Goal: Task Accomplishment & Management: Use online tool/utility

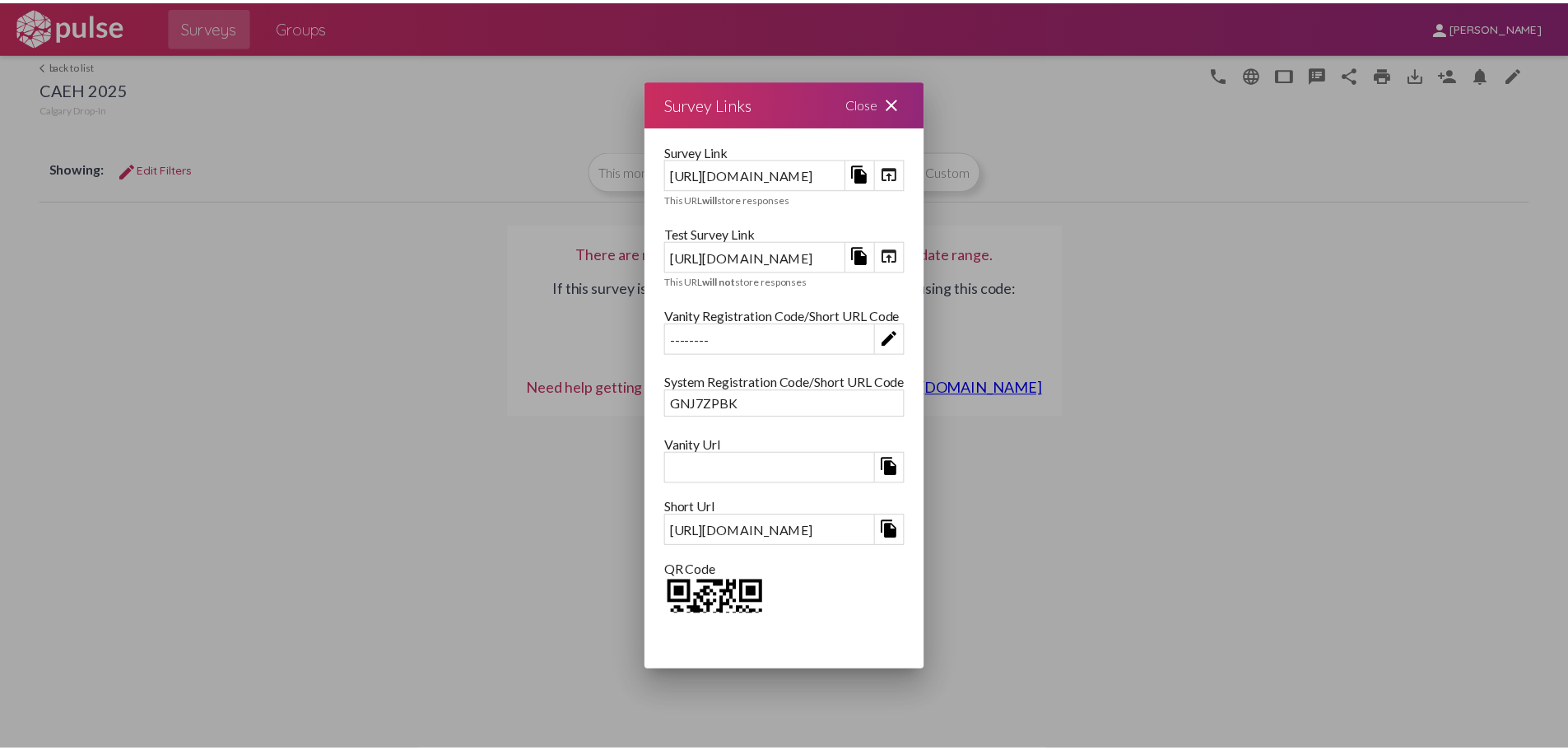
scroll to position [87, 0]
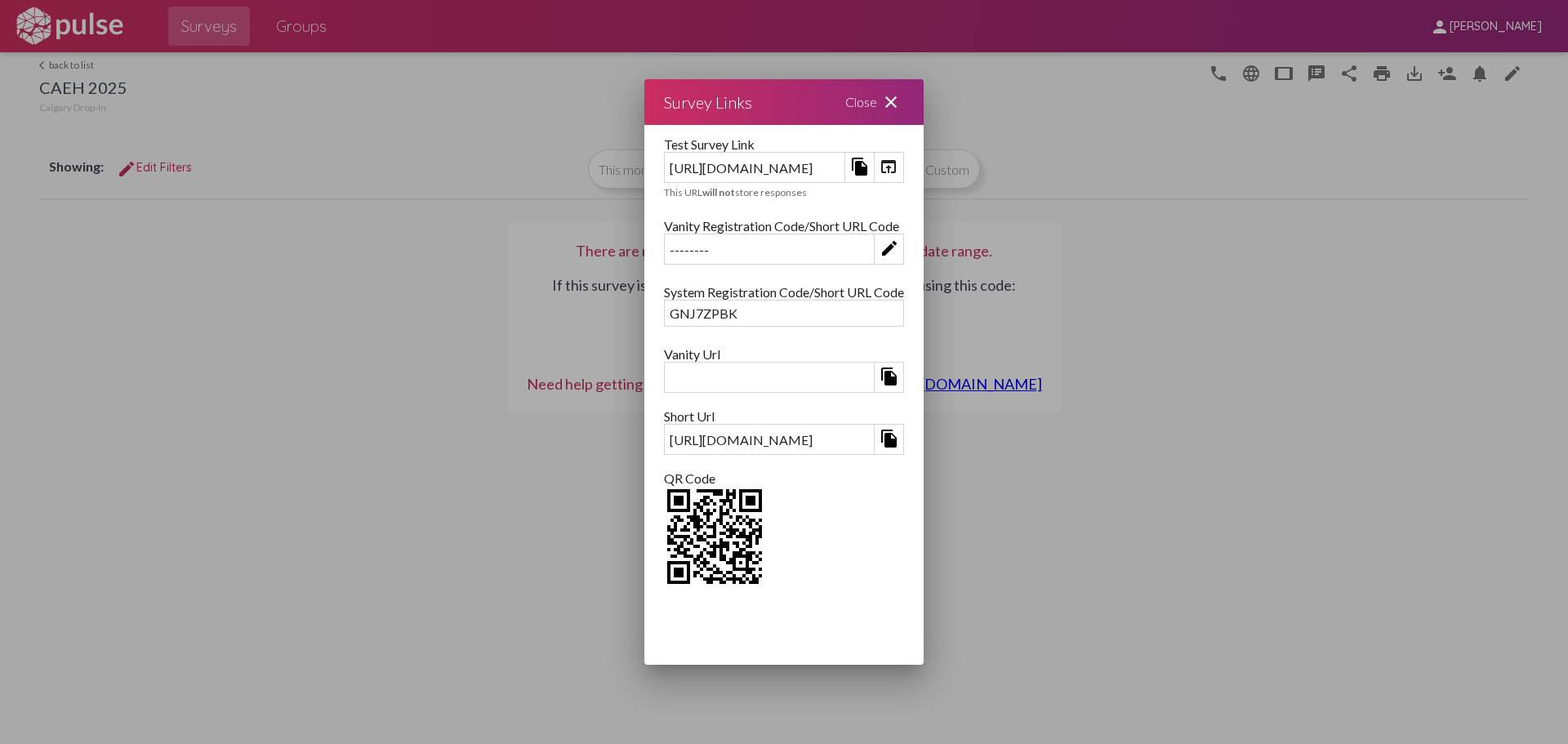
click at [901, 103] on mat-icon "close" at bounding box center [891, 102] width 20 height 20
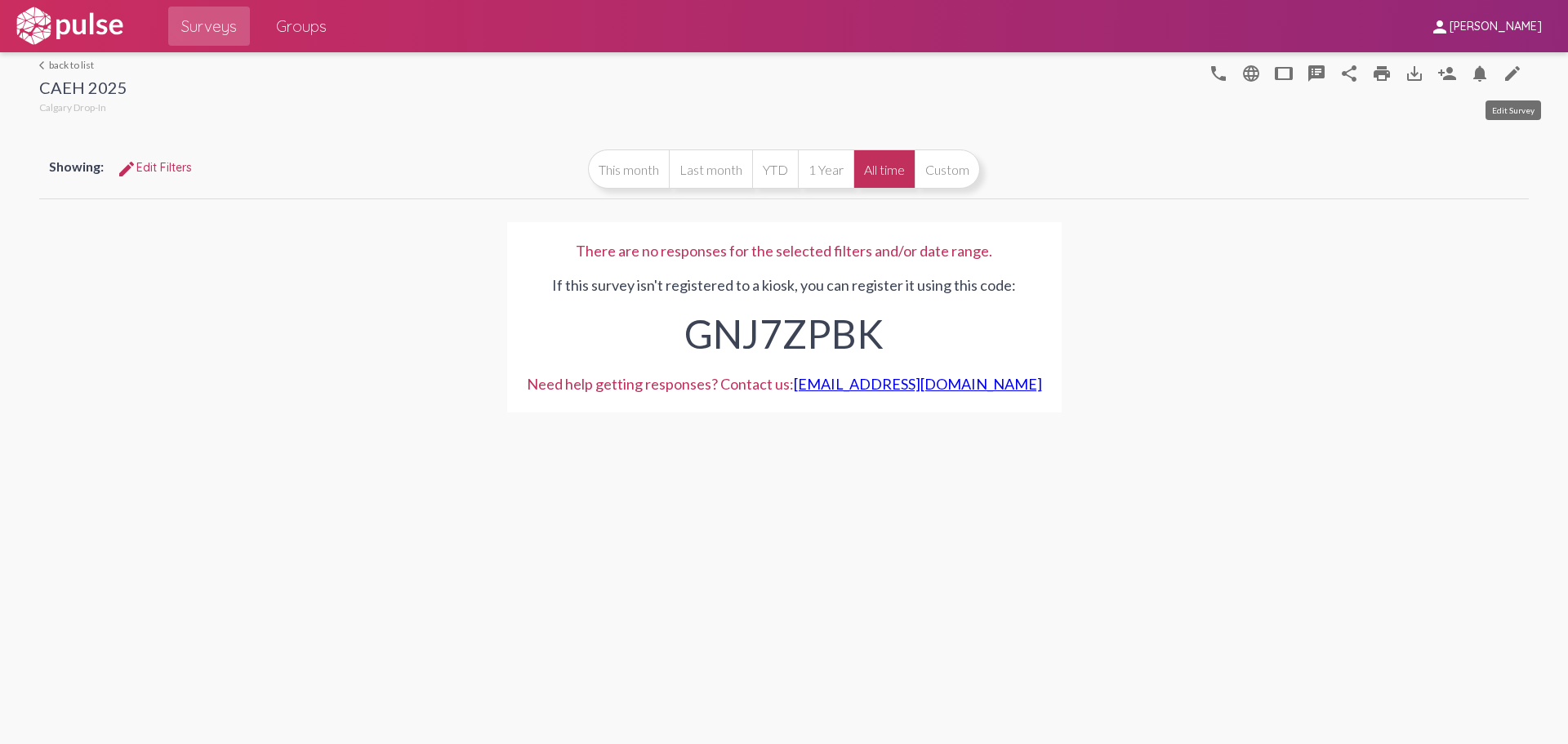
click at [1507, 70] on mat-icon "edit" at bounding box center [1512, 73] width 20 height 20
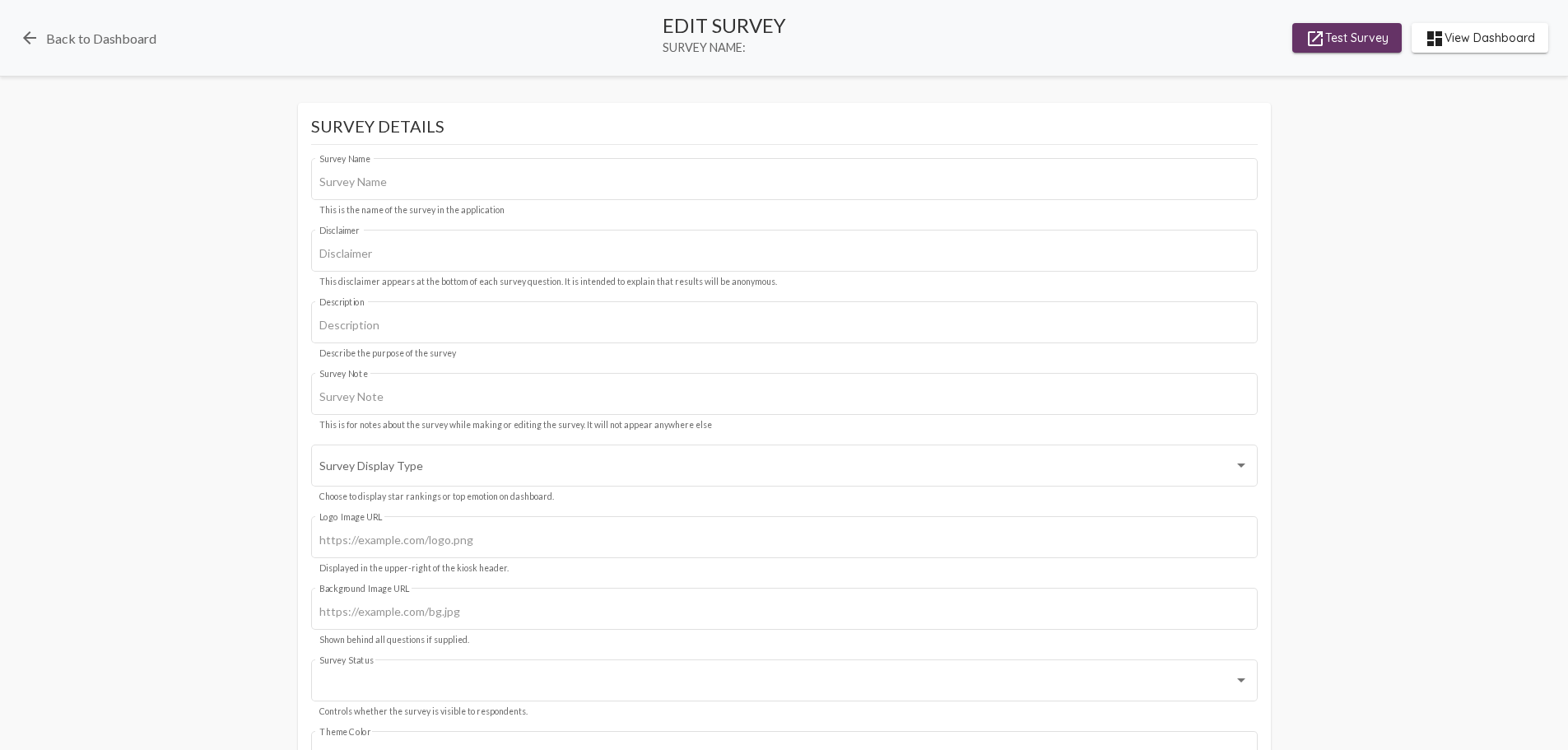
type input "CAEH 2025"
type input "We value your privacy, your identity will remain anonymous."
type input "#2f75c1"
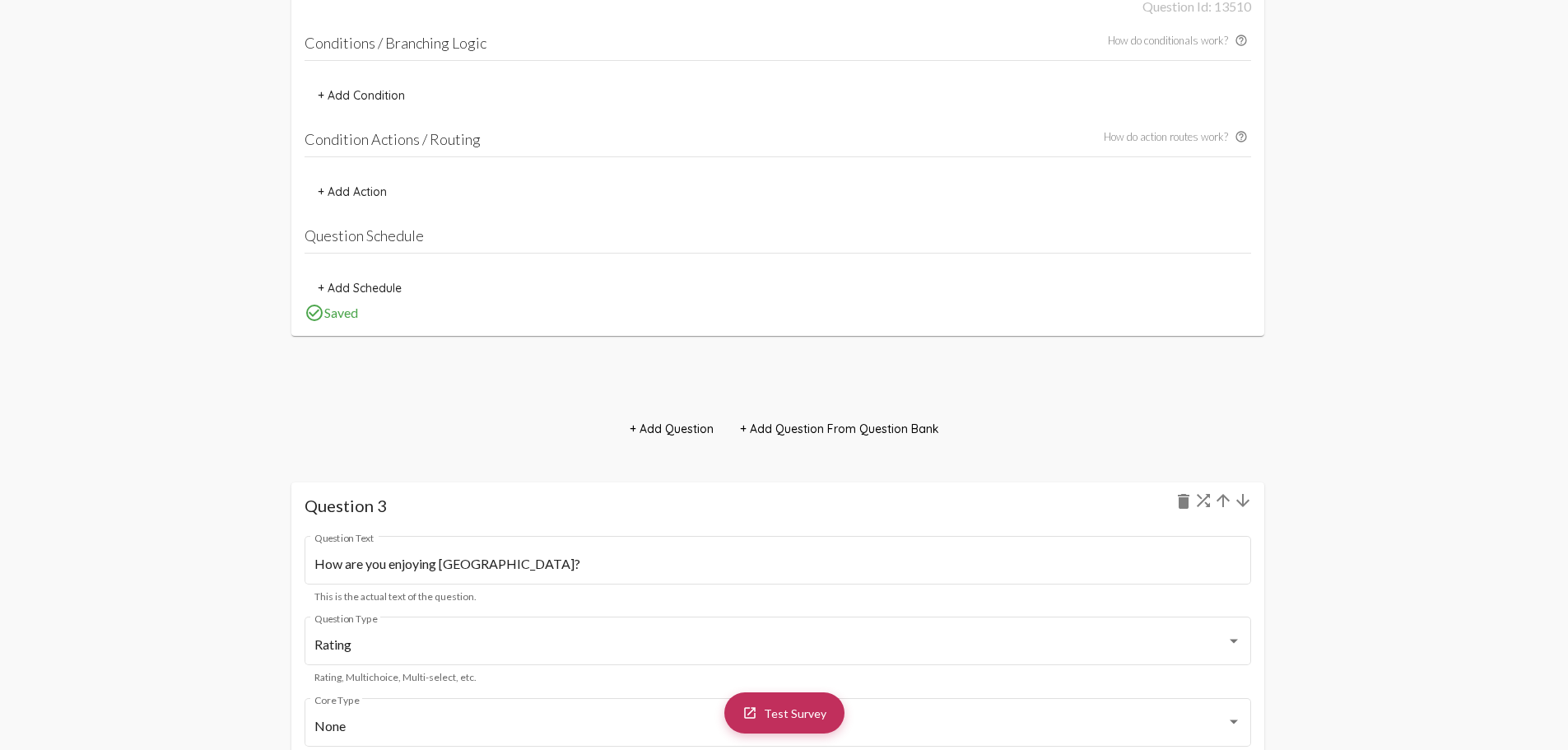
scroll to position [2880, 0]
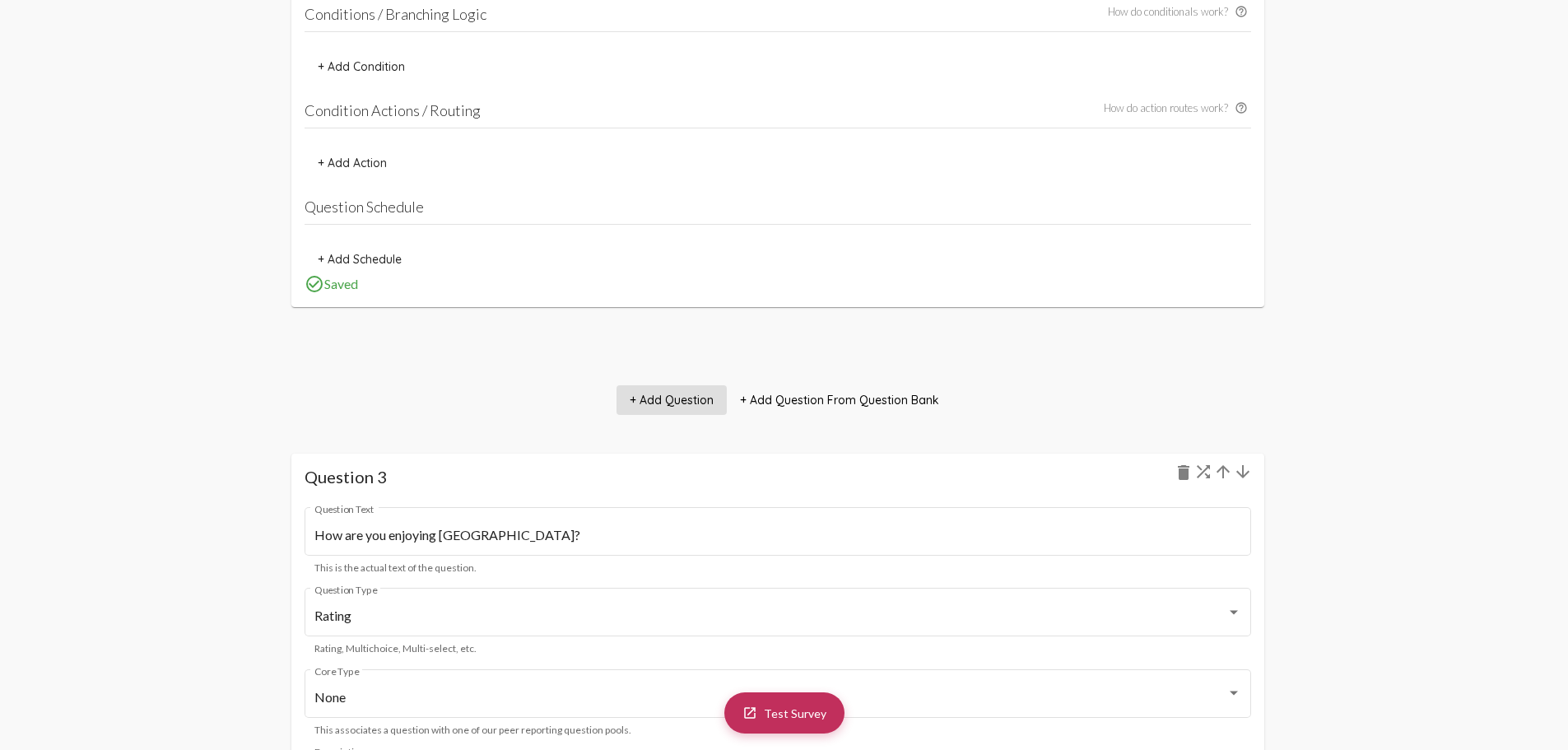
click at [691, 405] on span "+ Add Question" at bounding box center [672, 399] width 84 height 15
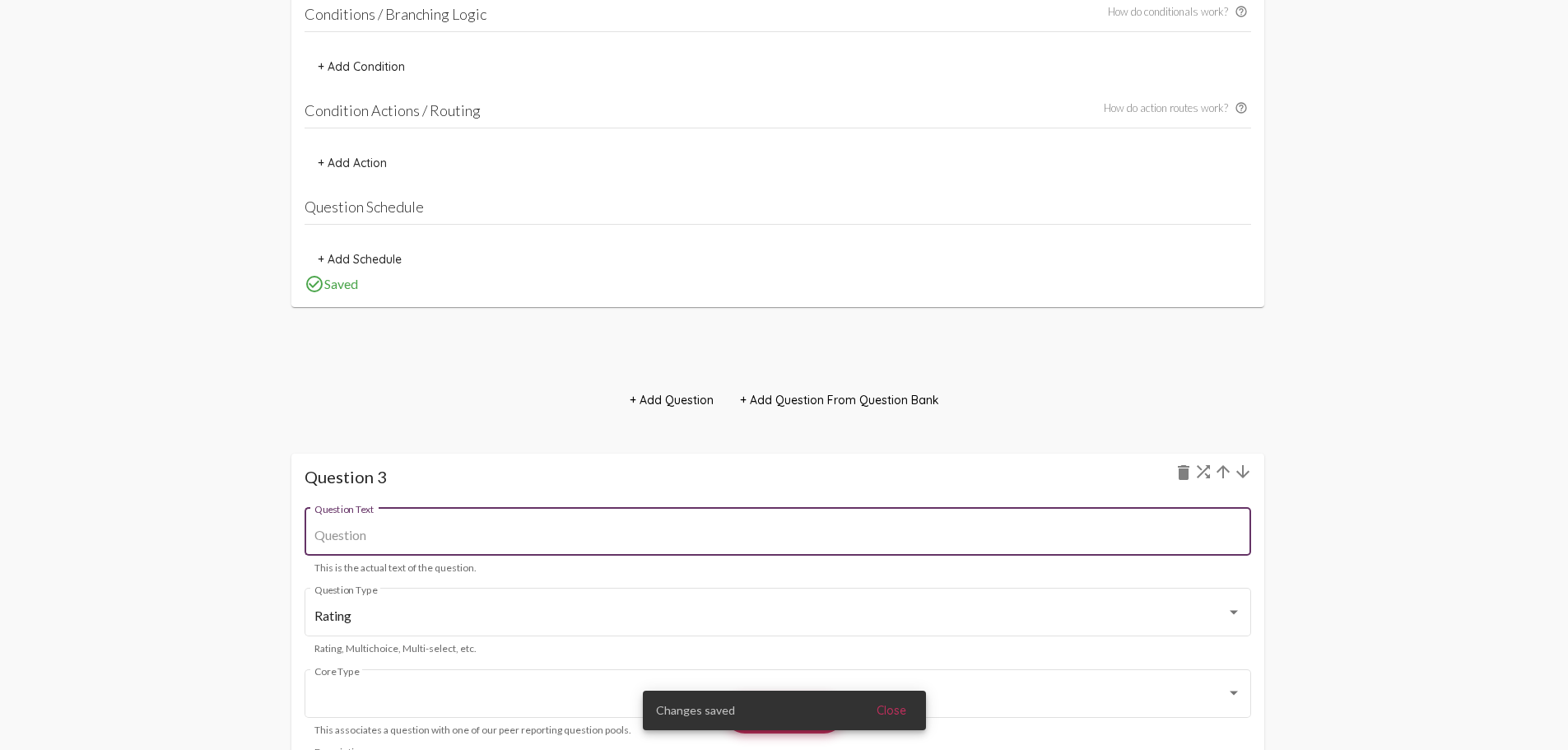
click at [597, 530] on input "Question Text" at bounding box center [777, 534] width 927 height 15
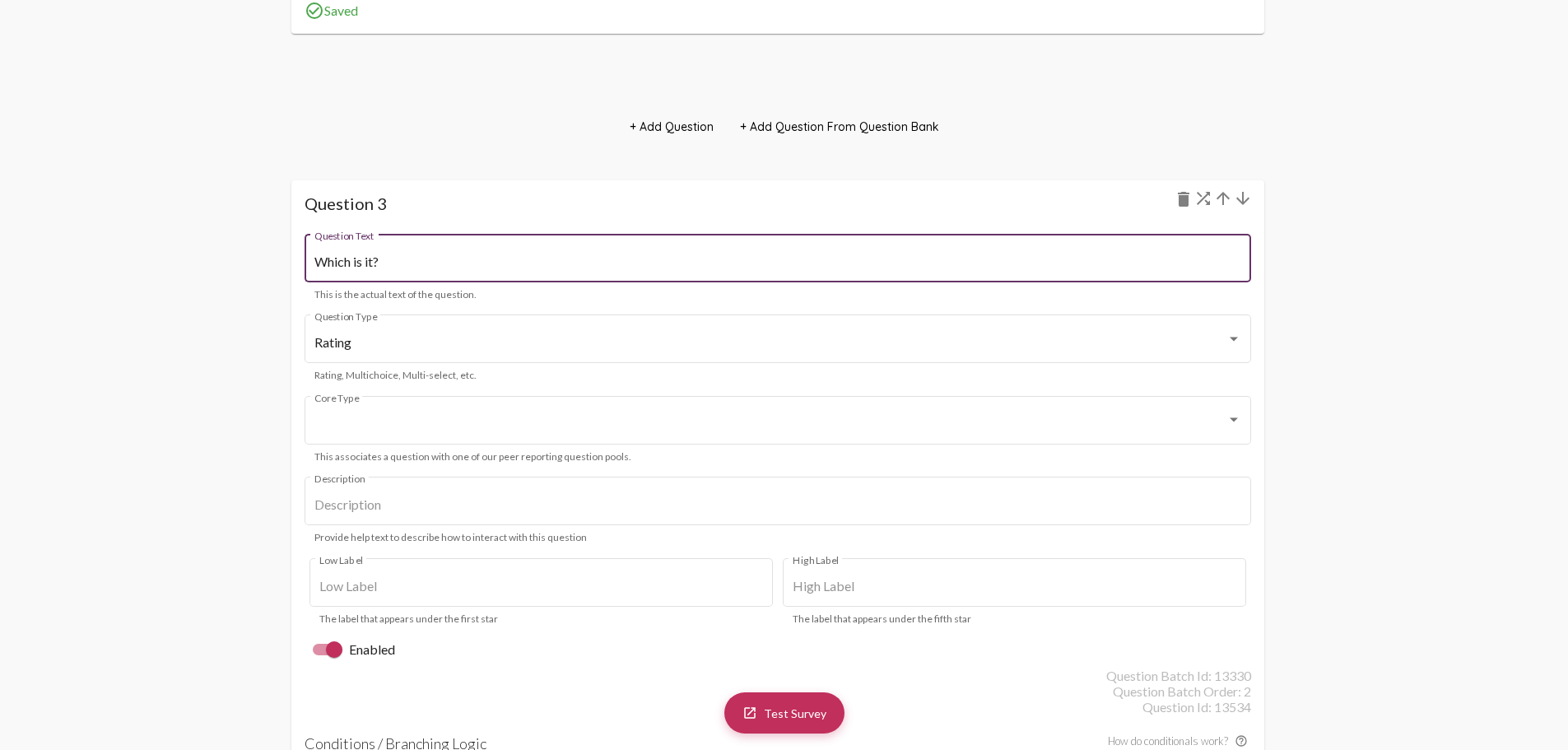
scroll to position [3210, 0]
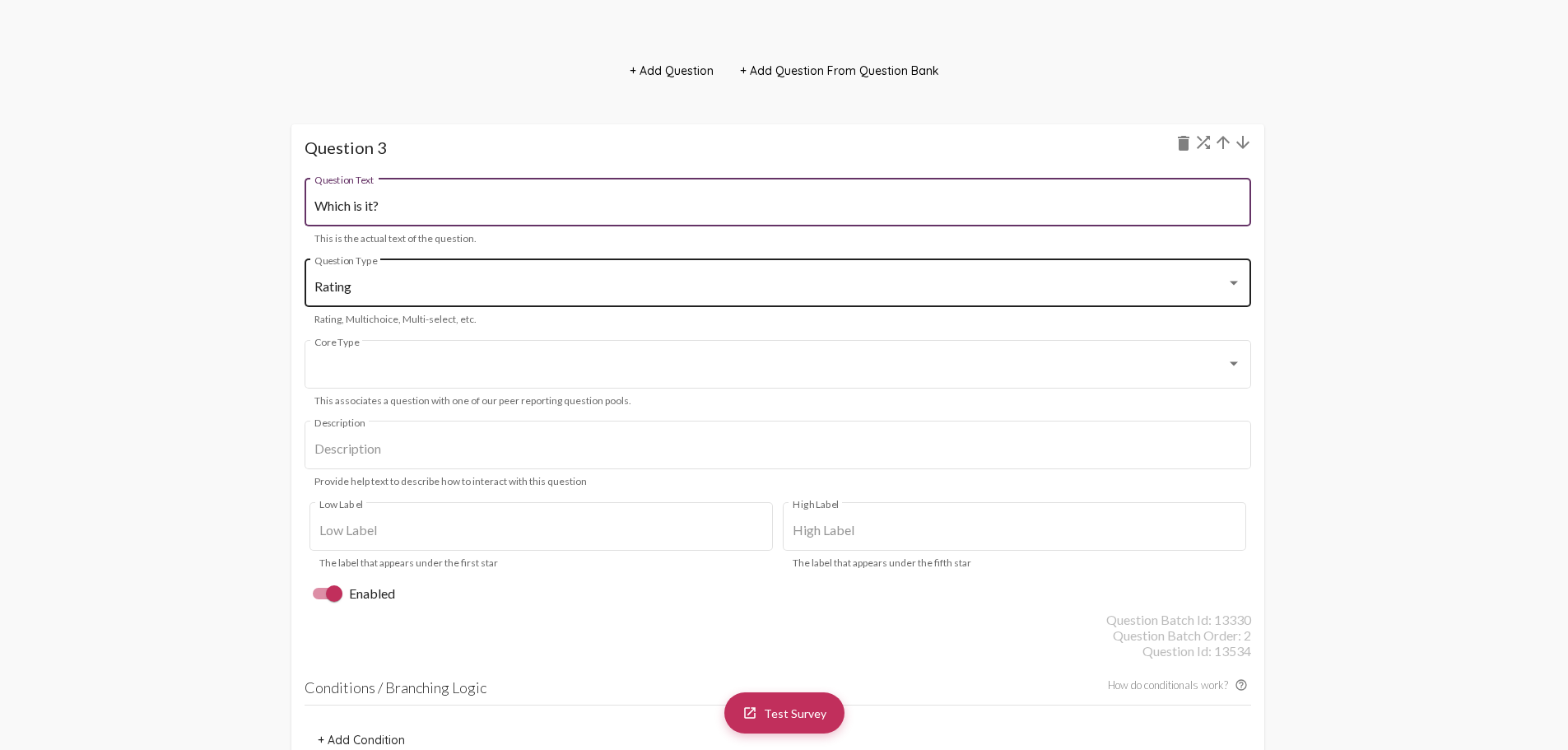
type input "Which is it?"
click at [772, 279] on div "Rating" at bounding box center [770, 286] width 912 height 15
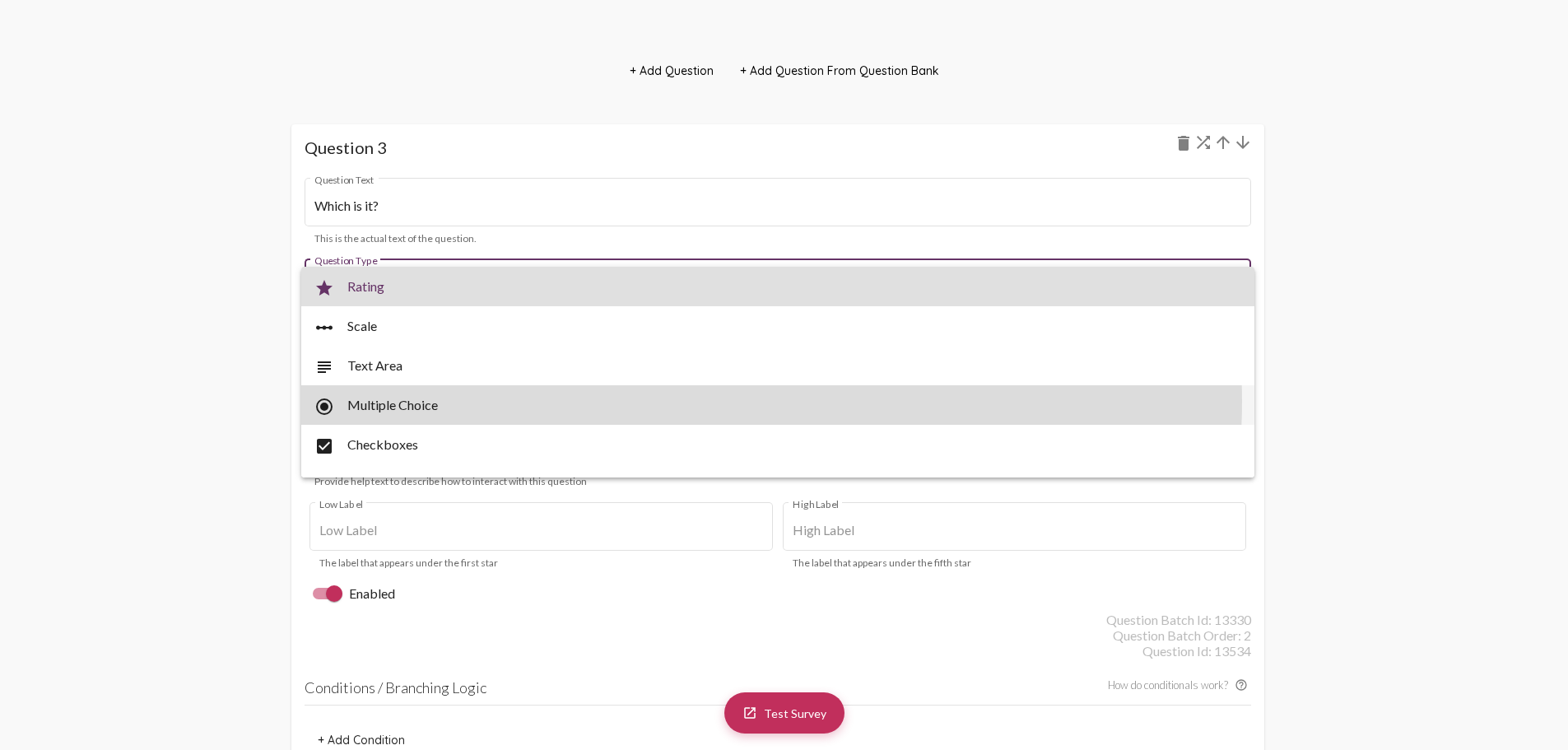
click at [735, 402] on span "radio_button_checked Multiple Choice" at bounding box center [777, 404] width 927 height 39
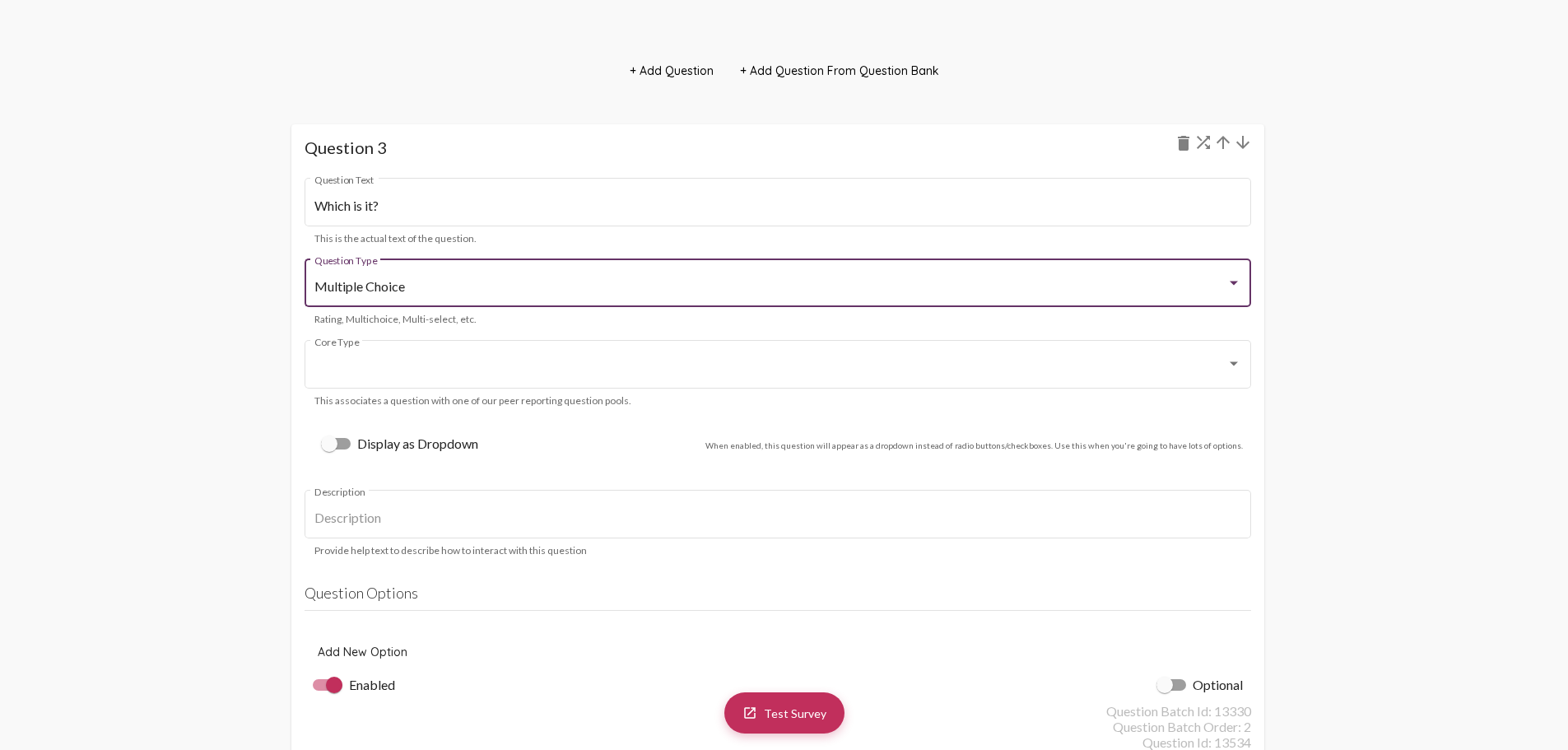
click at [396, 648] on span "Add New Option" at bounding box center [362, 652] width 89 height 15
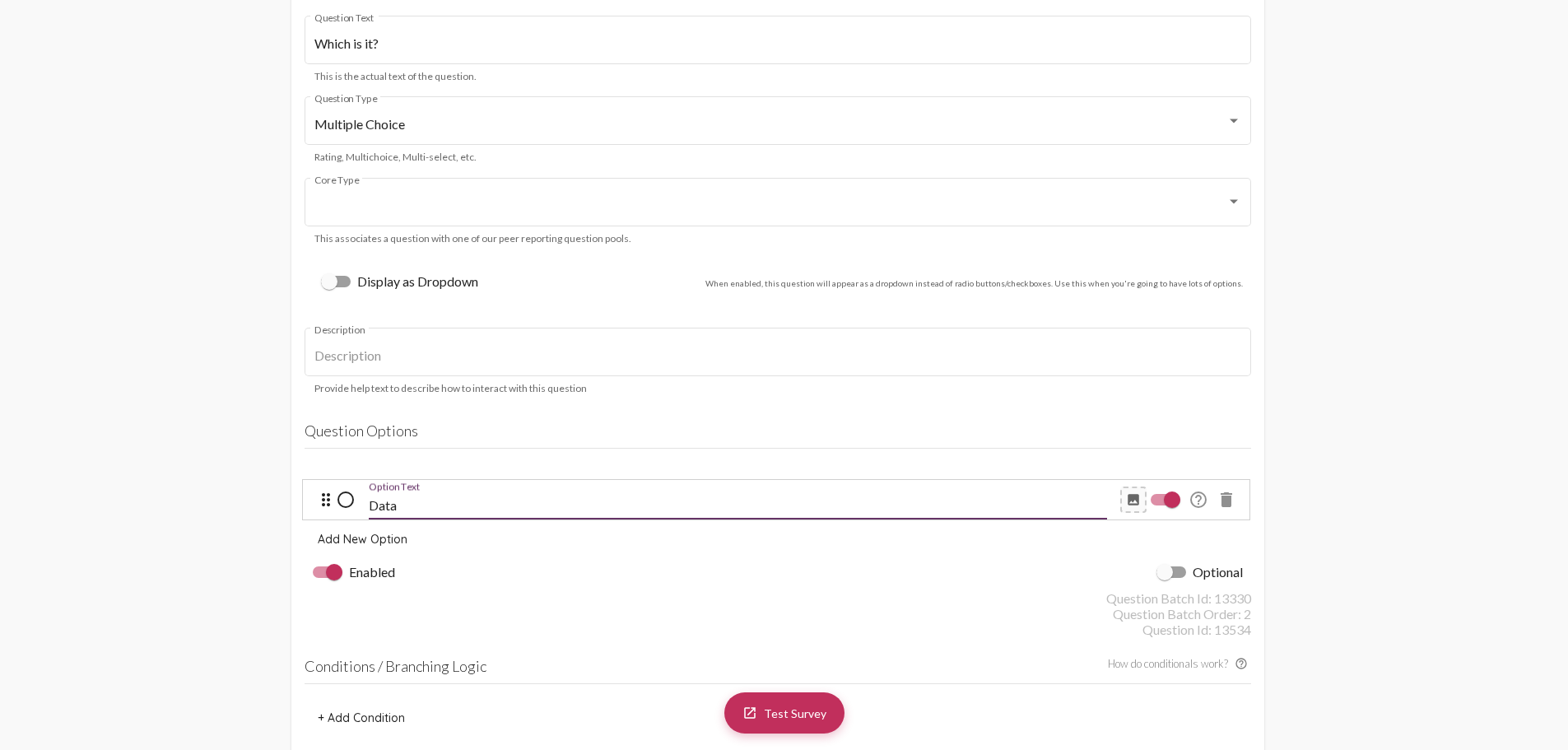
scroll to position [3374, 0]
type input "Data"
click at [396, 530] on span "Add New Option" at bounding box center [362, 536] width 89 height 15
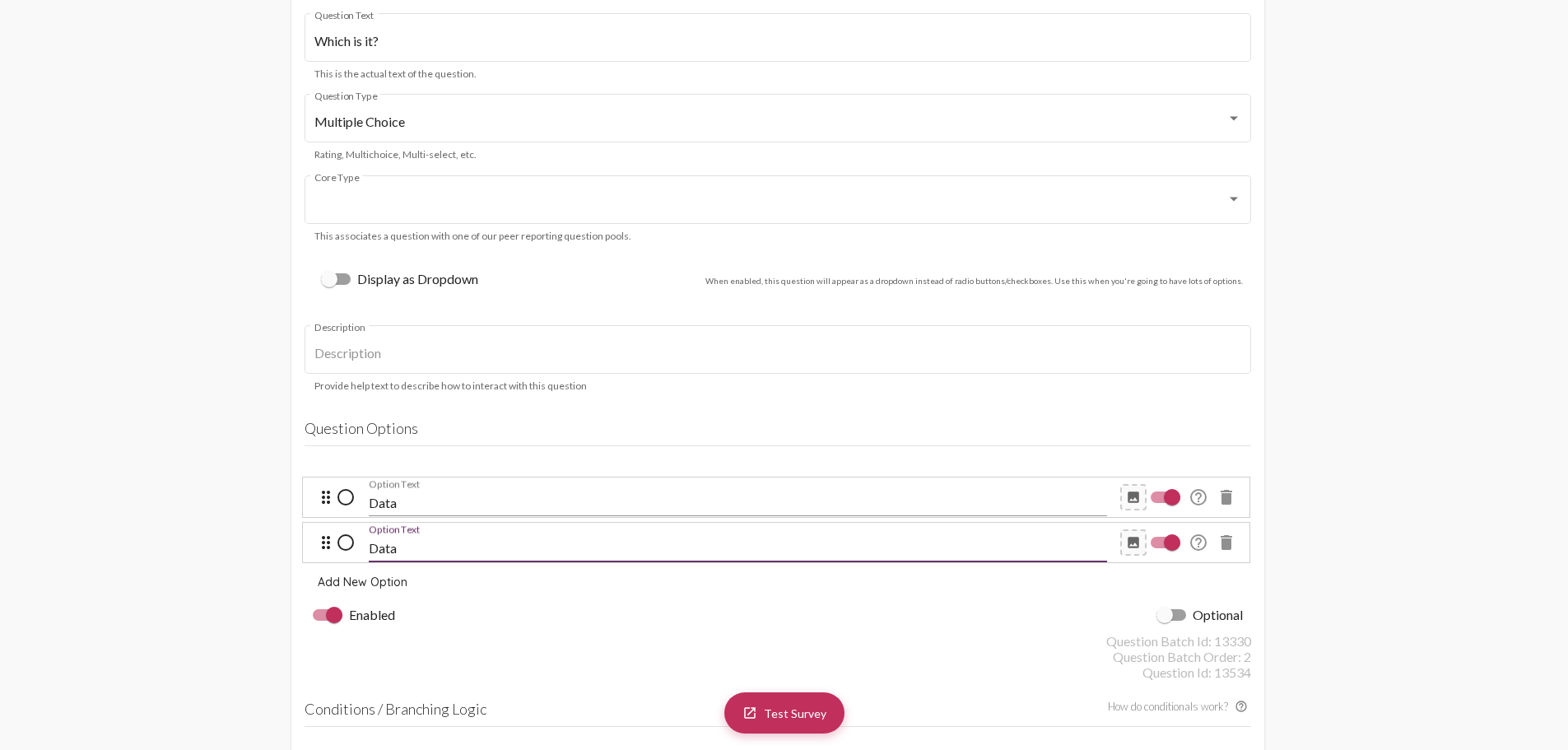
type input "Data"
click at [645, 636] on div "Question Batch Id: 13330" at bounding box center [777, 640] width 947 height 16
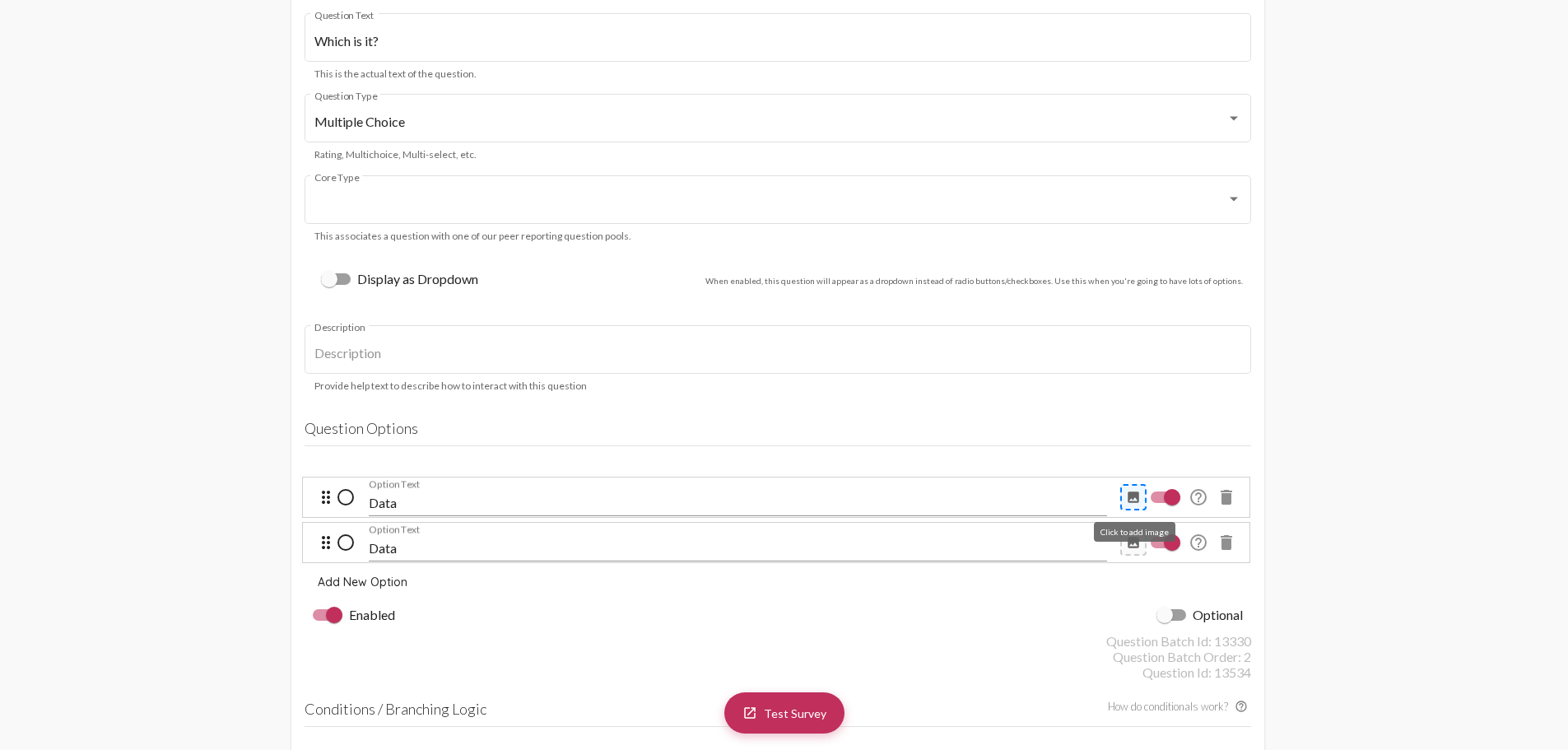
click at [1132, 498] on mat-icon "image" at bounding box center [1133, 496] width 15 height 15
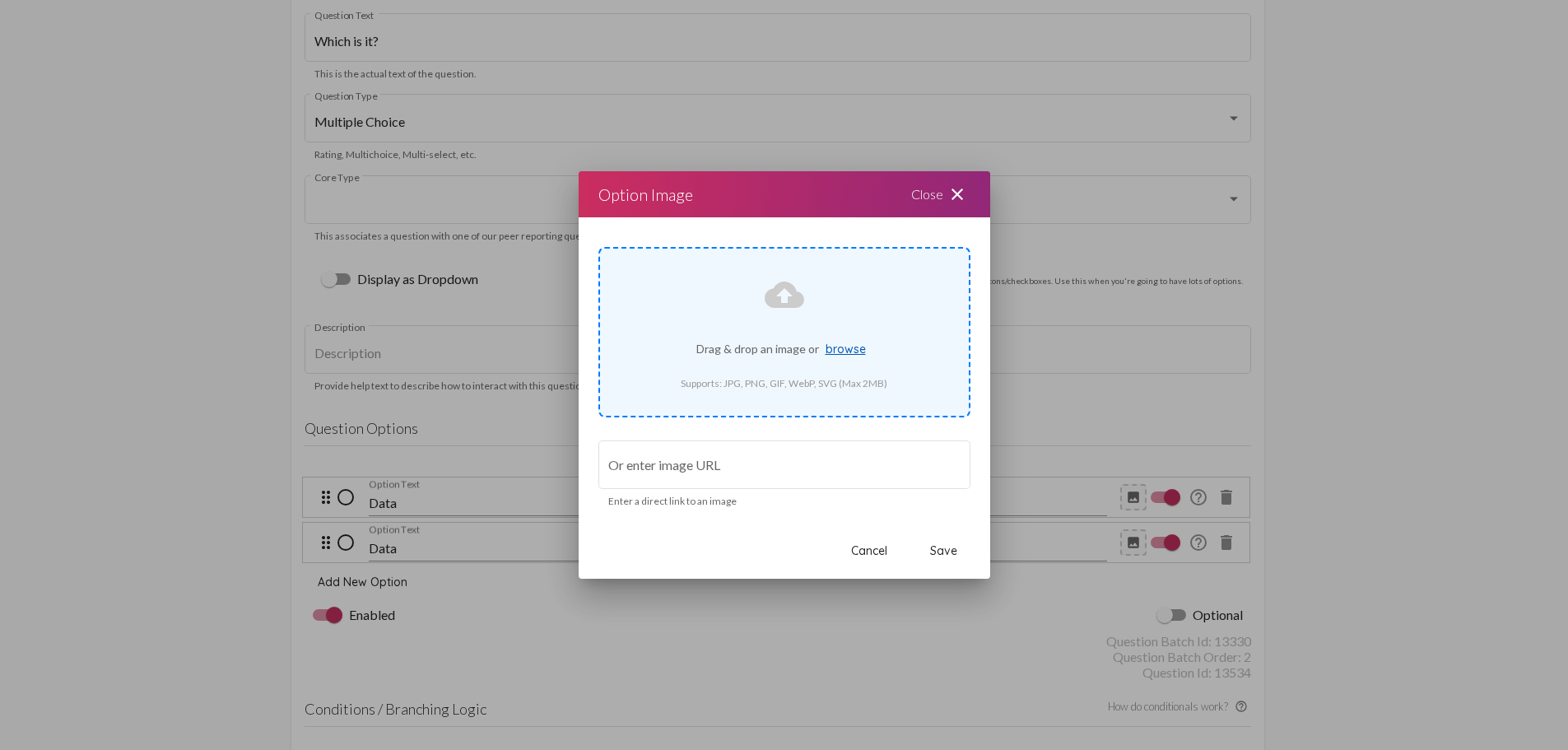
click at [863, 352] on span "browse" at bounding box center [846, 348] width 40 height 15
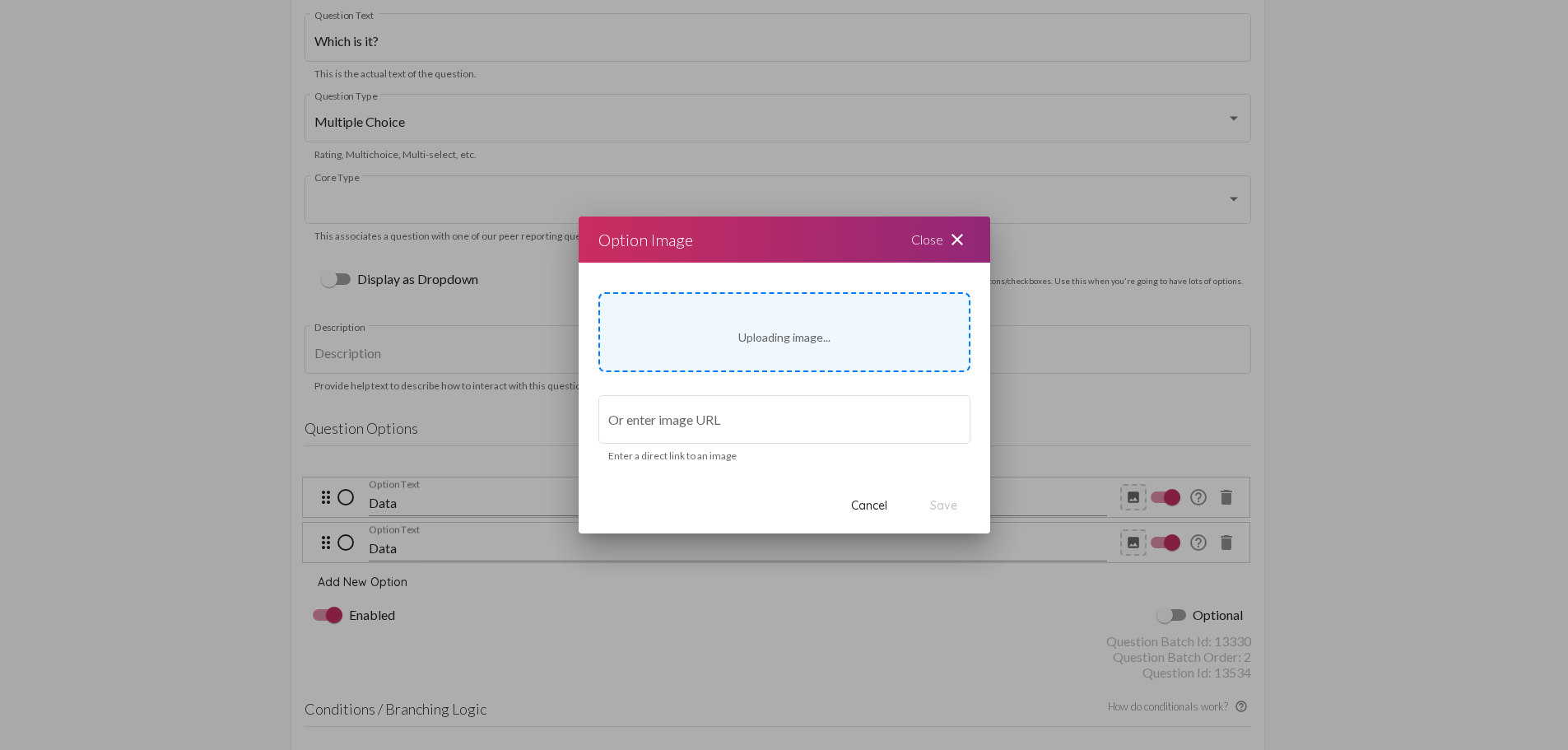
type input "[URL][DOMAIN_NAME]"
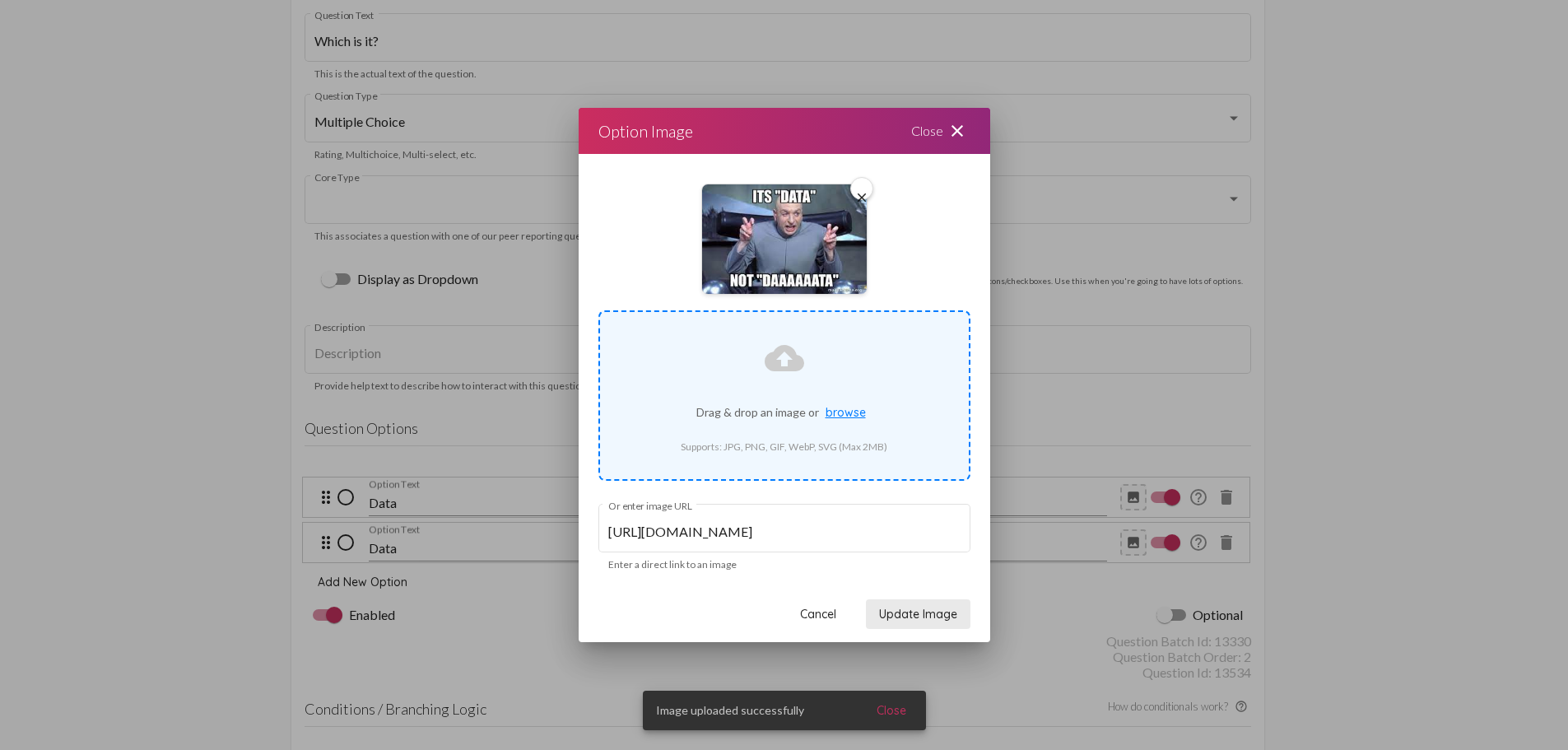
click at [939, 618] on span "Update Image" at bounding box center [918, 613] width 78 height 15
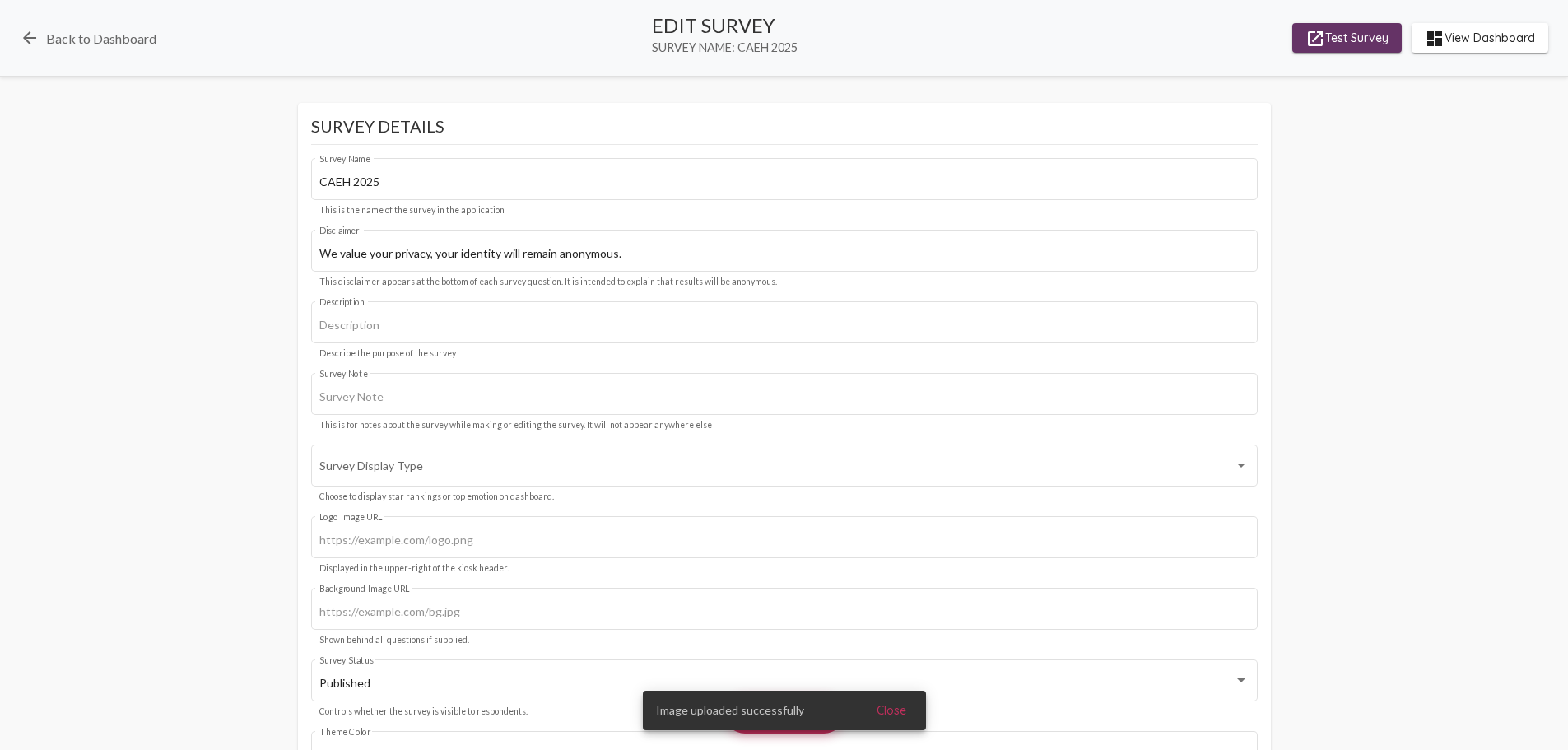
scroll to position [3374, 0]
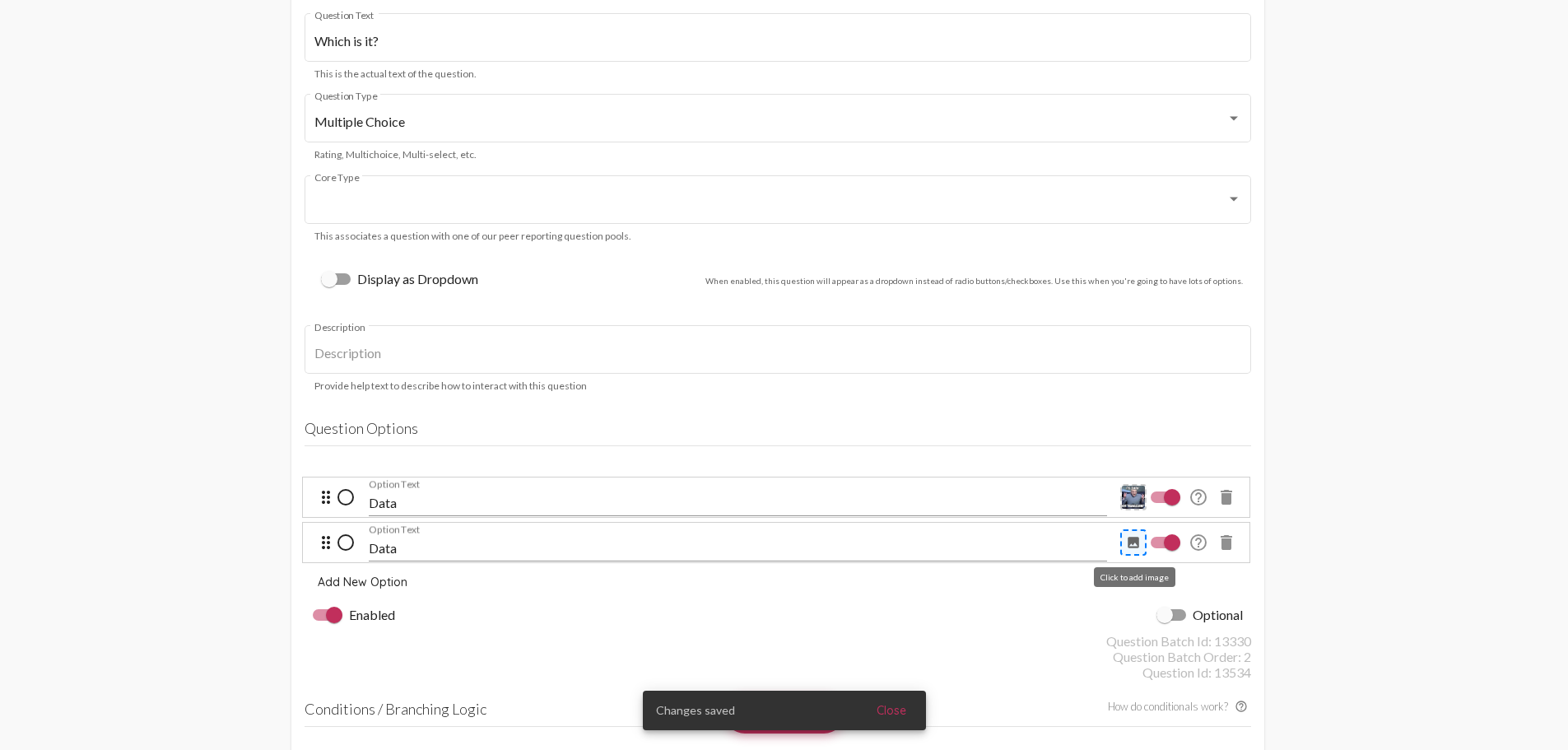
click at [1135, 543] on mat-icon "image" at bounding box center [1133, 542] width 15 height 15
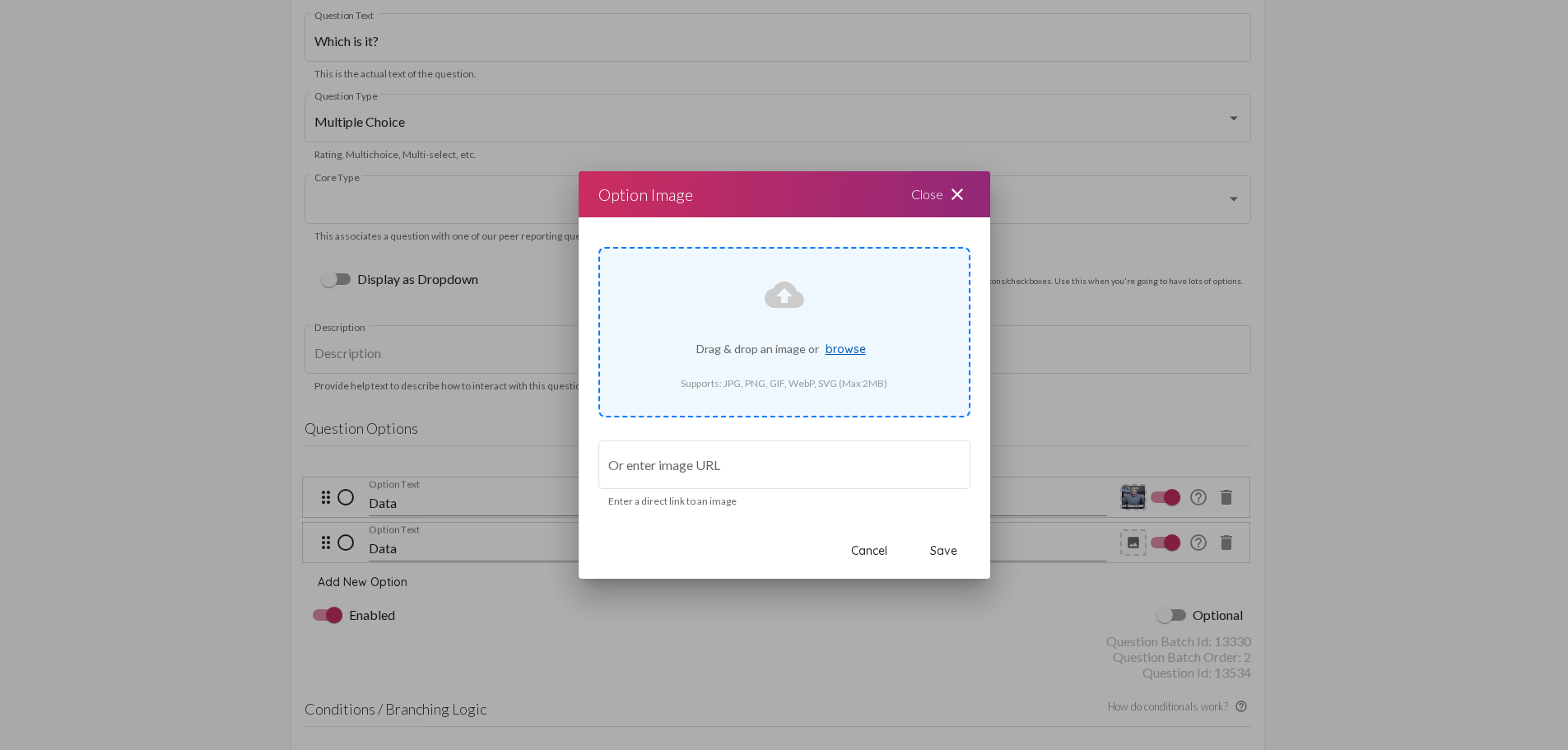
click at [858, 351] on span "browse" at bounding box center [846, 348] width 40 height 15
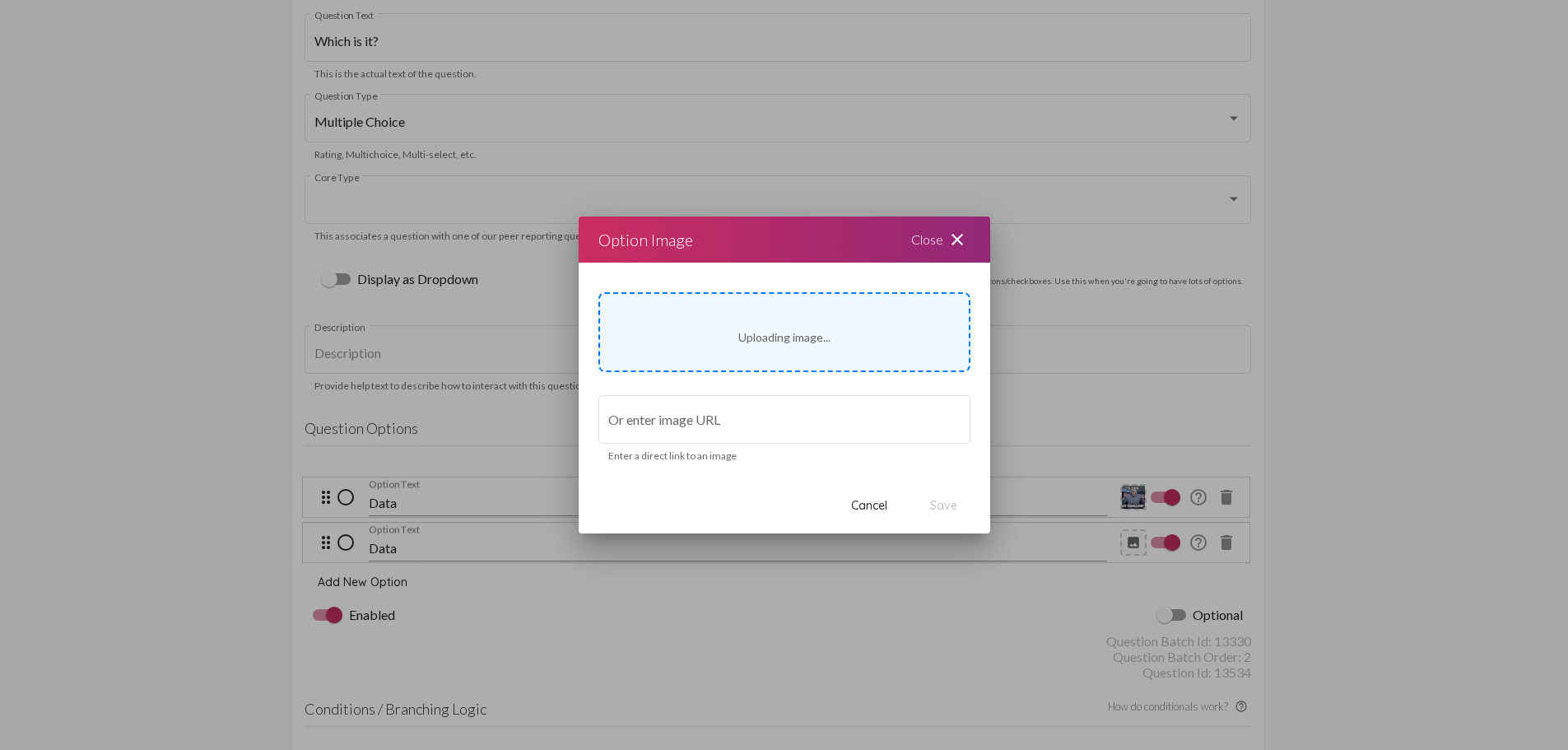
type input "[URL][DOMAIN_NAME][DOMAIN_NAME]"
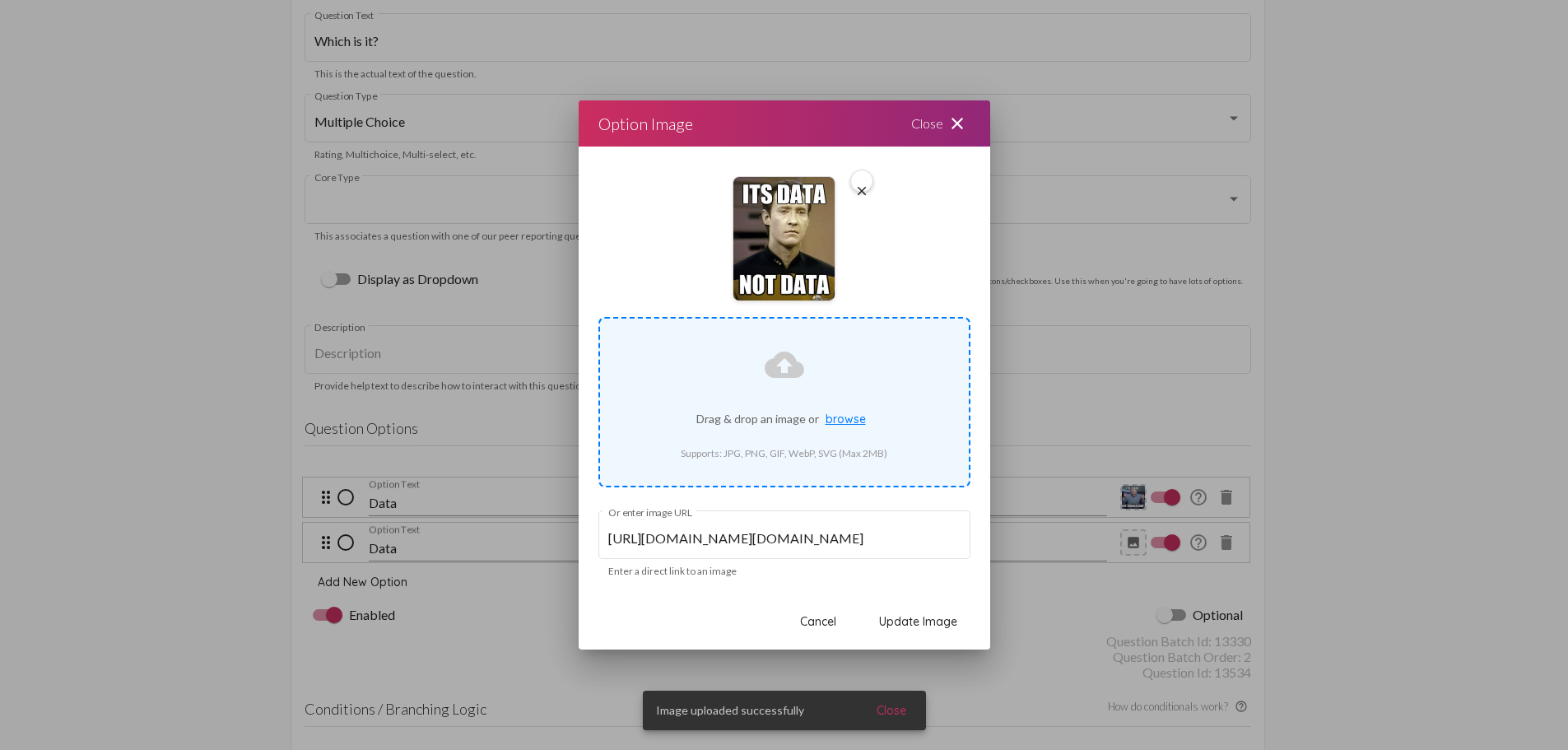
click at [935, 622] on span "Update Image" at bounding box center [918, 621] width 78 height 15
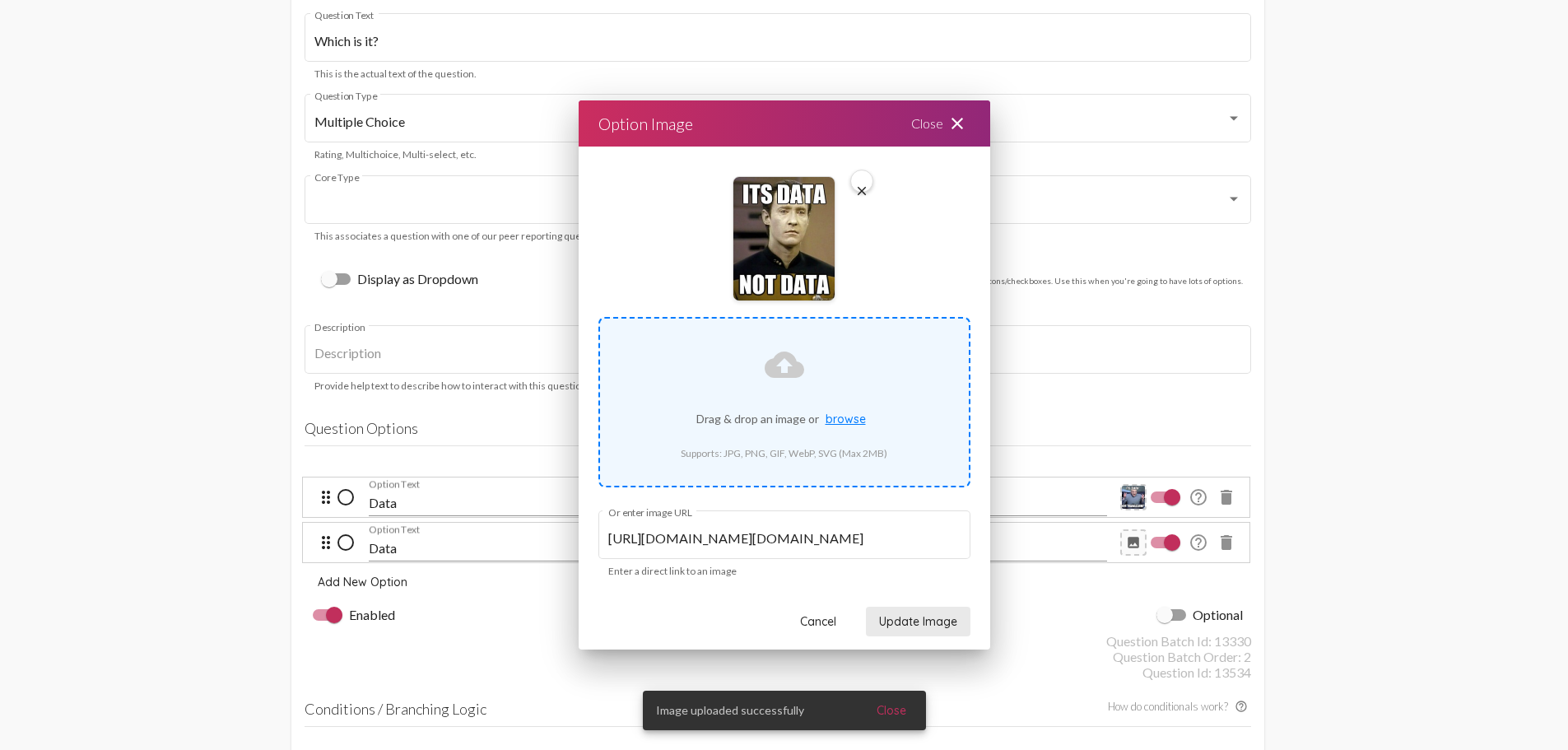
scroll to position [3374, 0]
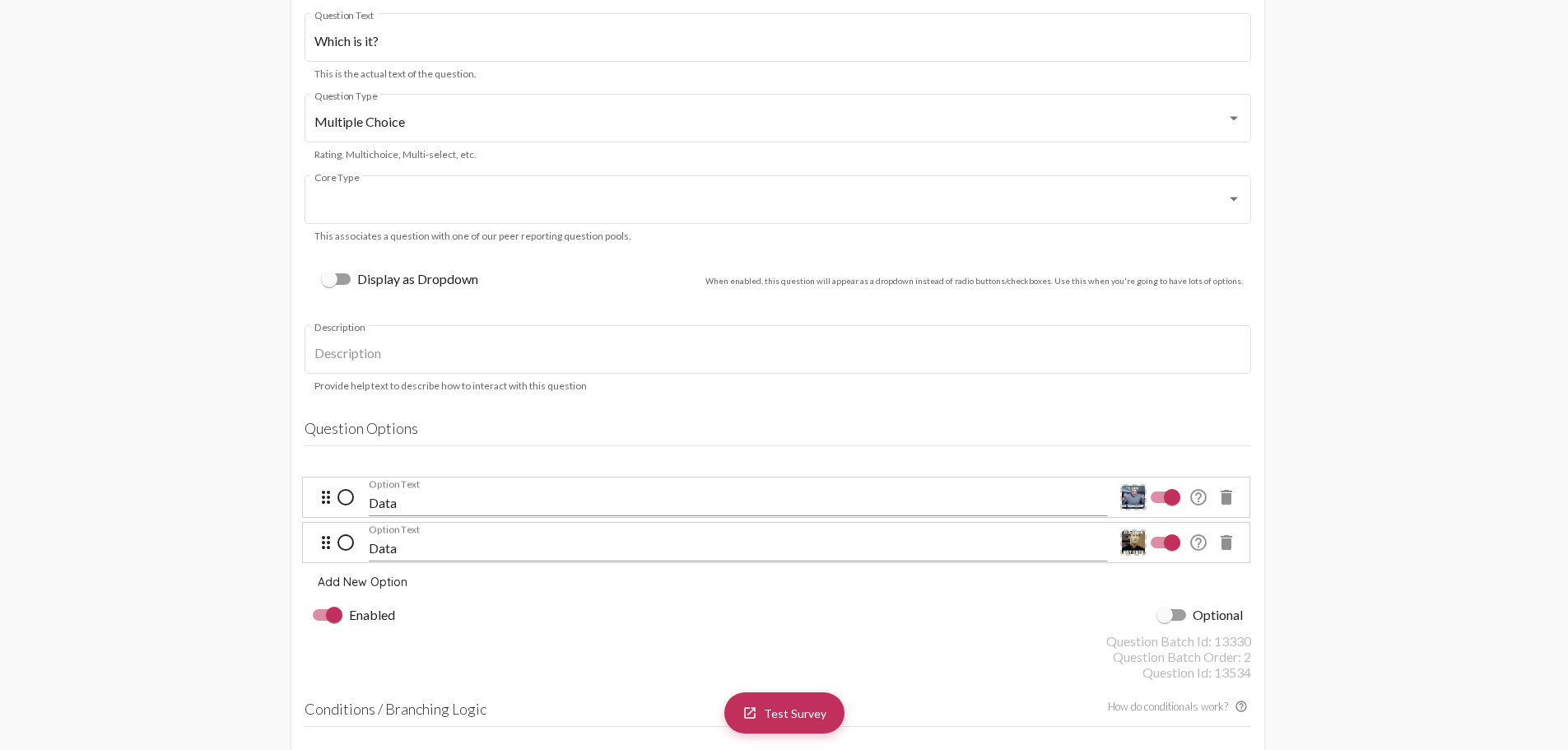
click at [1025, 625] on div "Enabled Optional" at bounding box center [777, 614] width 947 height 36
click at [774, 719] on link "launch Test Survey" at bounding box center [784, 711] width 120 height 41
click at [818, 710] on span "Test Survey" at bounding box center [795, 711] width 62 height 14
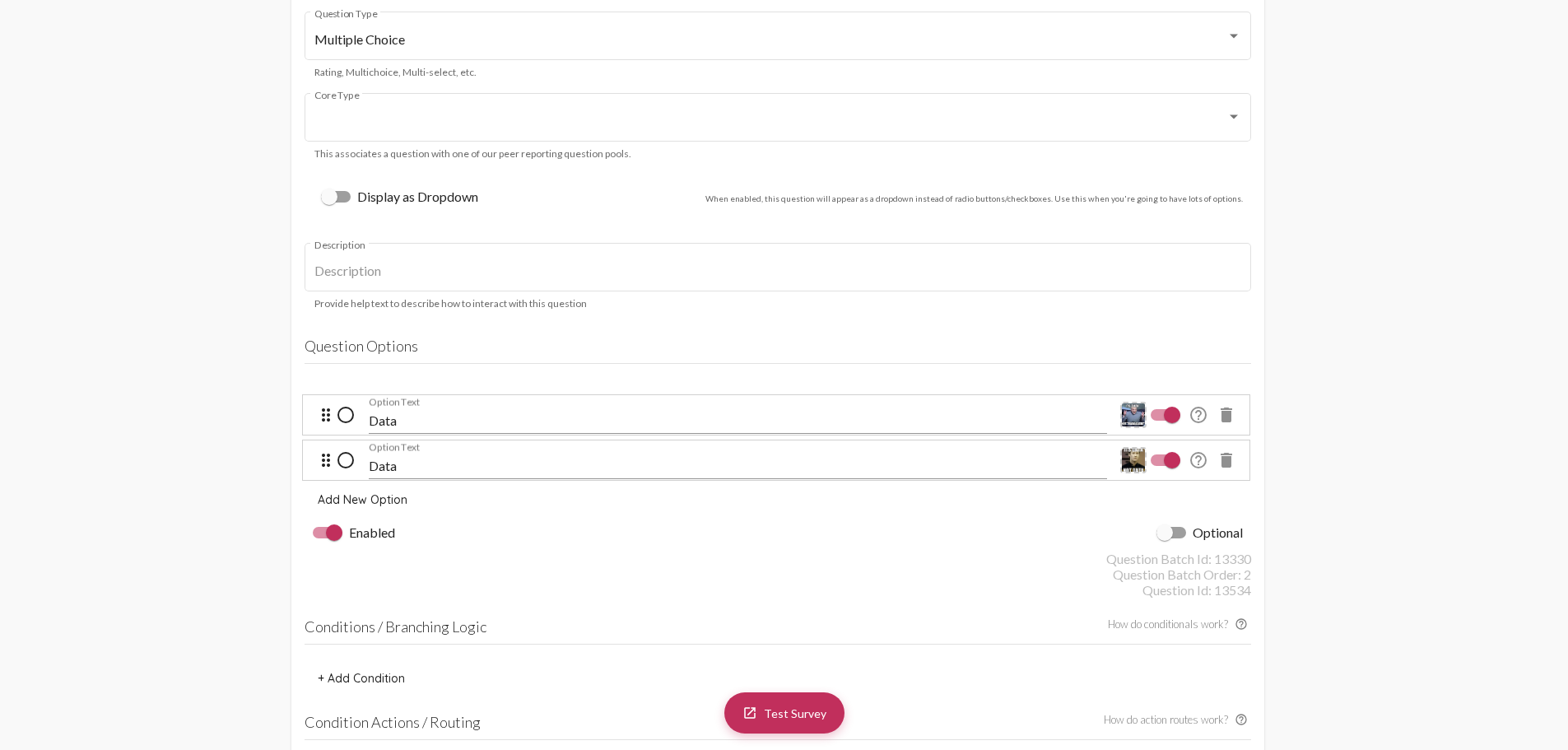
scroll to position [3539, 0]
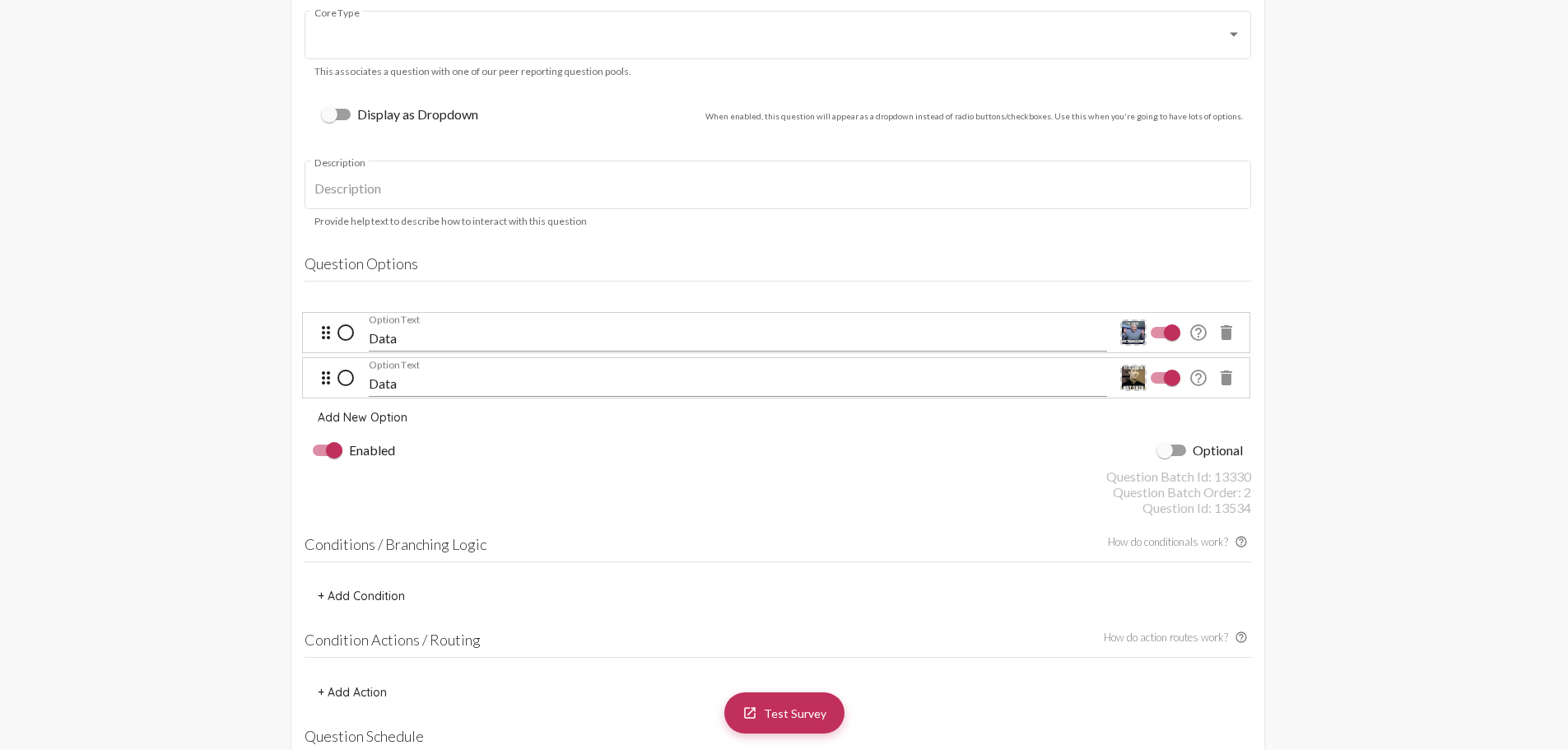
click at [1175, 375] on div at bounding box center [1172, 377] width 17 height 17
click at [1159, 383] on input "checkbox" at bounding box center [1158, 383] width 1 height 1
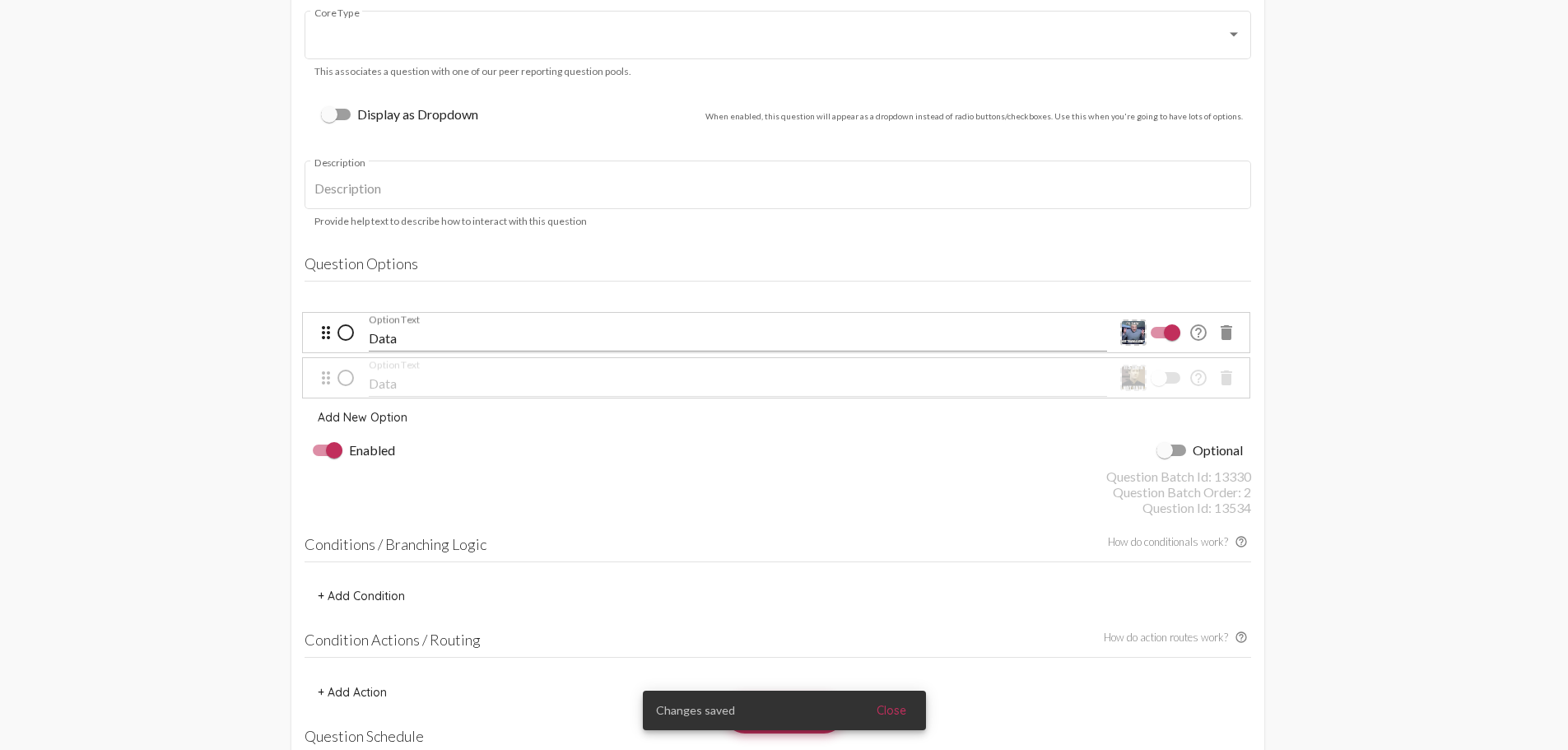
click at [1175, 375] on div at bounding box center [1166, 377] width 30 height 11
click at [1159, 383] on input "checkbox" at bounding box center [1158, 383] width 1 height 1
checkbox input "true"
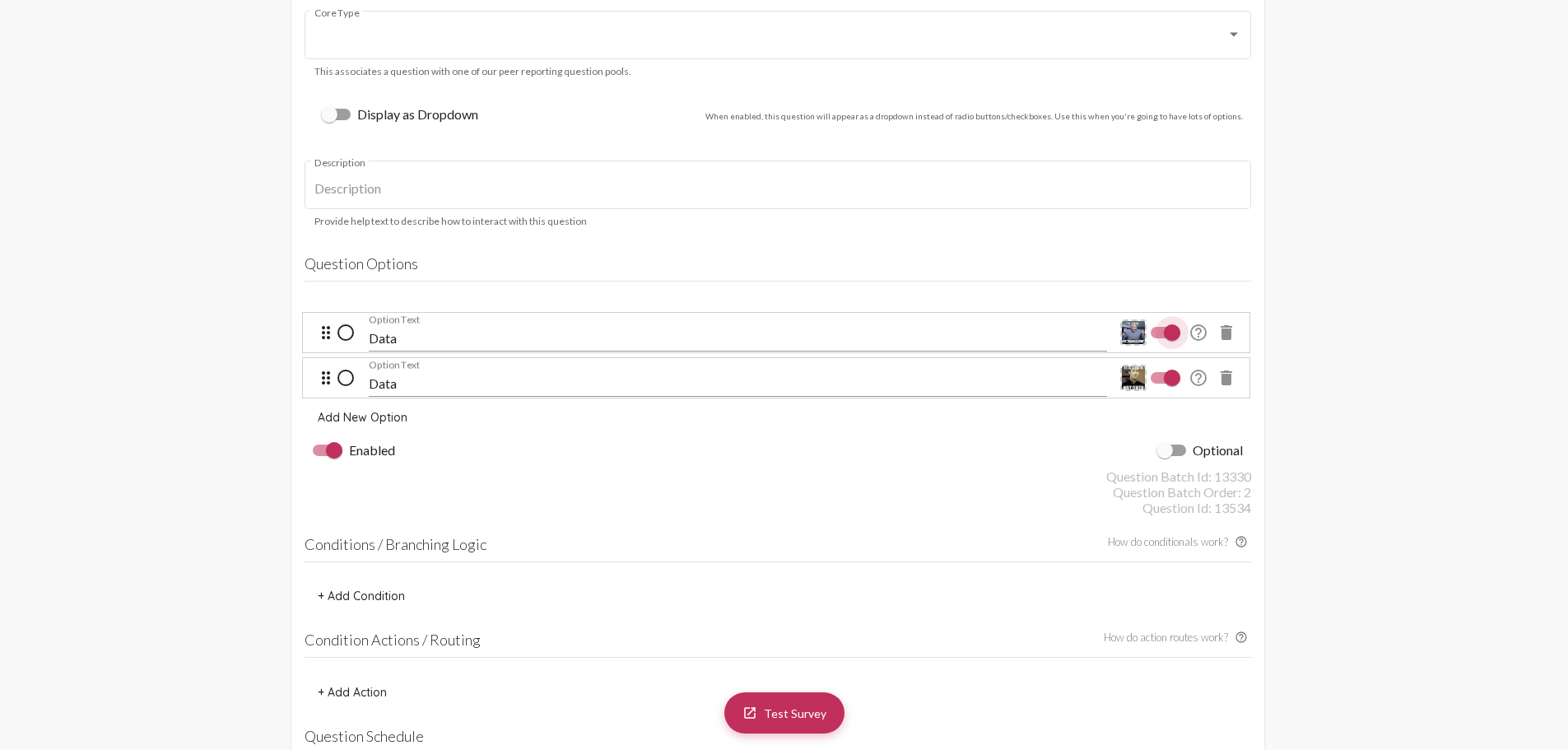
click at [1166, 332] on div at bounding box center [1172, 332] width 17 height 17
click at [1159, 339] on input "checkbox" at bounding box center [1158, 339] width 1 height 1
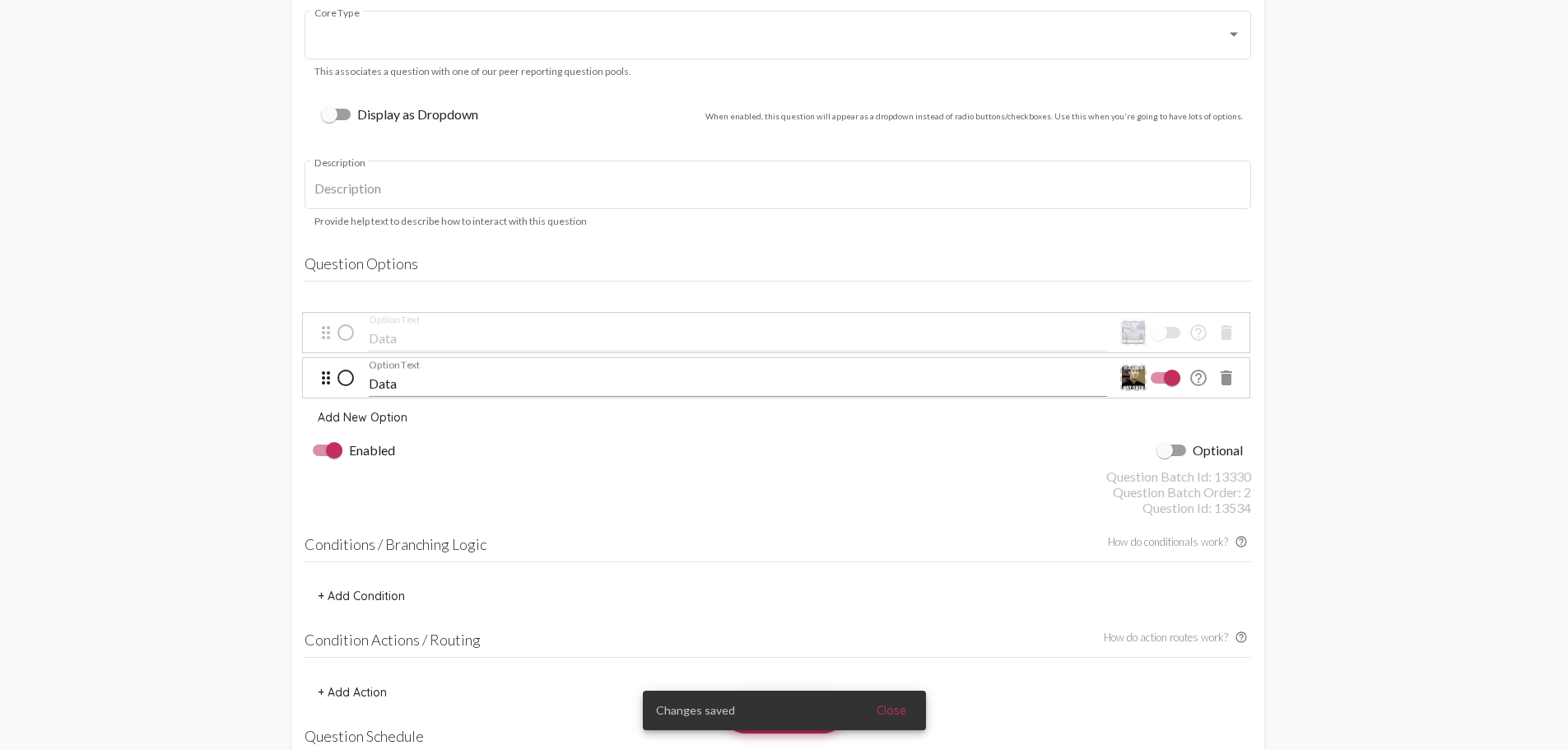
click at [1166, 332] on div at bounding box center [1159, 332] width 17 height 17
click at [1159, 339] on input "checkbox" at bounding box center [1158, 339] width 1 height 1
checkbox input "true"
click at [895, 711] on span "Close" at bounding box center [891, 710] width 30 height 15
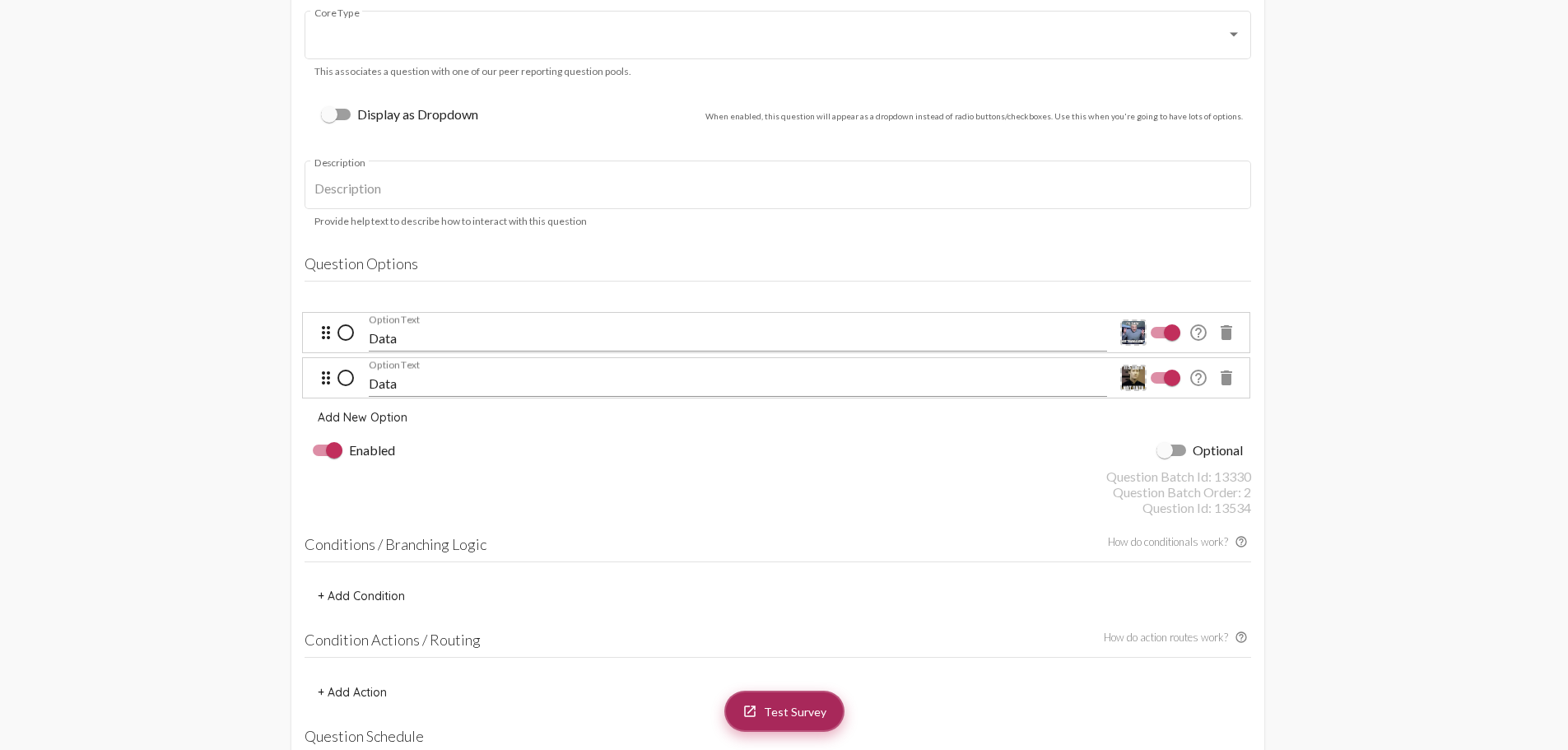
click at [810, 707] on span "Test Survey" at bounding box center [795, 711] width 62 height 14
click at [405, 339] on div "Data Option Text" at bounding box center [738, 377] width 739 height 80
click at [396, 340] on div "Data Option Text" at bounding box center [738, 377] width 739 height 80
click at [397, 336] on input "Data" at bounding box center [738, 338] width 739 height 15
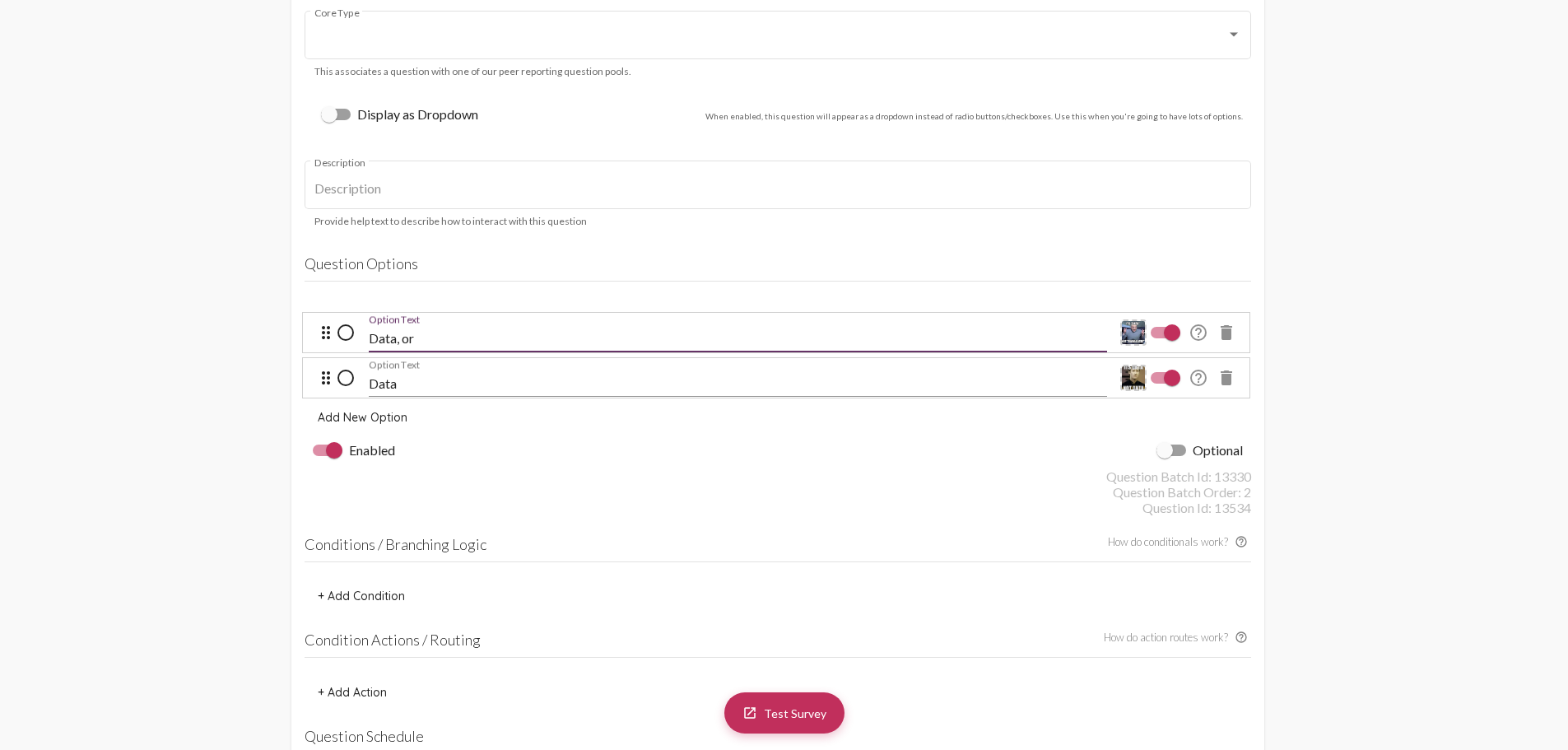
type input "Data, or"
click at [843, 509] on div "Question Id: 13534" at bounding box center [777, 507] width 947 height 16
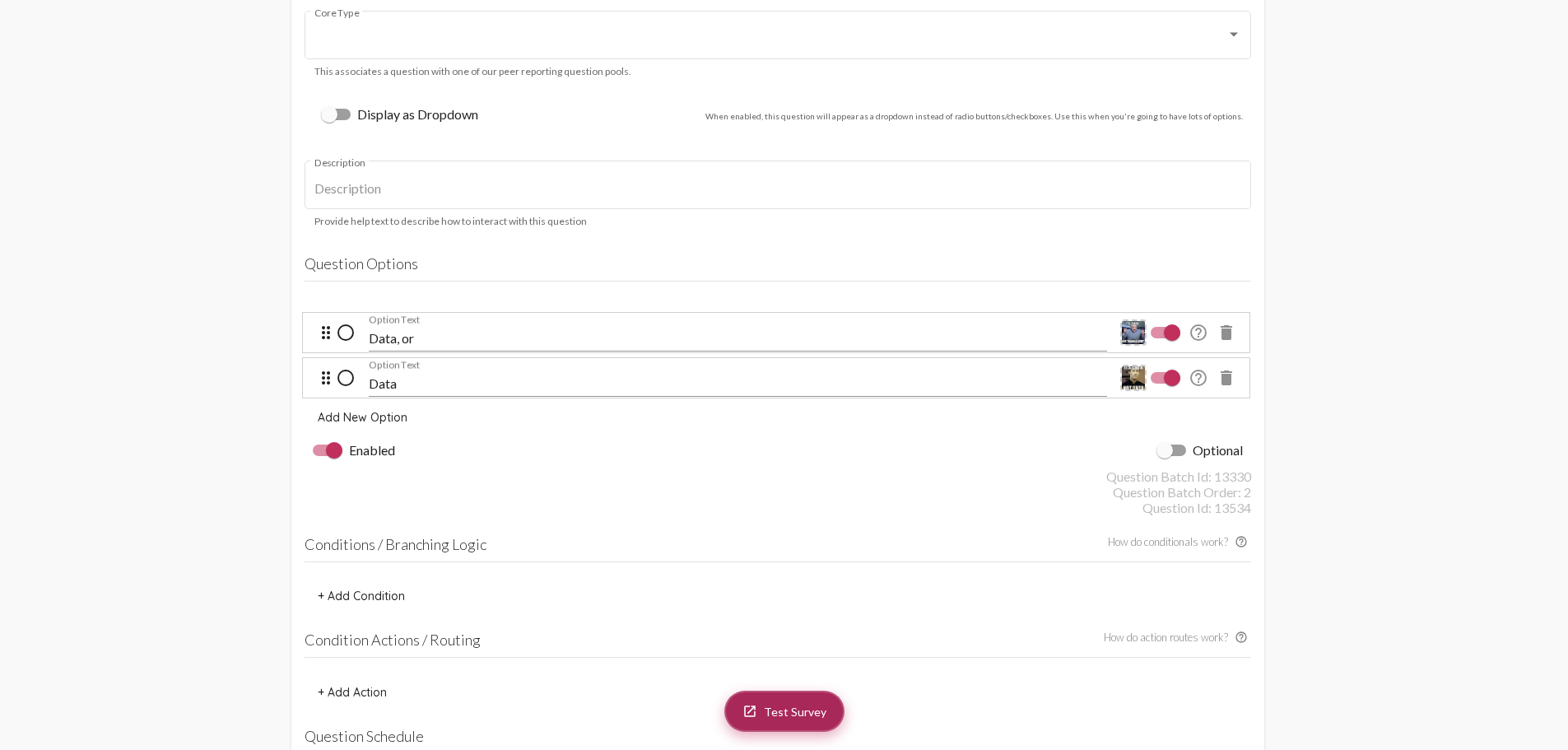
click at [805, 696] on link "launch Test Survey" at bounding box center [784, 711] width 120 height 41
click at [703, 525] on mat-card "Question 3 delete Which is it? Question Text This is the actual text of the que…" at bounding box center [777, 316] width 973 height 1042
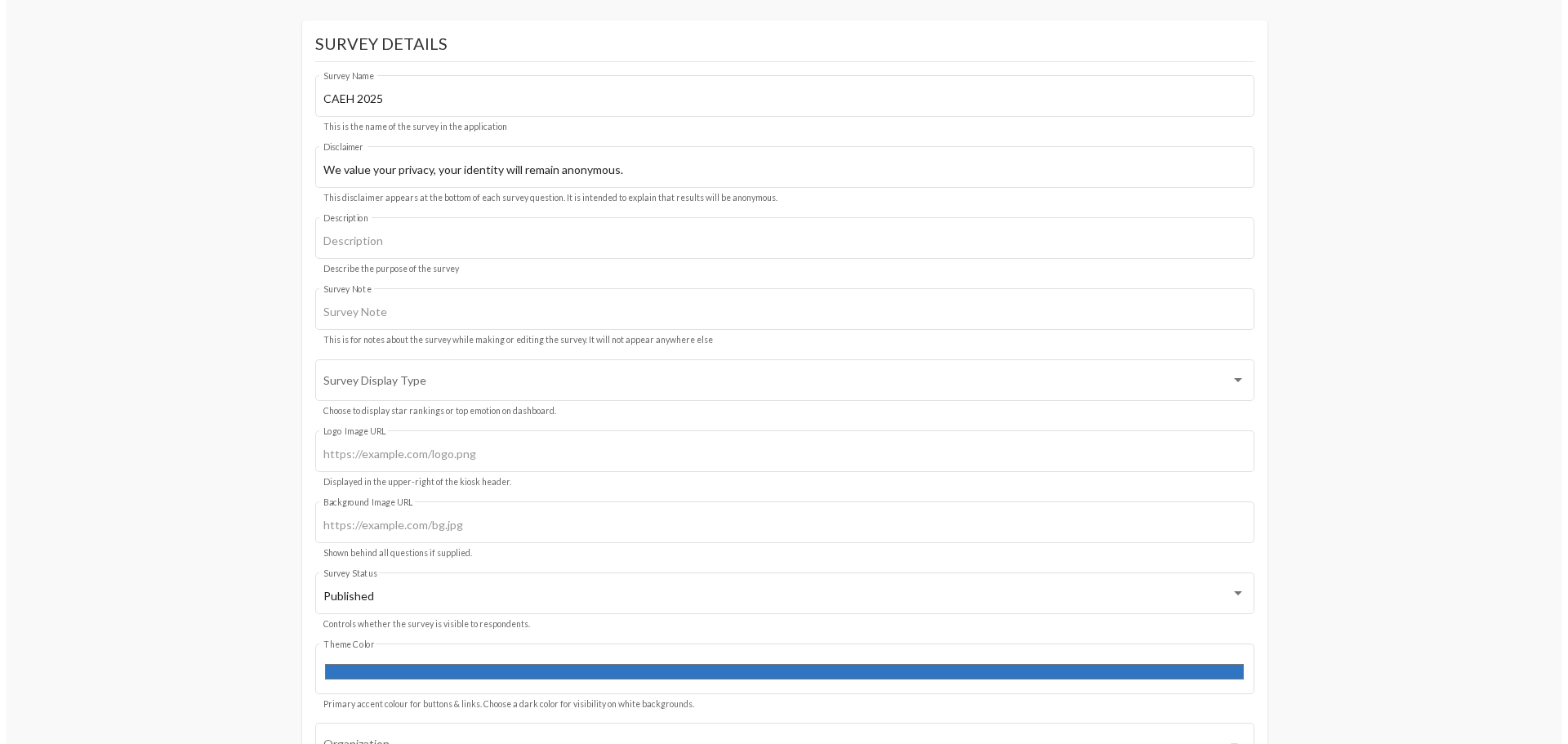
scroll to position [0, 0]
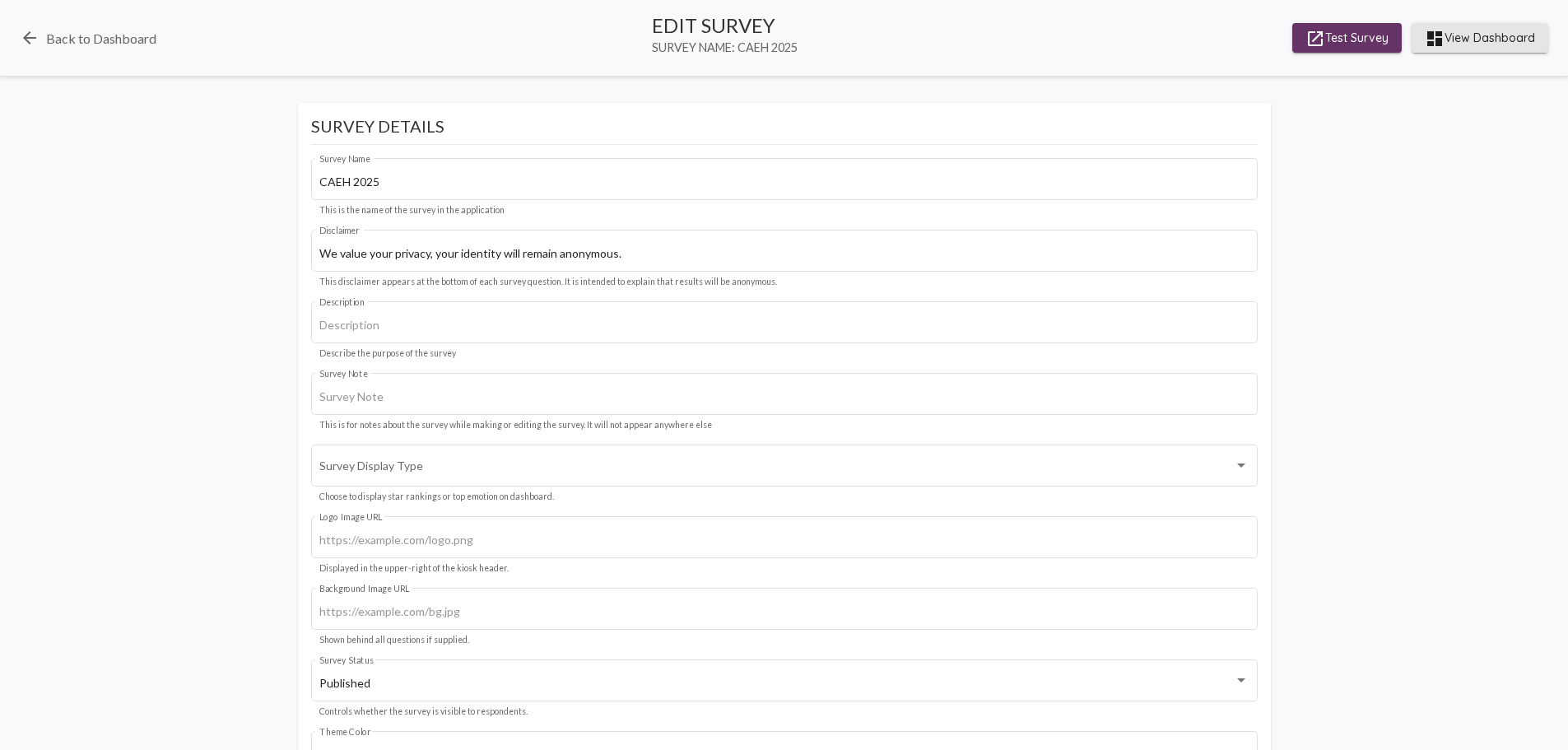
click at [1440, 33] on mat-icon "dashboard" at bounding box center [1435, 39] width 20 height 20
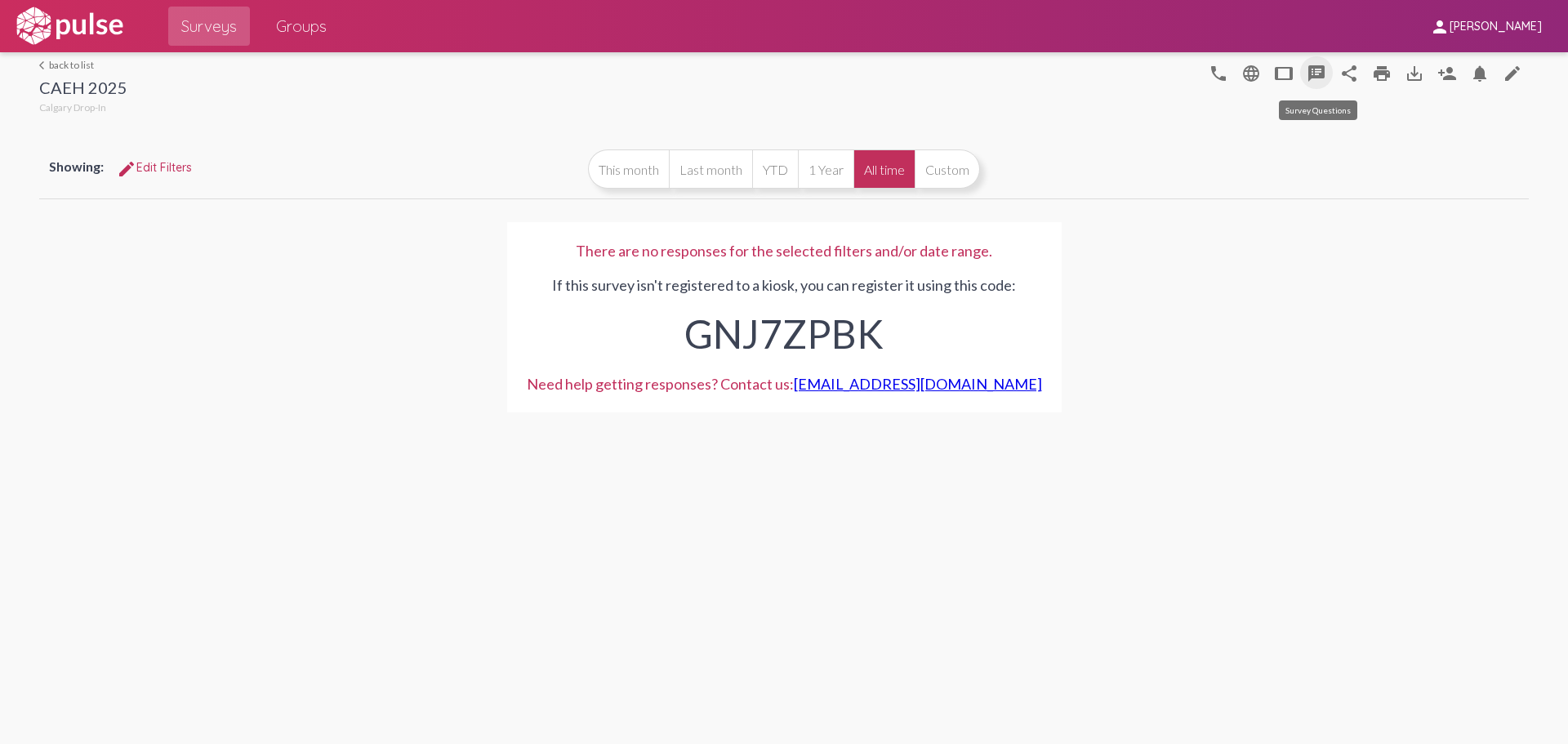
click at [1322, 72] on mat-icon "speaker_notes" at bounding box center [1316, 73] width 20 height 20
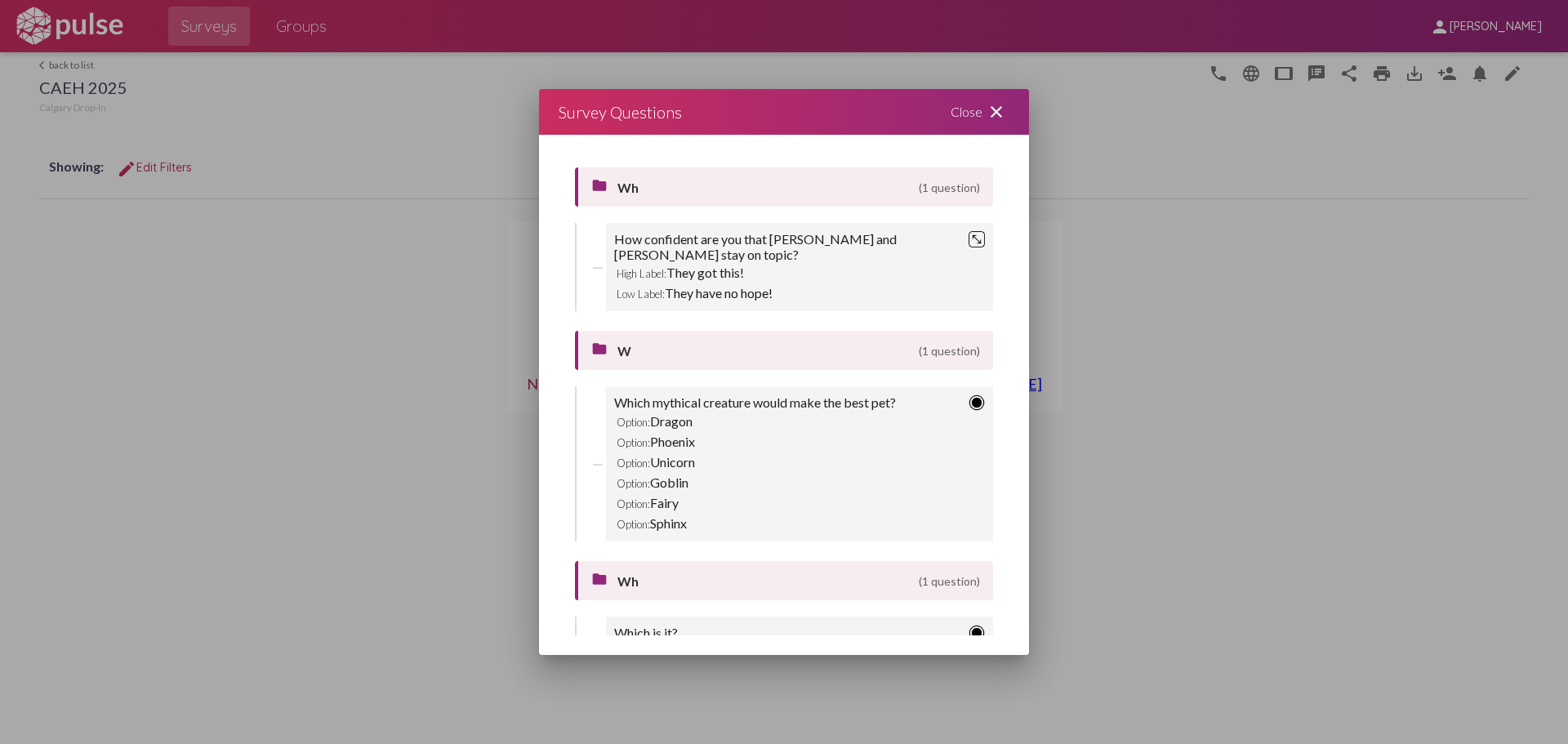
click at [1001, 111] on mat-icon "close" at bounding box center [996, 111] width 20 height 20
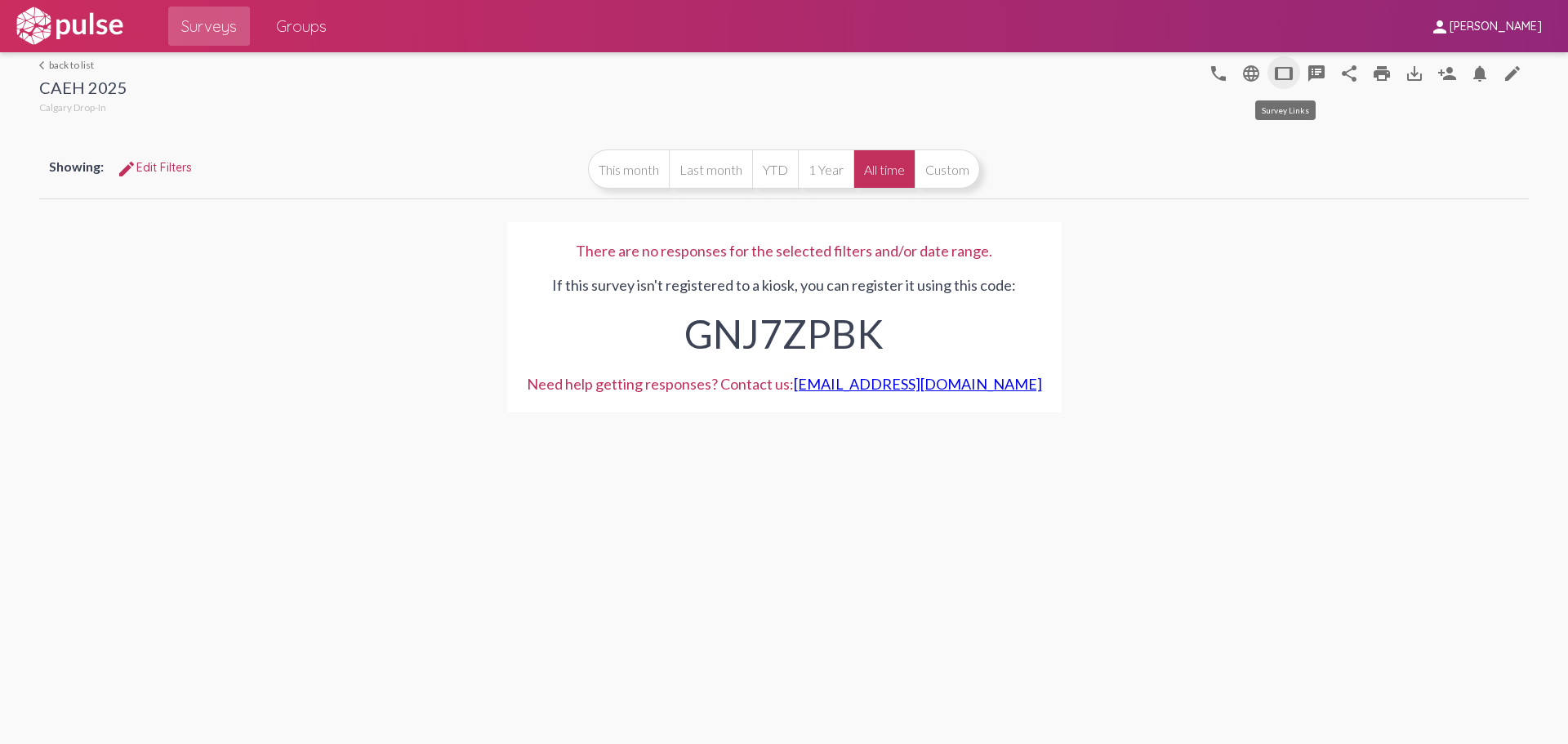
click at [1279, 75] on mat-icon "tablet" at bounding box center [1283, 73] width 20 height 20
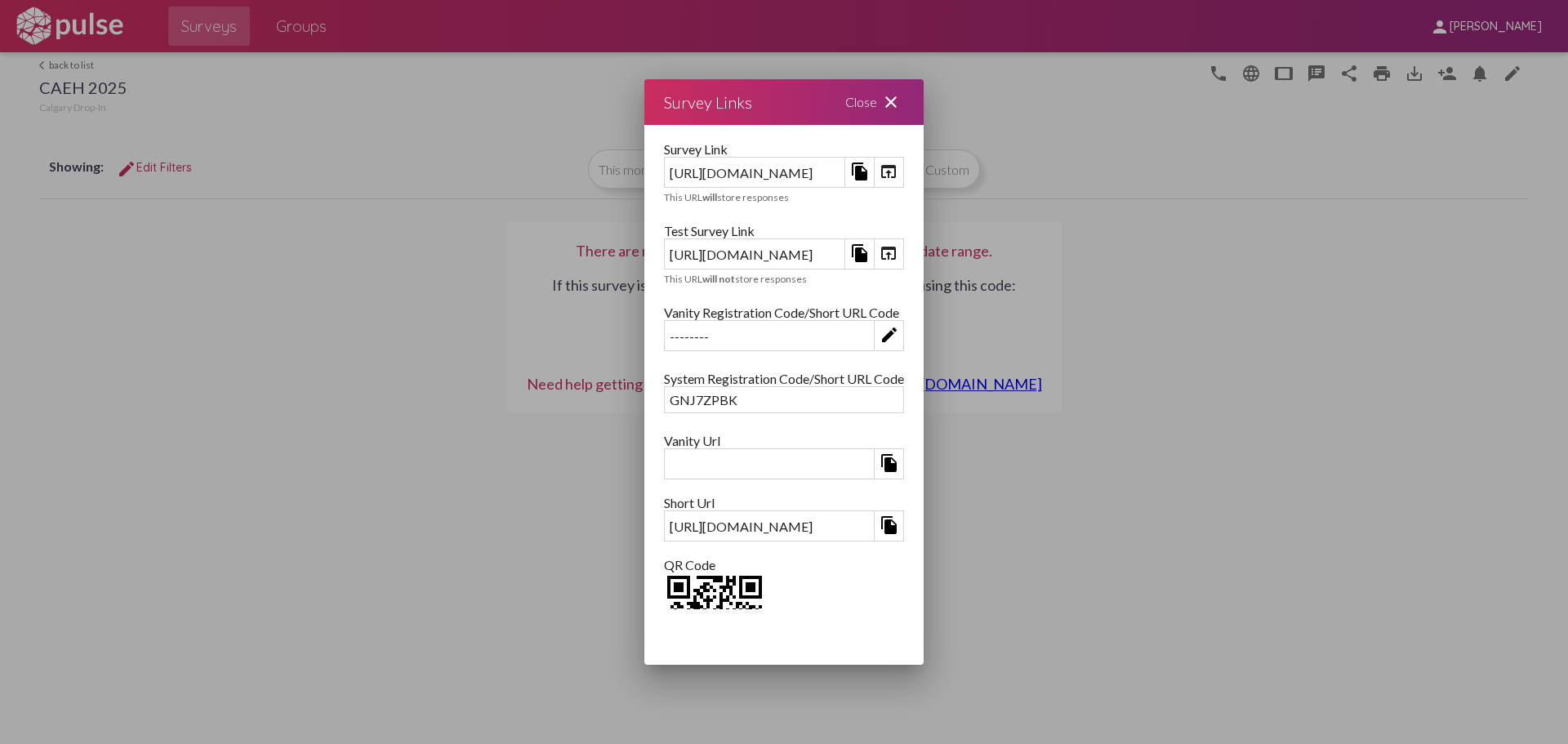
click at [898, 253] on mat-icon "open_in_browser" at bounding box center [888, 253] width 20 height 20
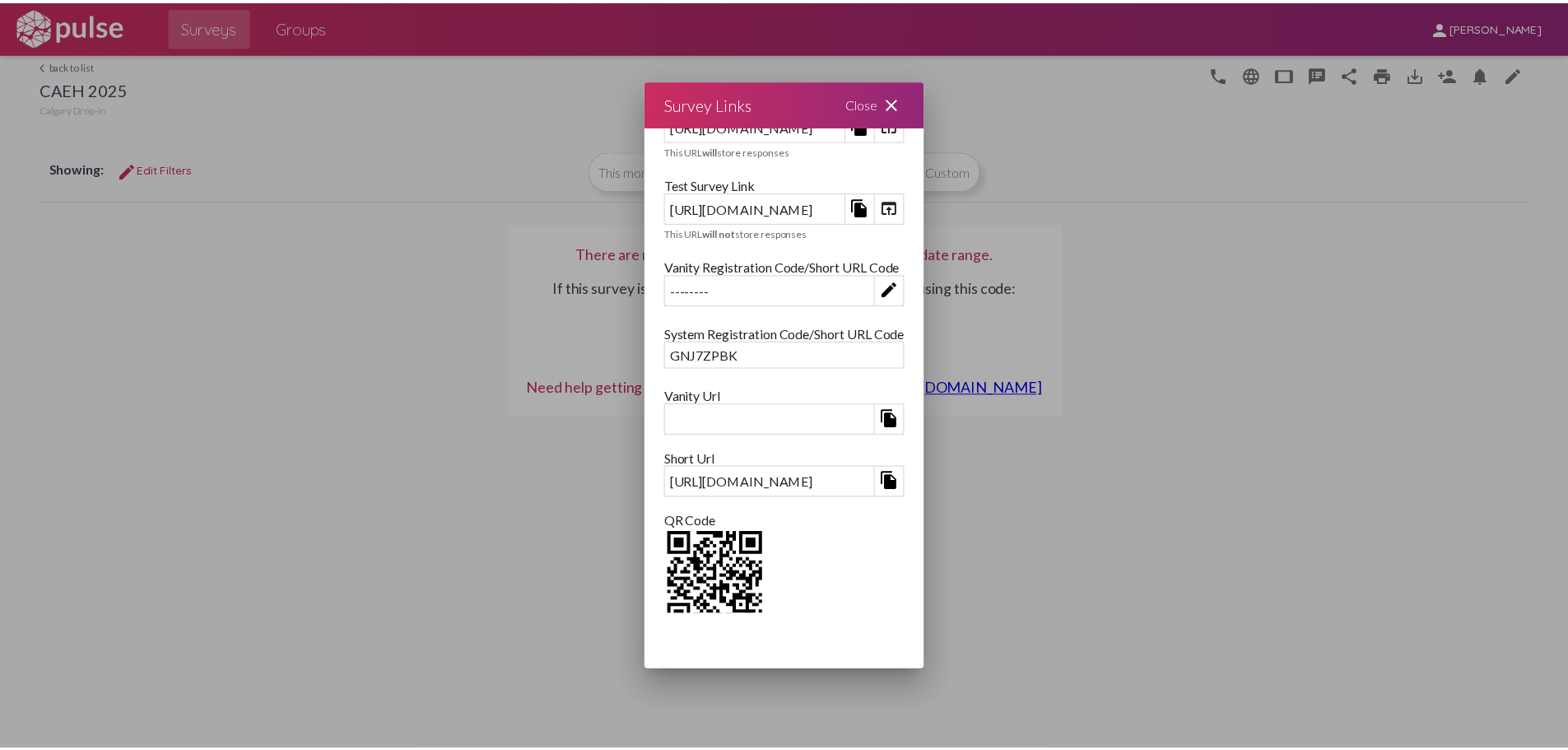
scroll to position [87, 0]
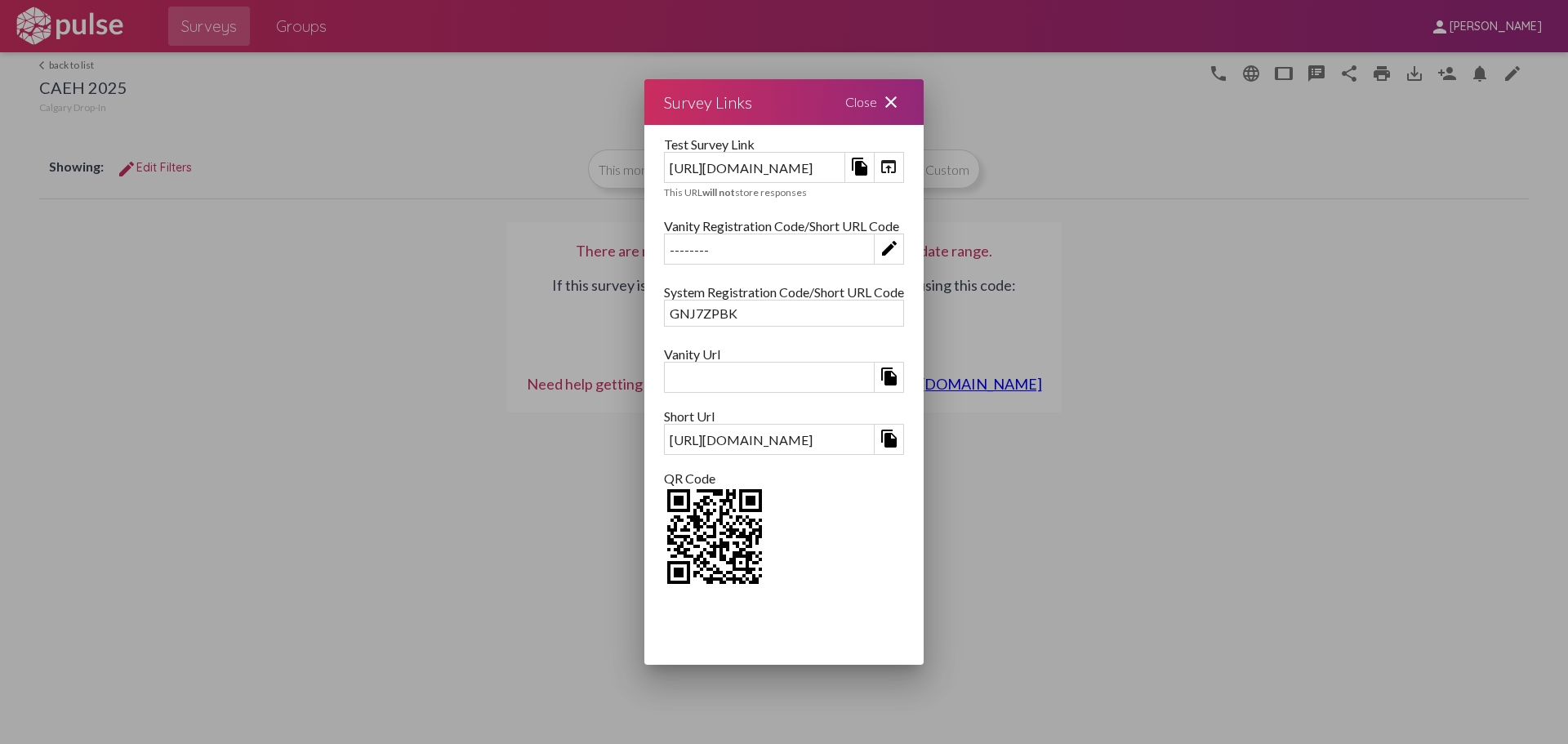
click at [664, 545] on img at bounding box center [715, 536] width 101 height 101
click at [664, 533] on img at bounding box center [715, 536] width 101 height 101
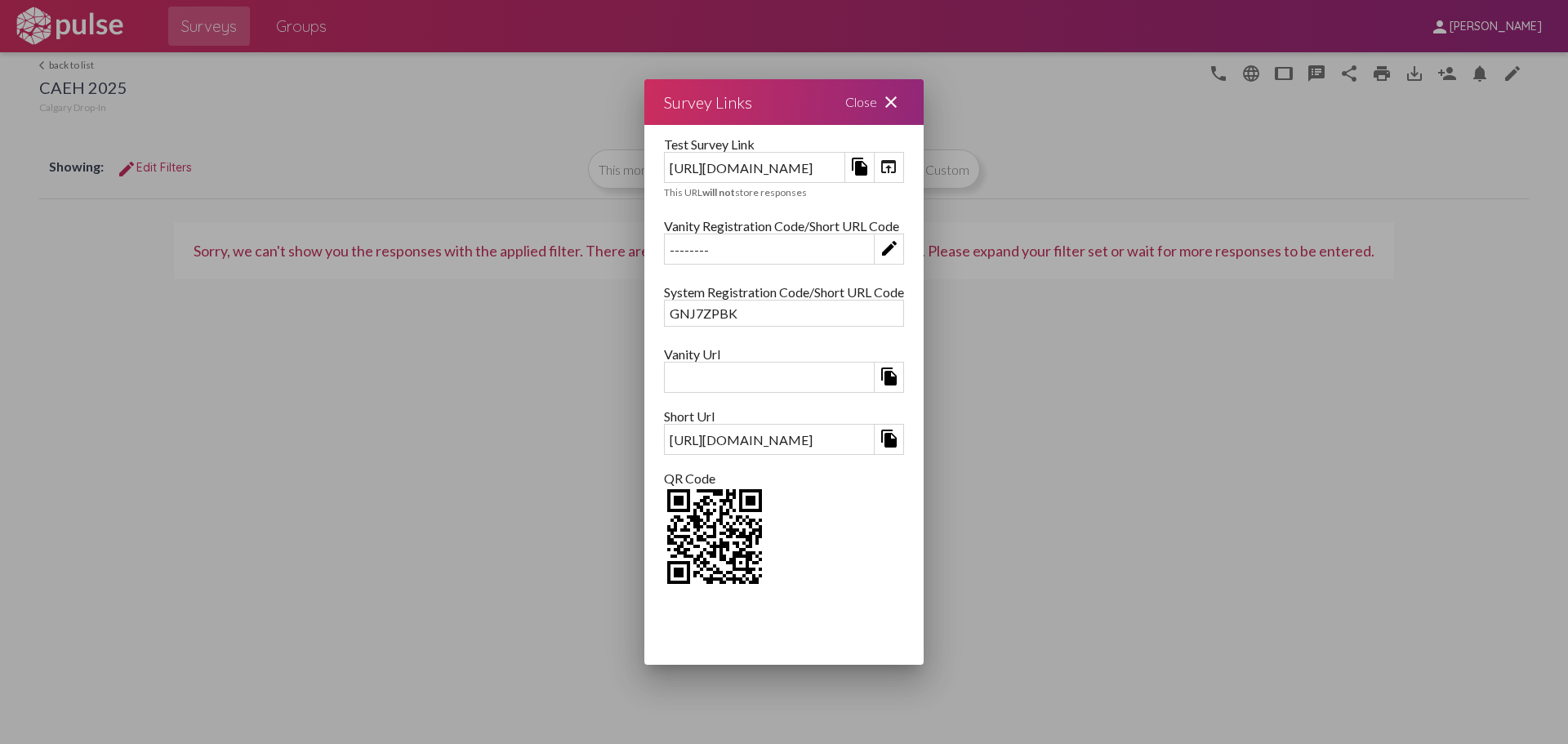
click at [924, 98] on div "Close close" at bounding box center [874, 102] width 98 height 46
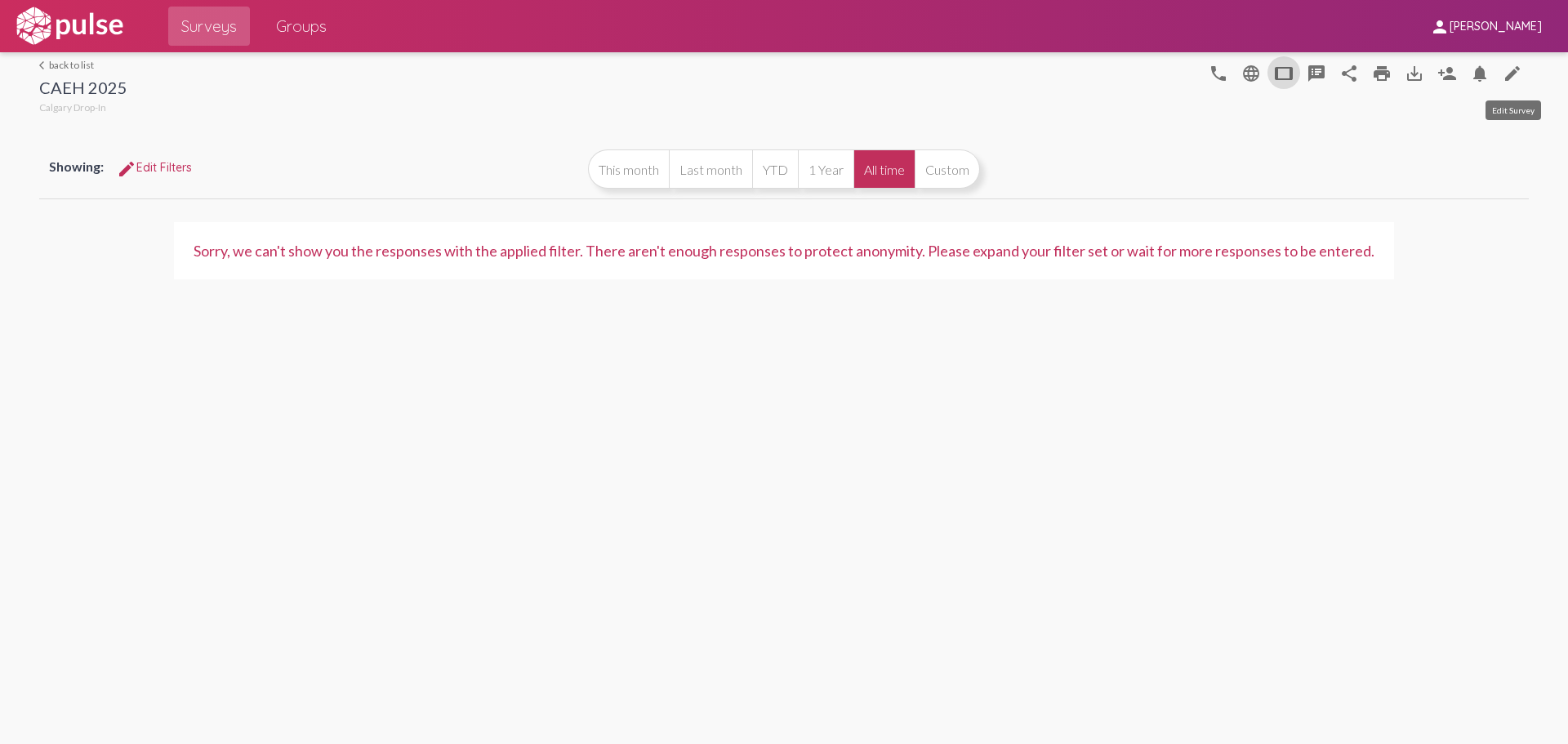
click at [1511, 77] on mat-icon "edit" at bounding box center [1512, 73] width 20 height 20
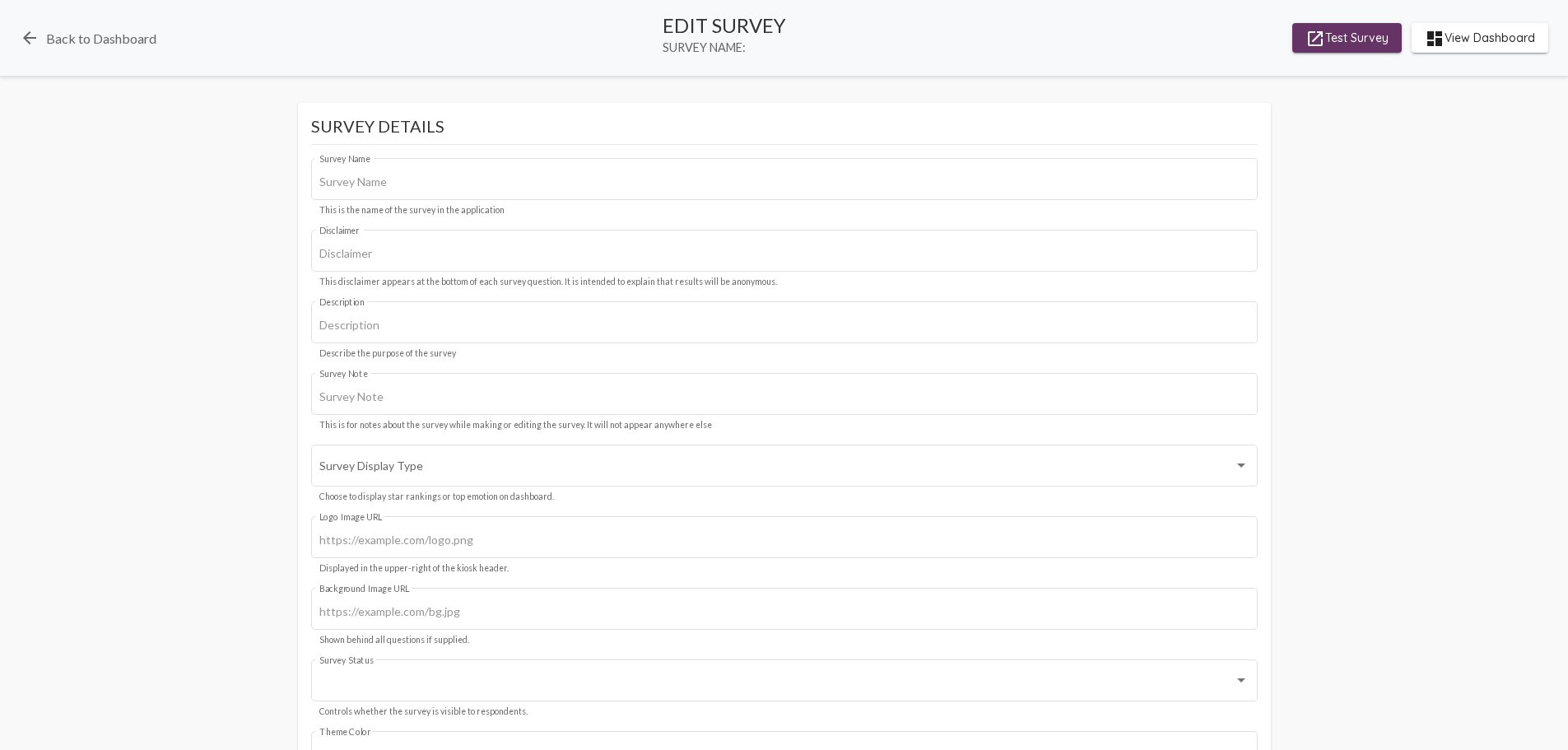
type input "CAEH 2025"
type input "We value your privacy, your identity will remain anonymous."
type input "#2f75c1"
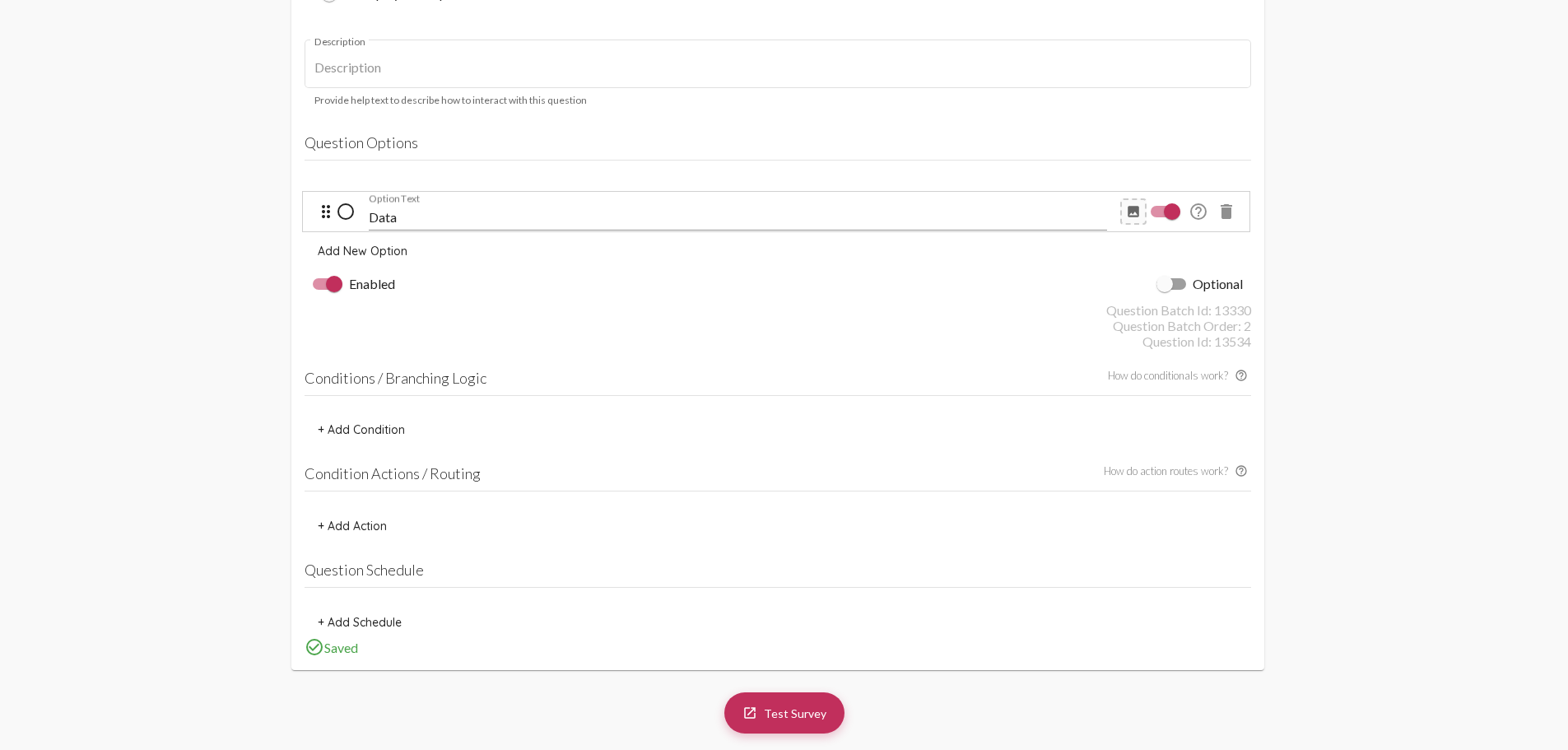
scroll to position [3539, 0]
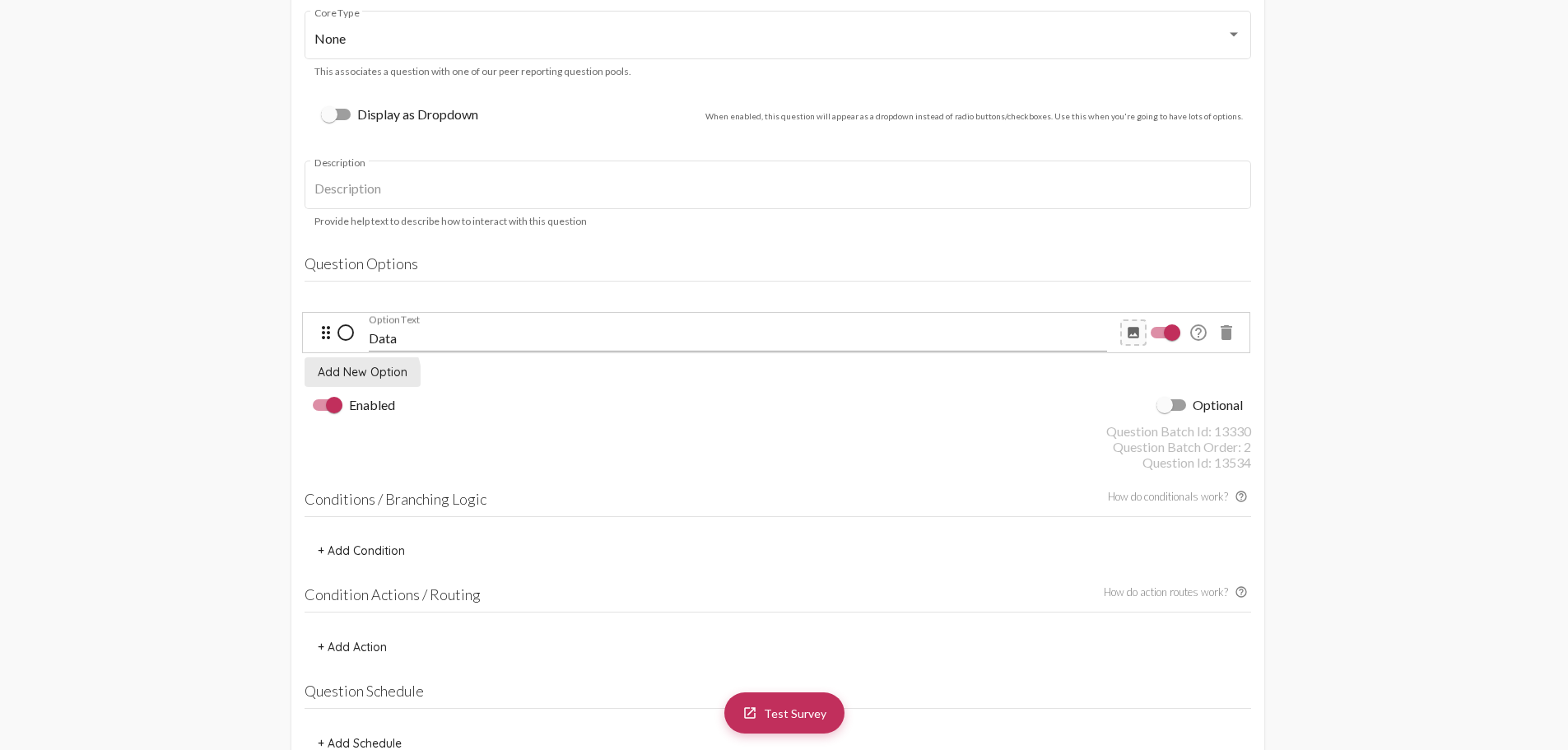
click at [360, 376] on span "Add New Option" at bounding box center [362, 372] width 89 height 15
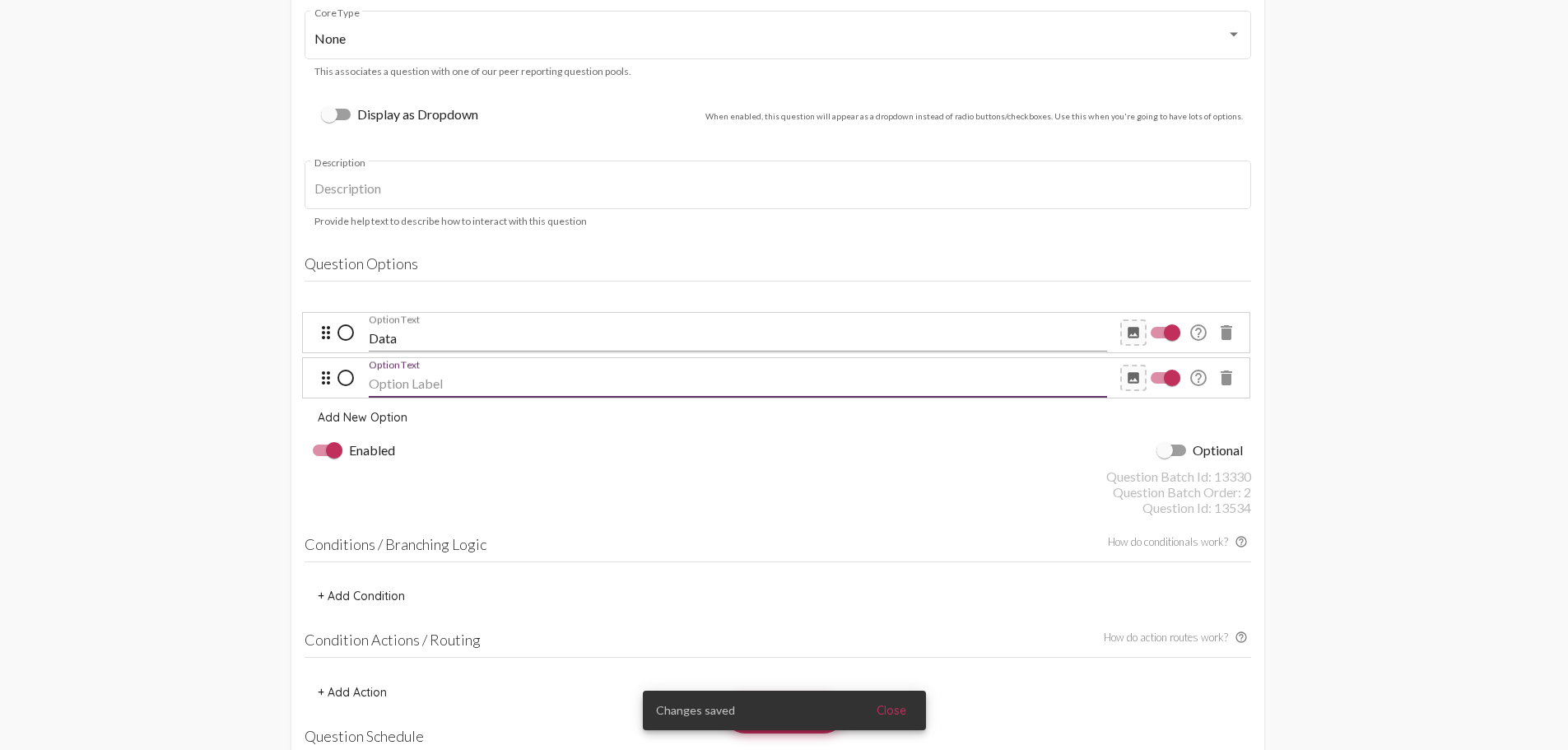
click at [440, 378] on input "Option Text" at bounding box center [738, 383] width 739 height 15
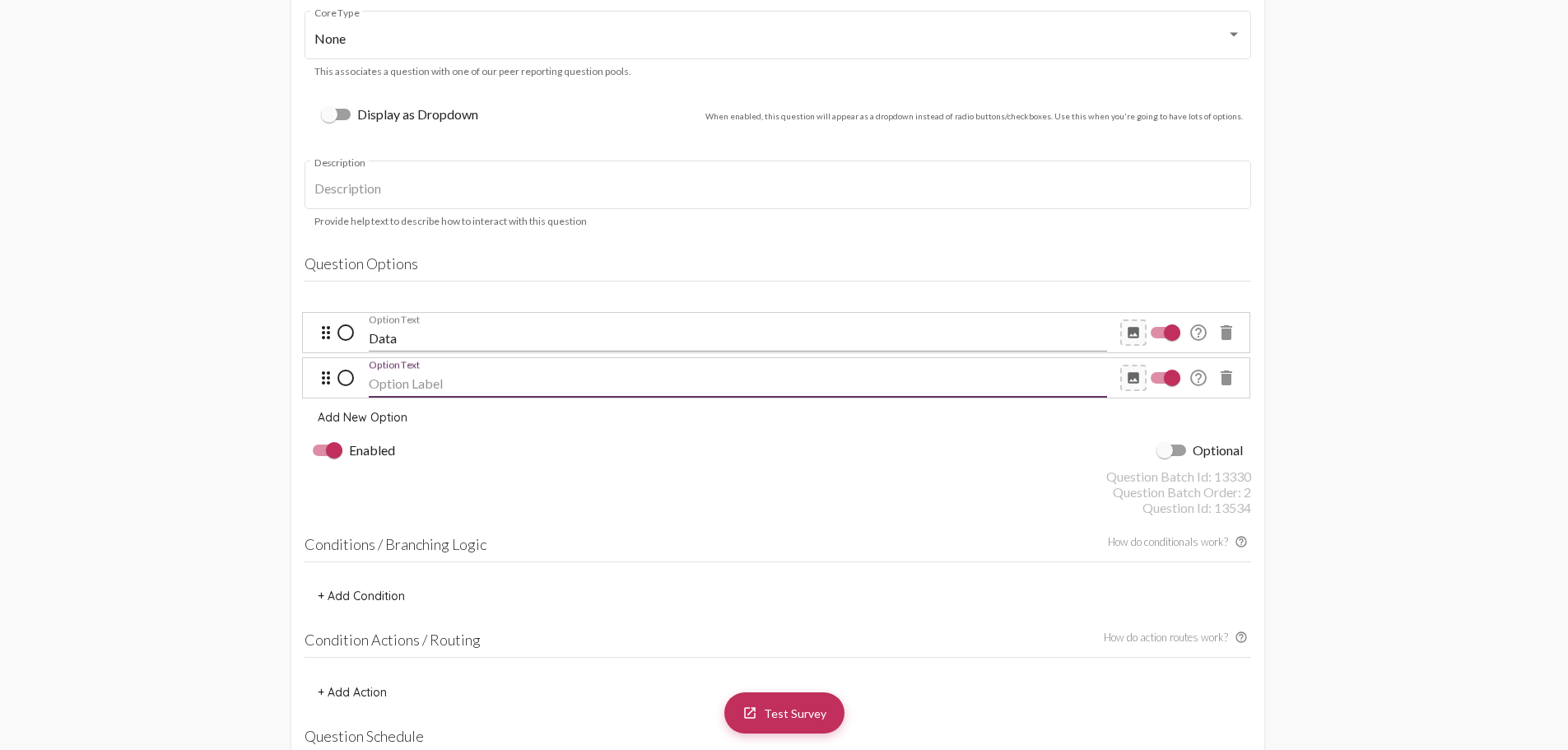
click at [455, 338] on div "Option Text" at bounding box center [738, 377] width 739 height 80
click at [418, 332] on input "Data" at bounding box center [738, 338] width 739 height 15
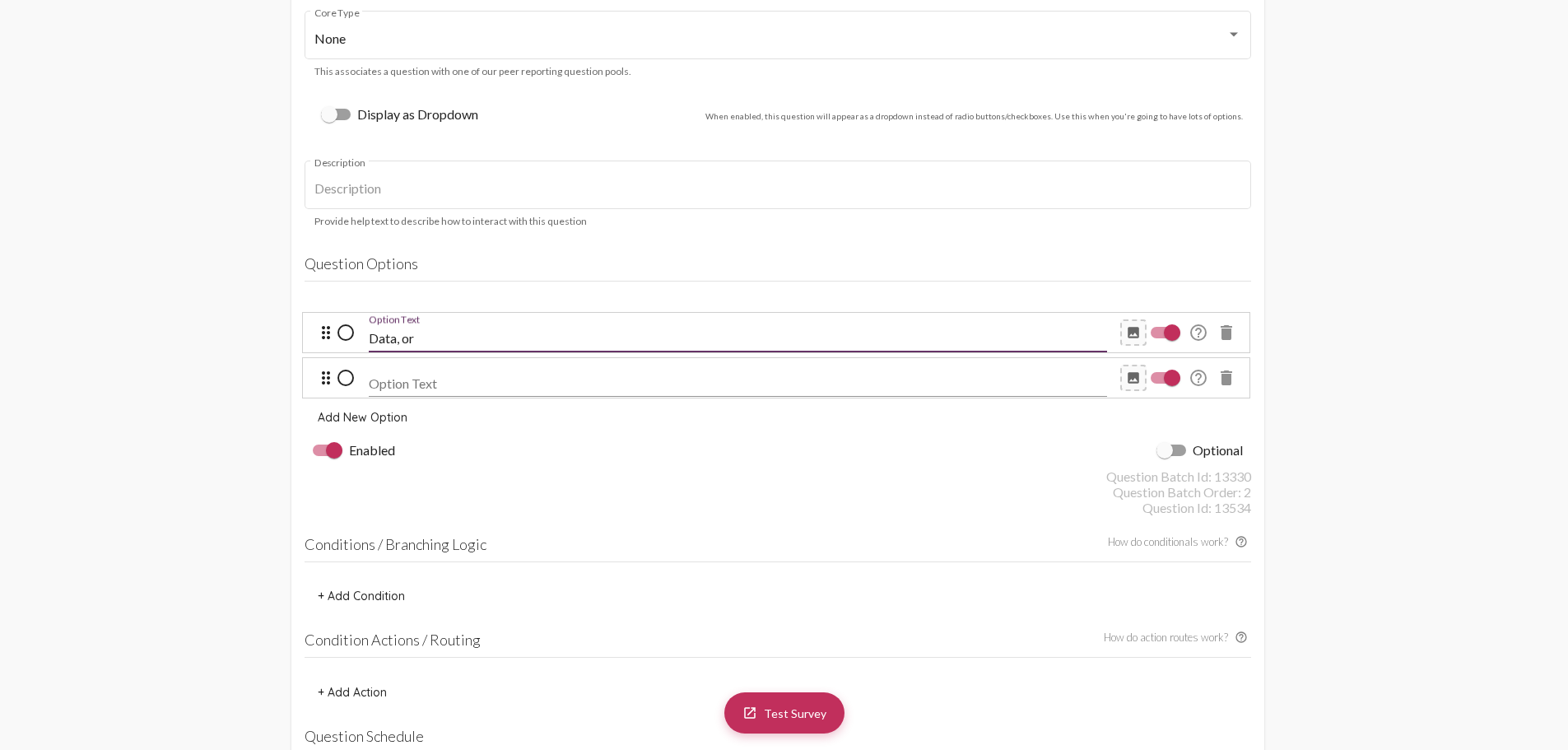
type input "Data, or"
click at [424, 369] on div "Option Text" at bounding box center [738, 378] width 739 height 37
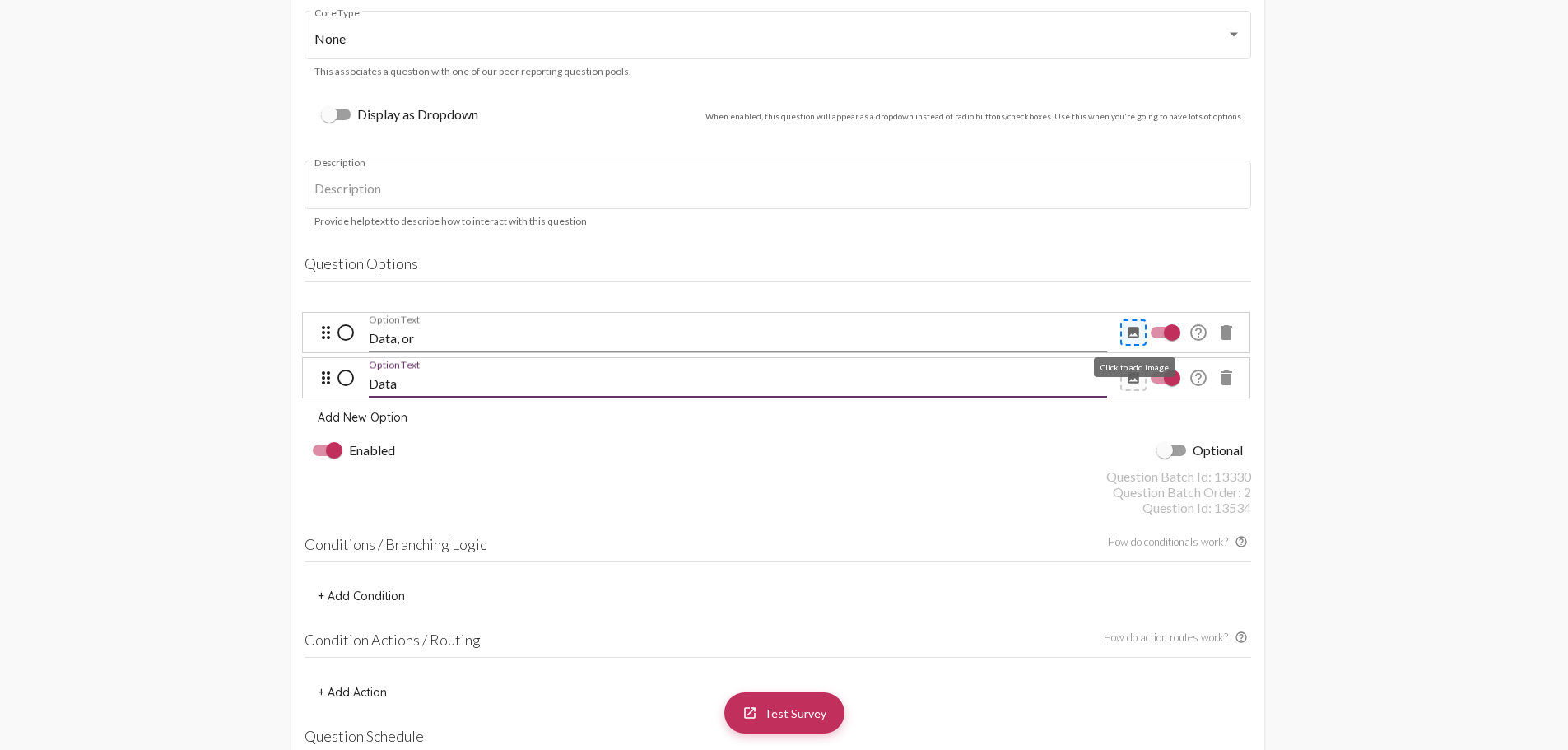
type input "Data"
click at [1133, 327] on mat-icon "image" at bounding box center [1133, 332] width 15 height 15
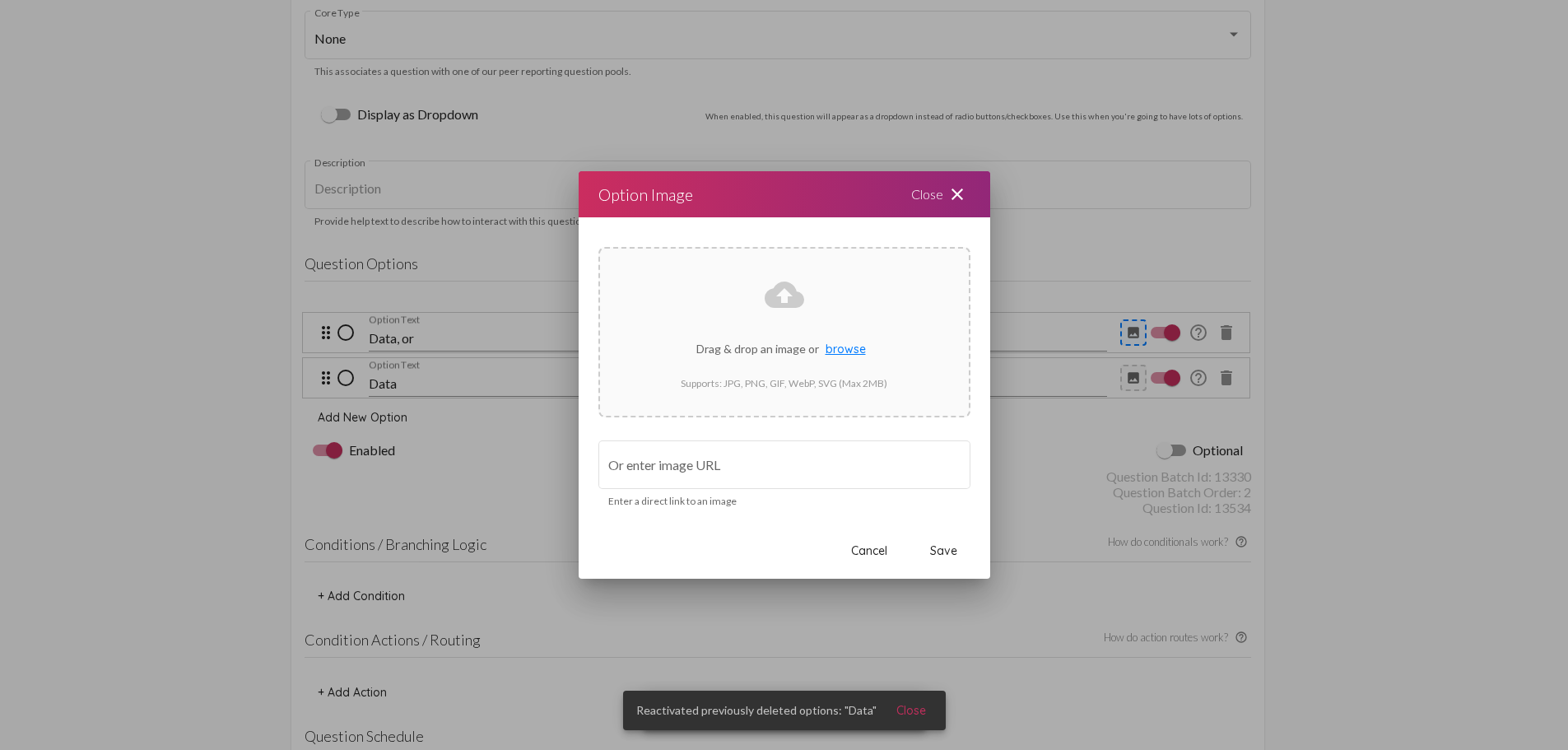
scroll to position [0, 0]
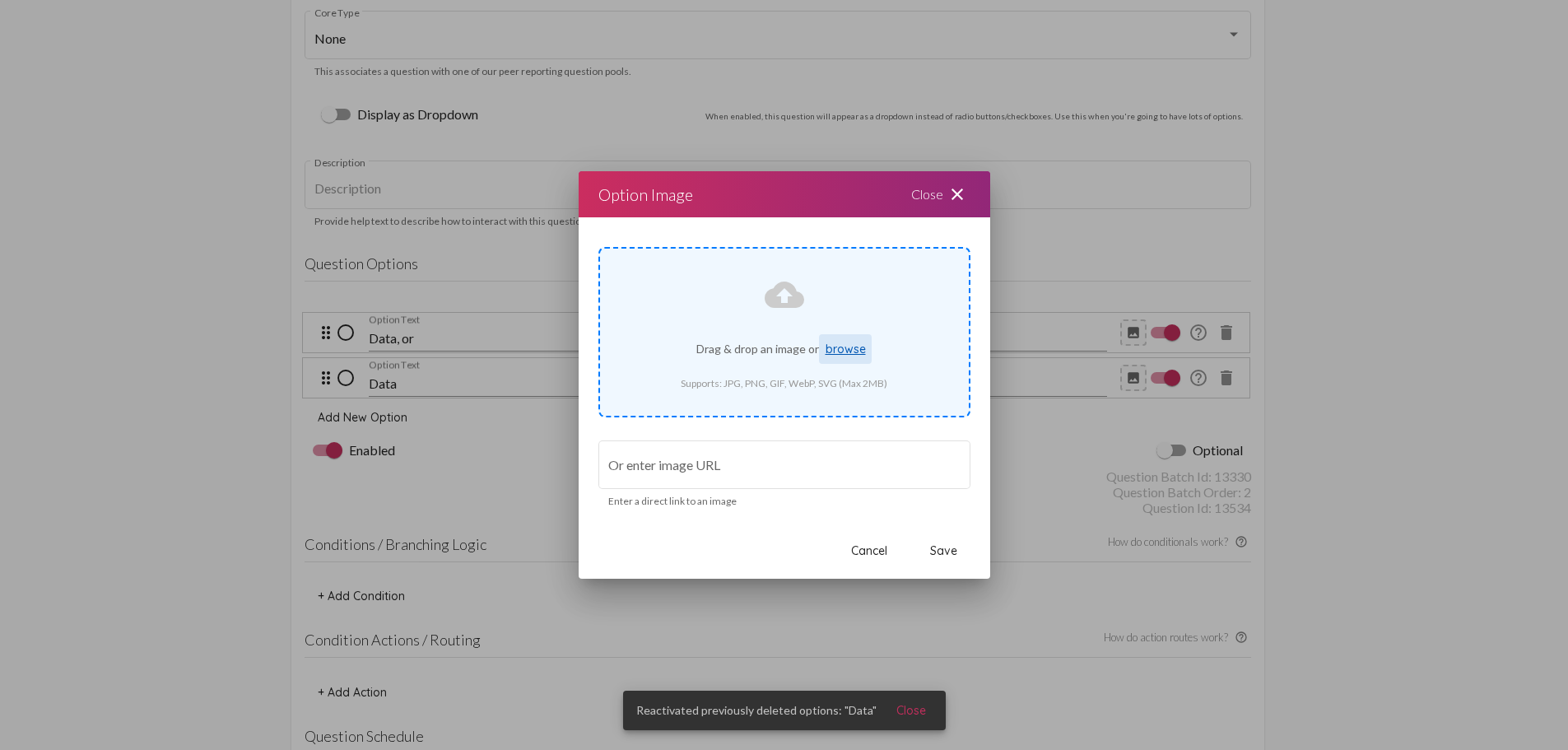
click at [858, 343] on span "browse" at bounding box center [846, 348] width 40 height 15
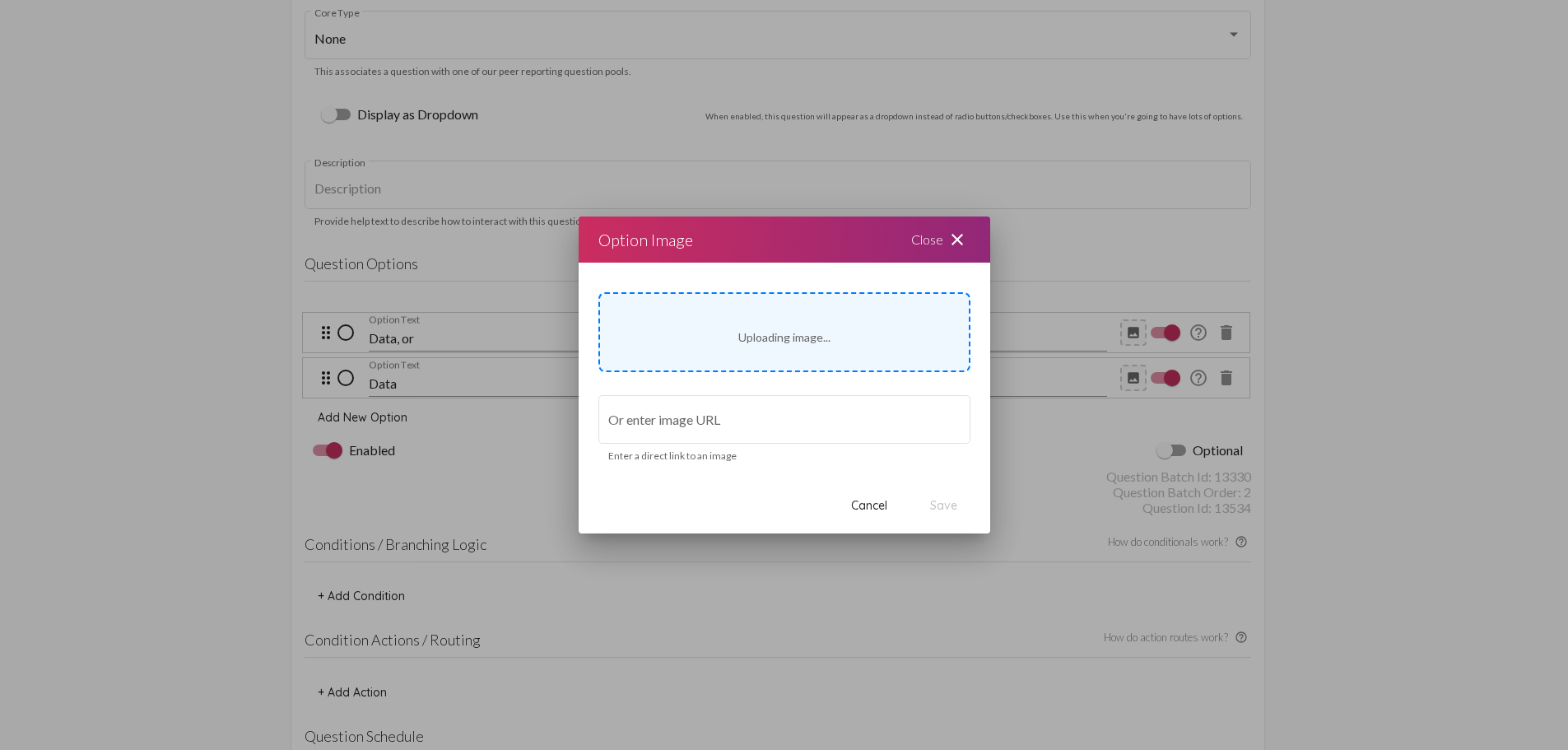
type input "[URL][DOMAIN_NAME]"
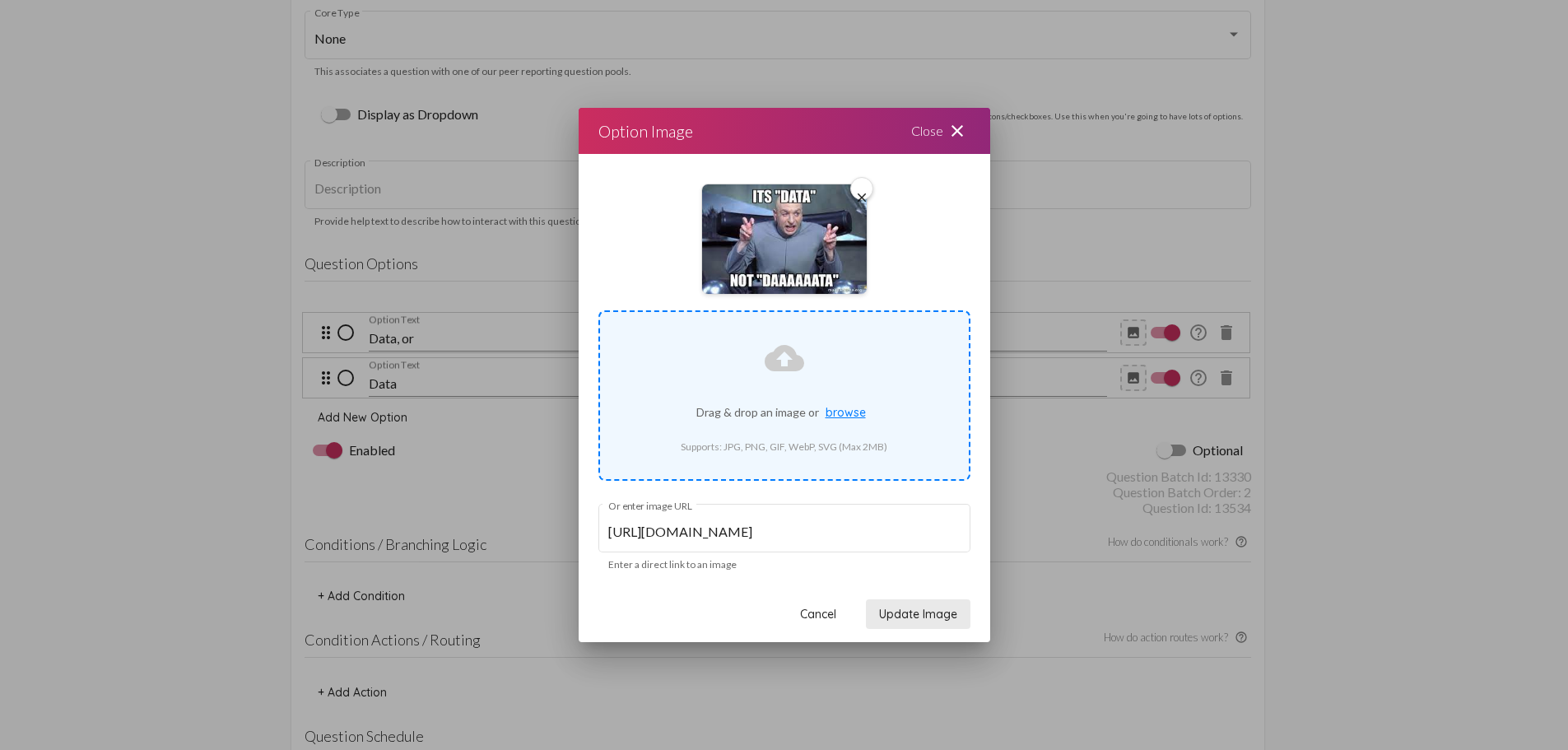
click at [922, 611] on span "Update Image" at bounding box center [918, 613] width 78 height 15
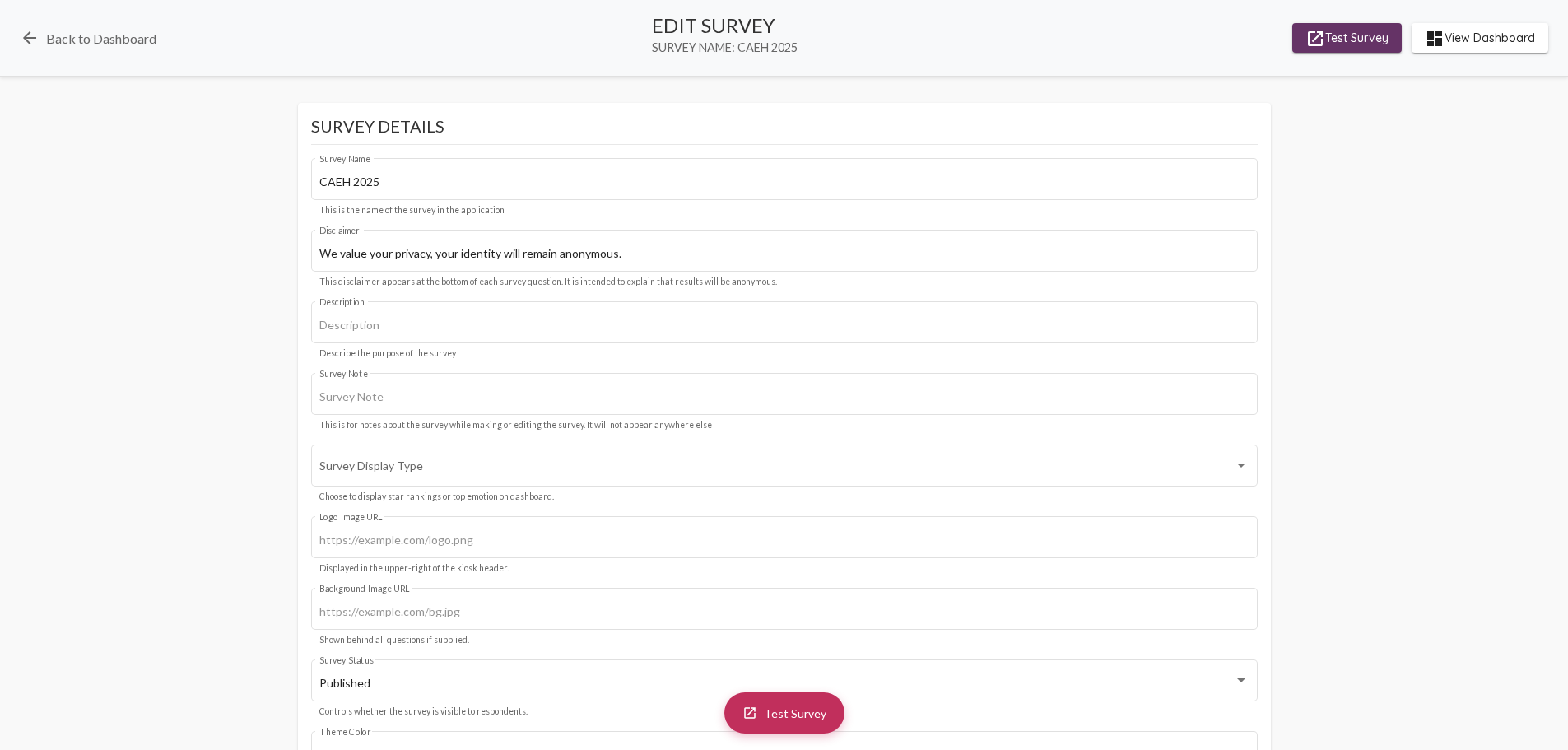
scroll to position [3539, 0]
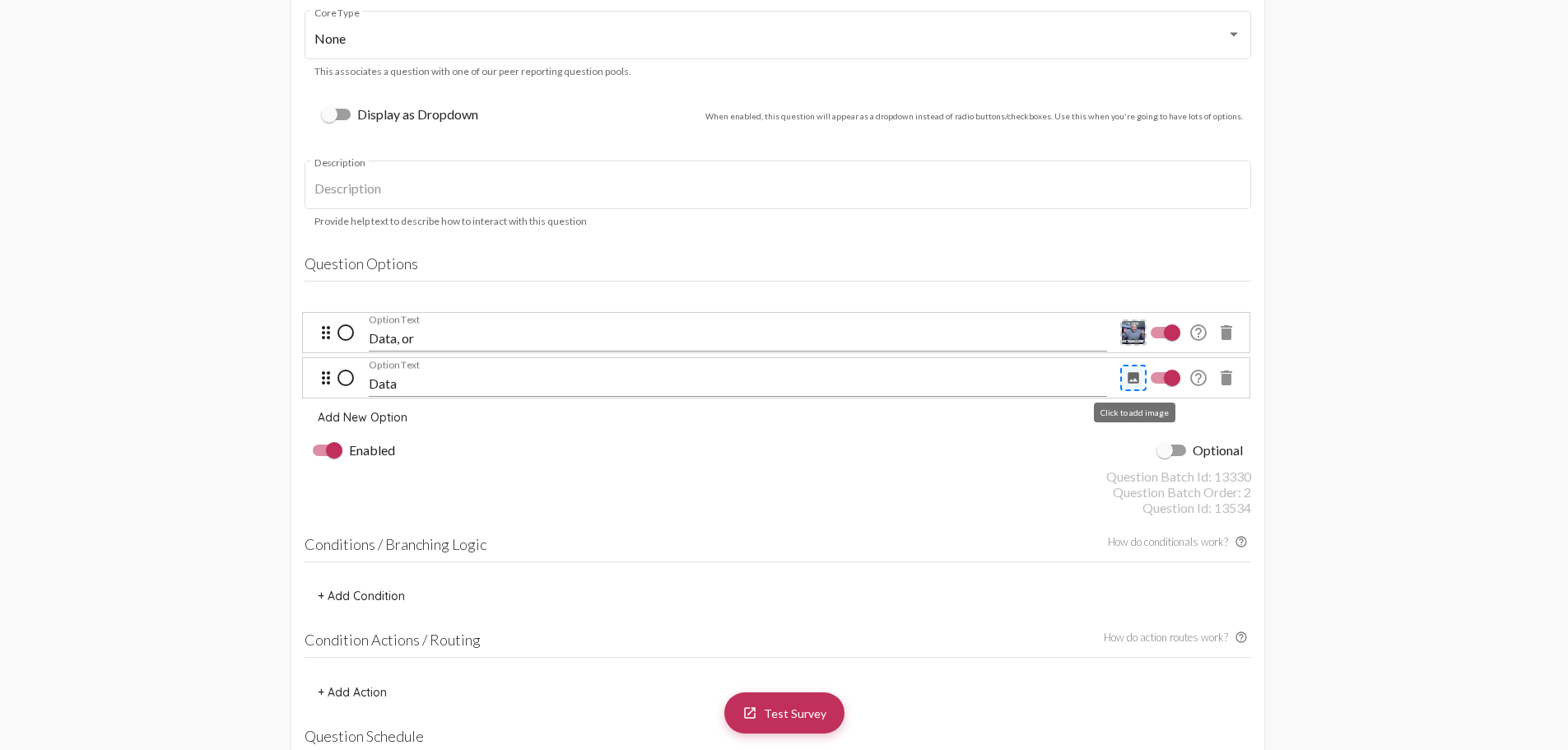
click at [1137, 368] on div "image" at bounding box center [1134, 378] width 26 height 26
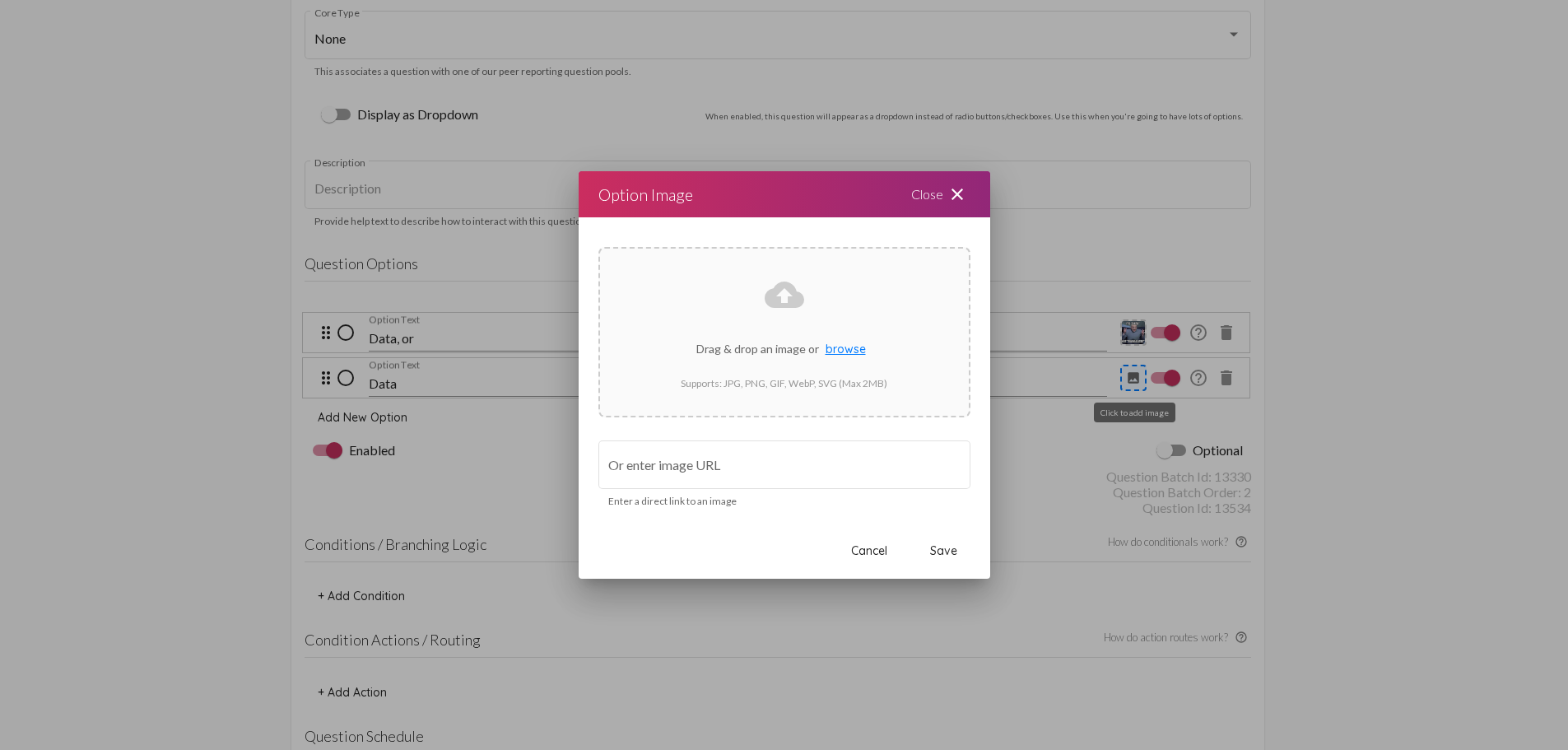
scroll to position [0, 0]
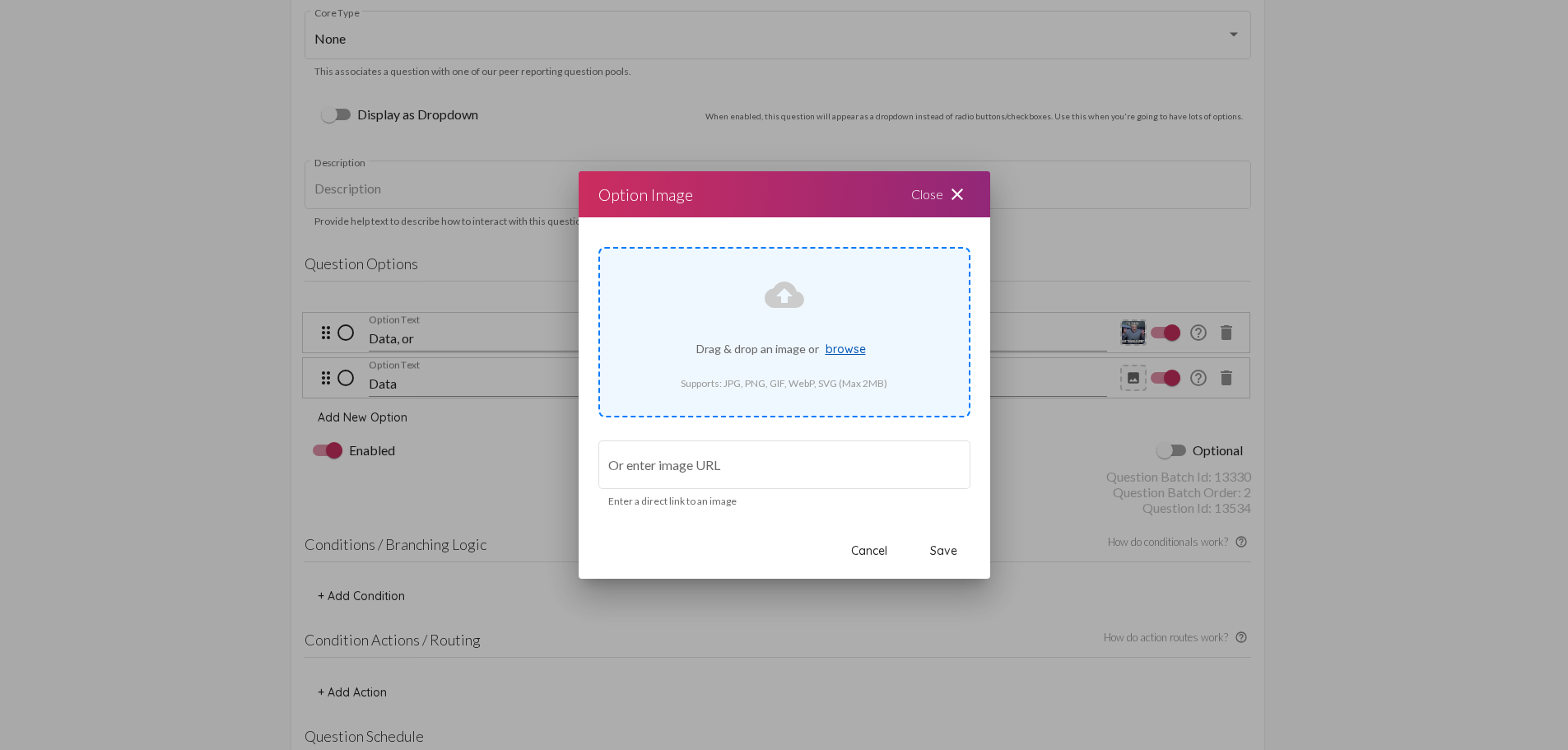
click at [852, 352] on span "browse" at bounding box center [846, 348] width 40 height 15
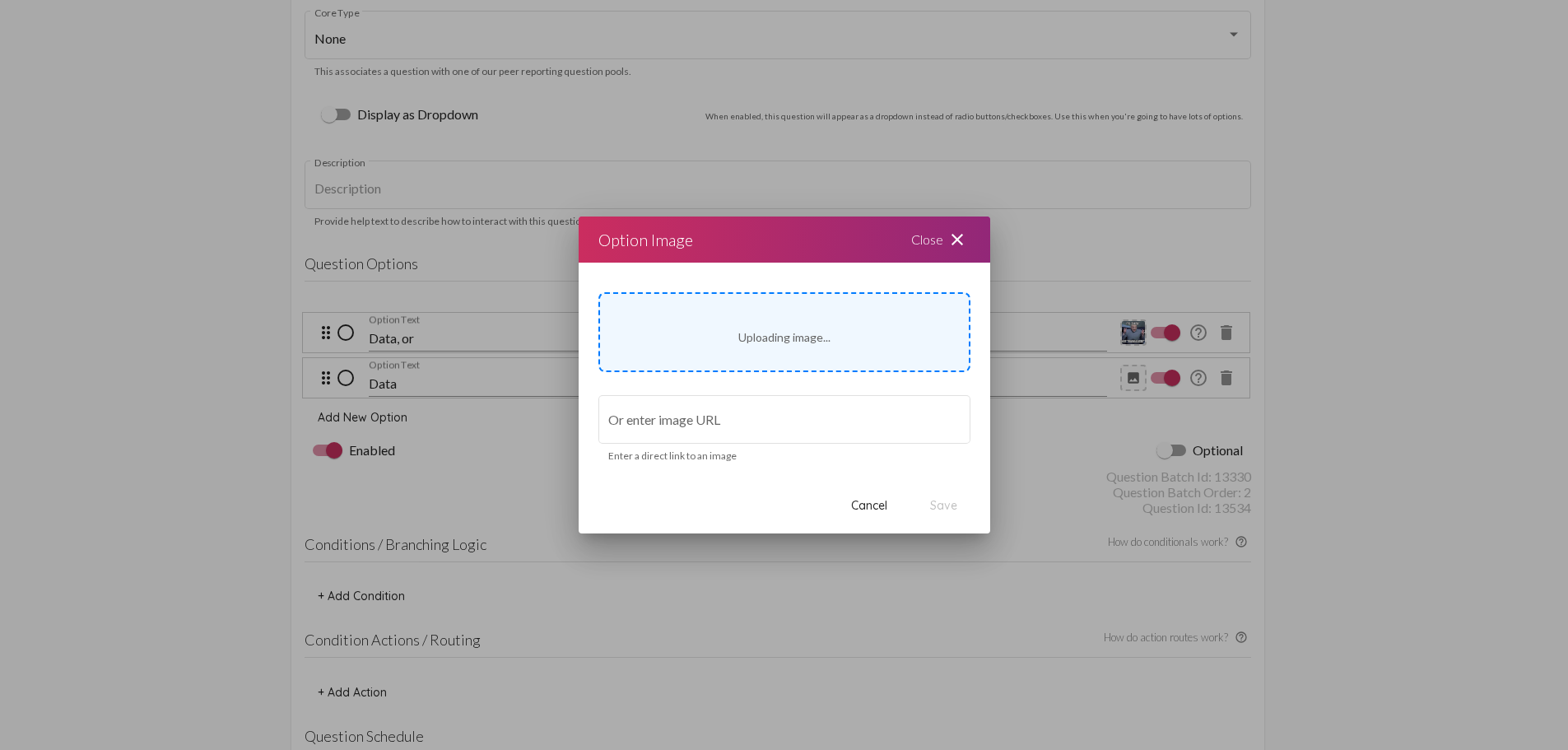
type input "[URL][DOMAIN_NAME][DOMAIN_NAME]"
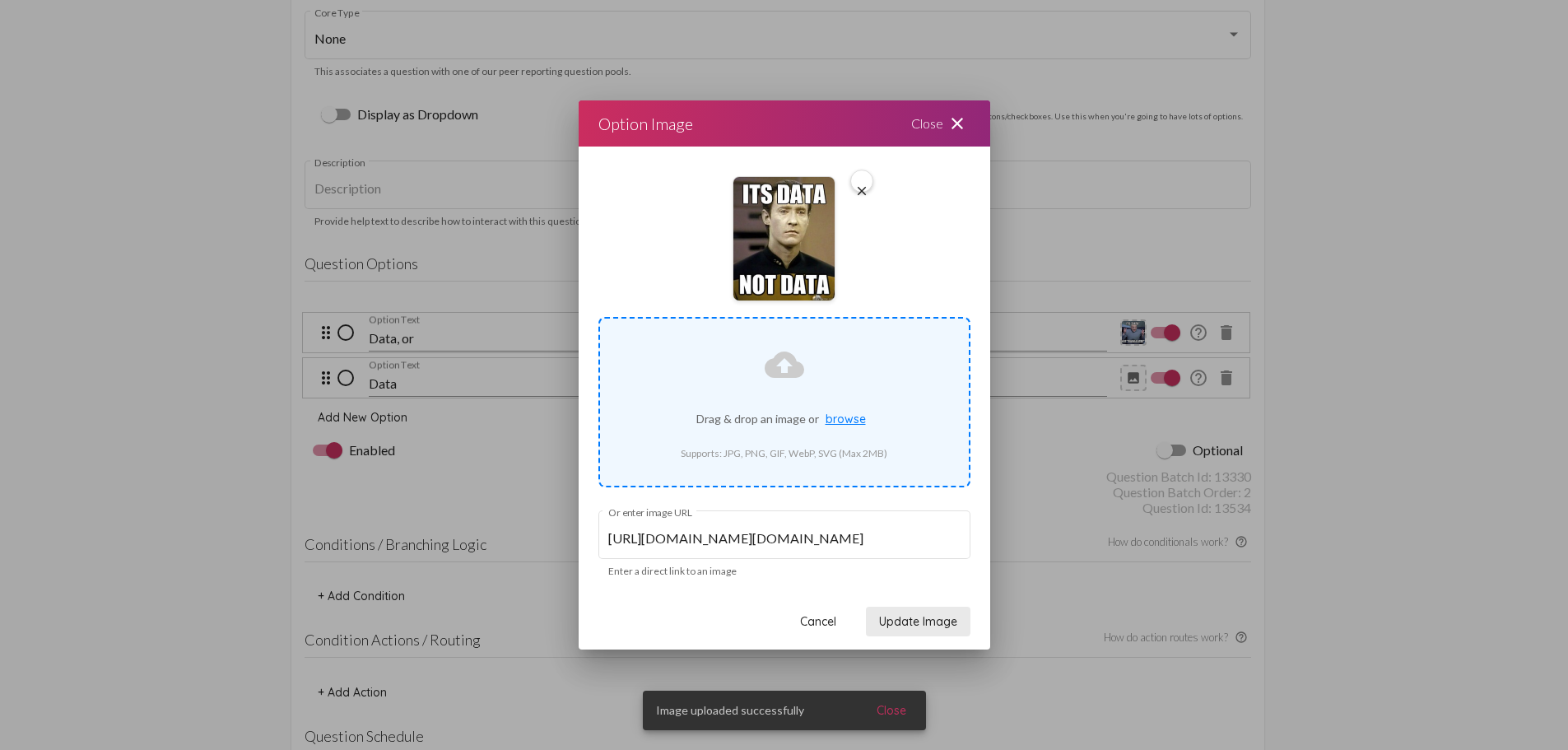
click at [915, 618] on span "Update Image" at bounding box center [918, 621] width 78 height 15
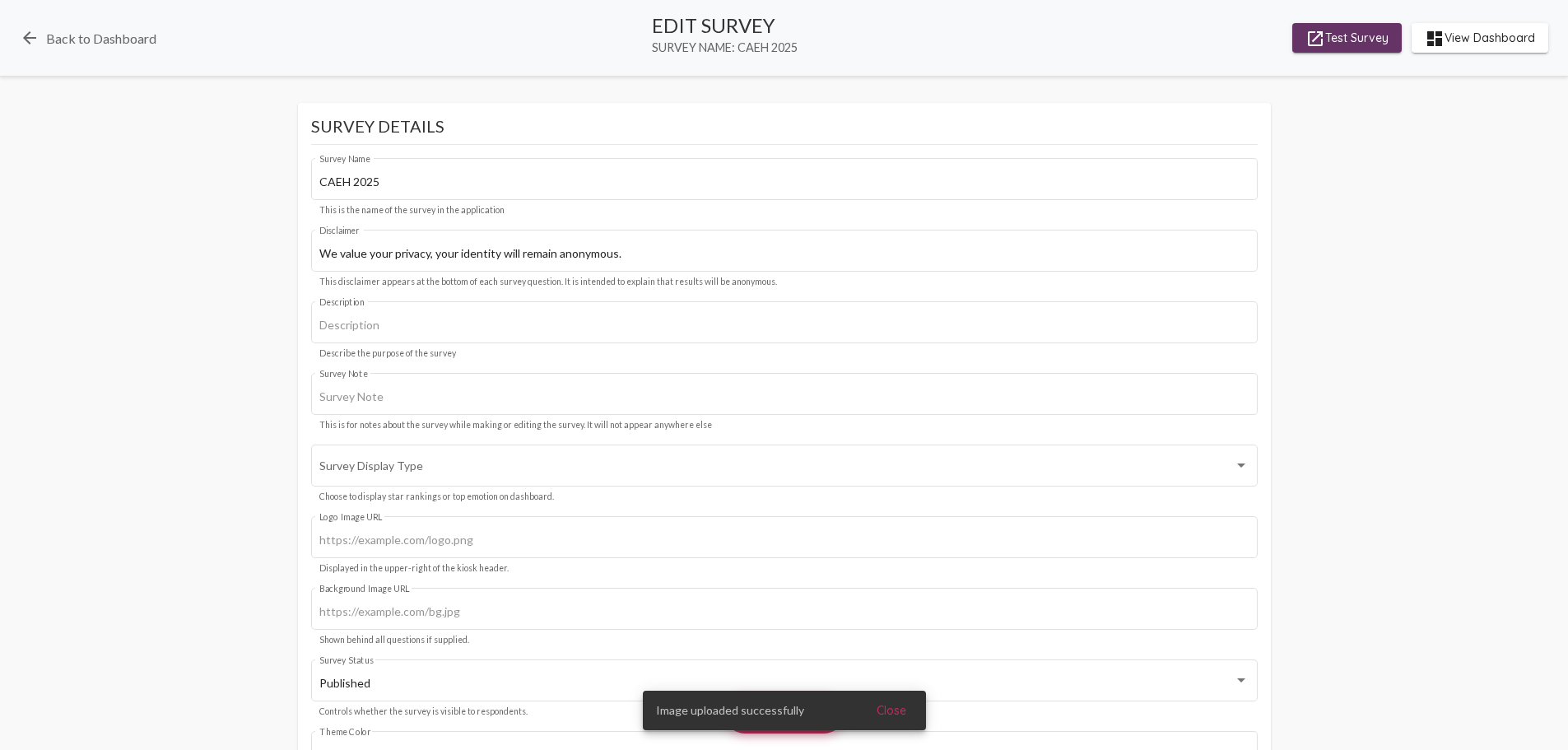
scroll to position [3539, 0]
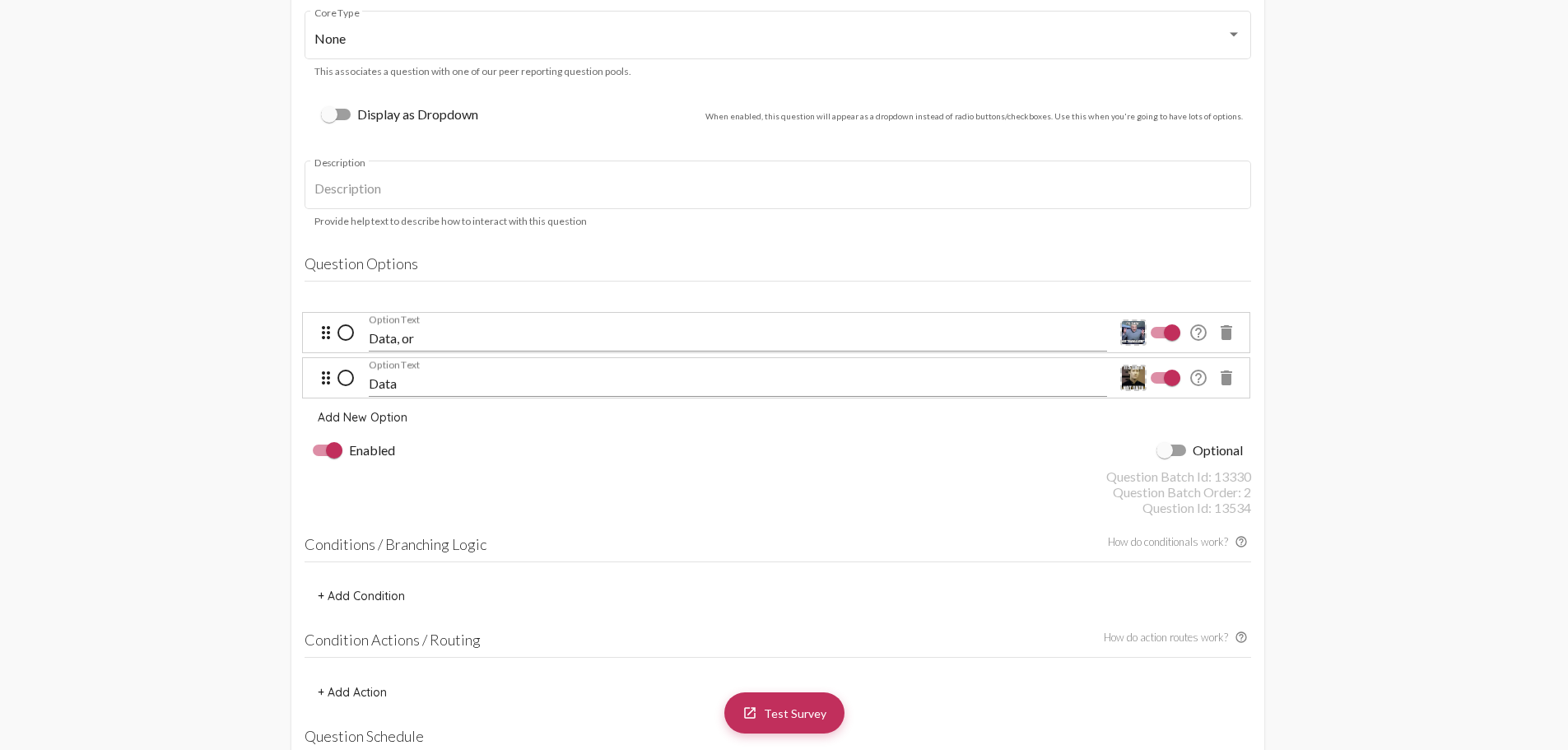
click at [1429, 482] on div "launch Test Survey Survey Details CAEH 2025 Survey Name This is the name of the…" at bounding box center [784, 427] width 1568 height 7727
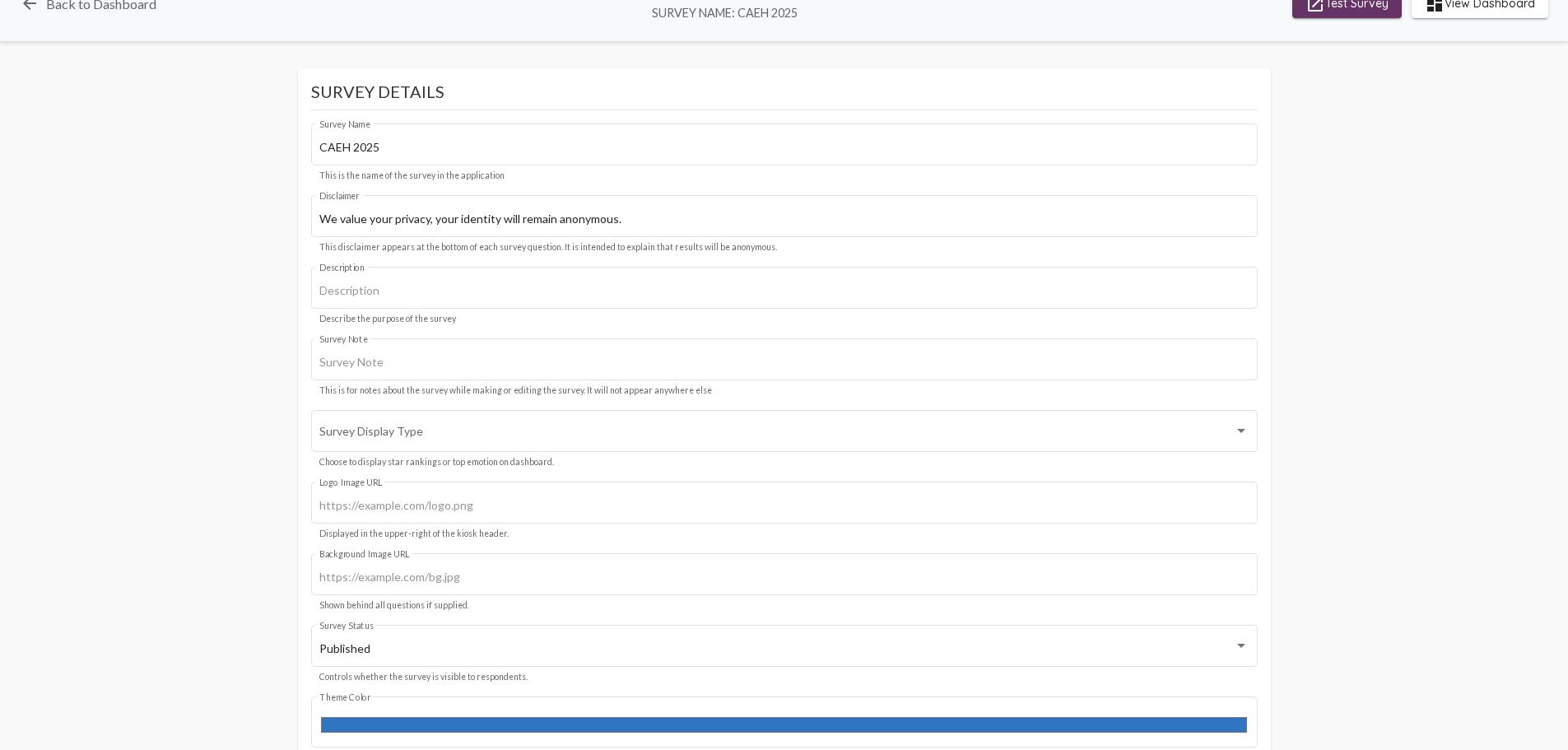
scroll to position [0, 0]
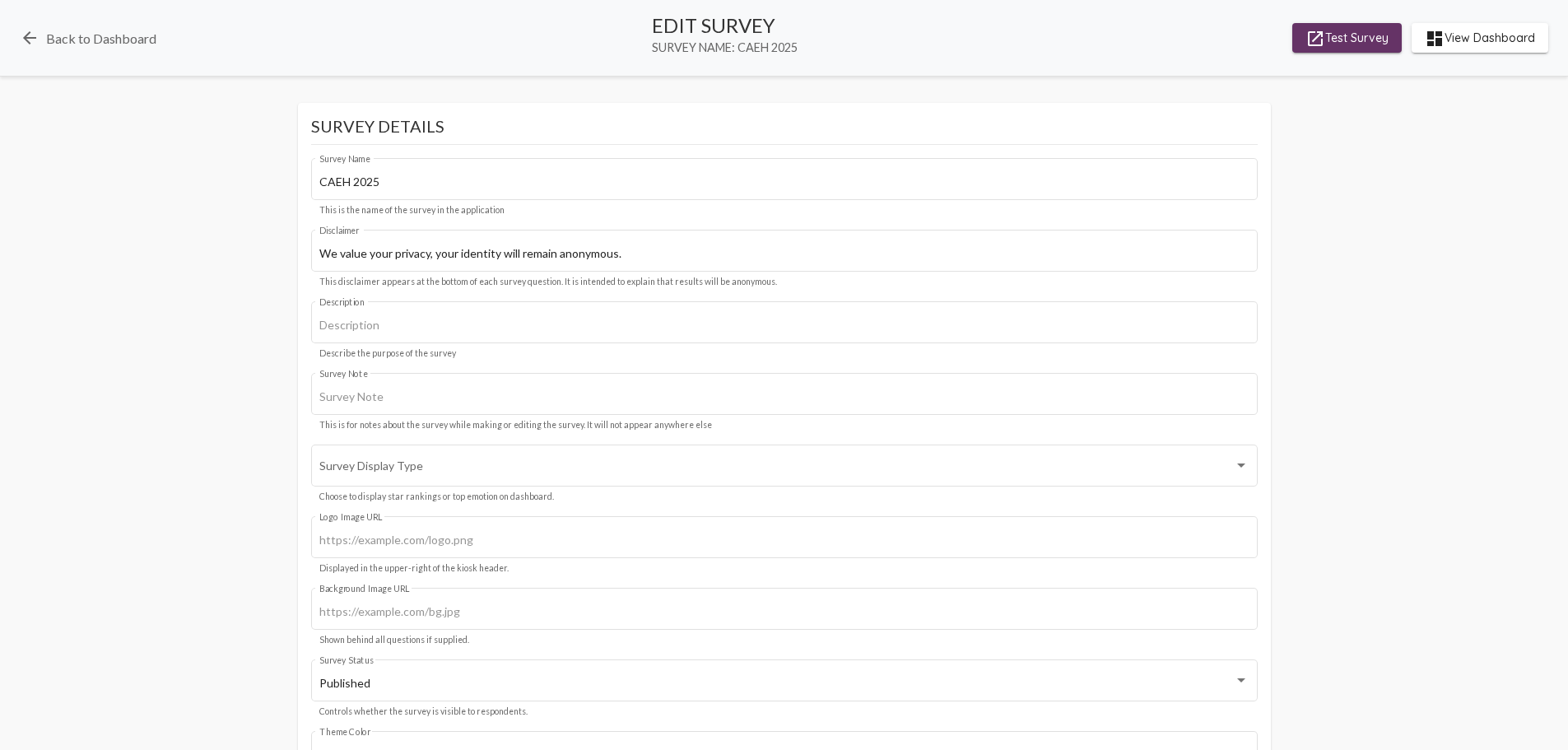
click at [1378, 39] on span "launch Test Survey" at bounding box center [1347, 38] width 83 height 30
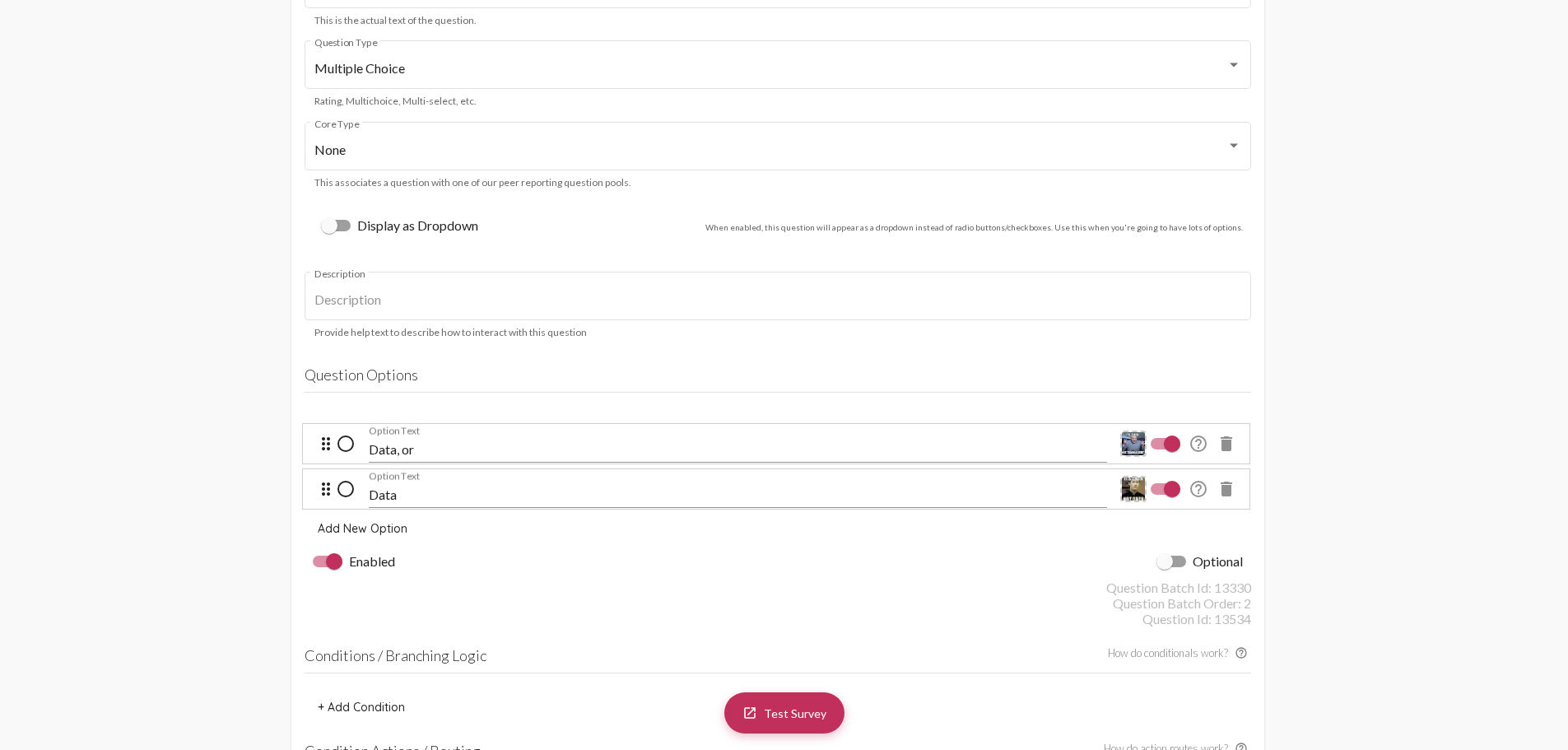
scroll to position [3456, 0]
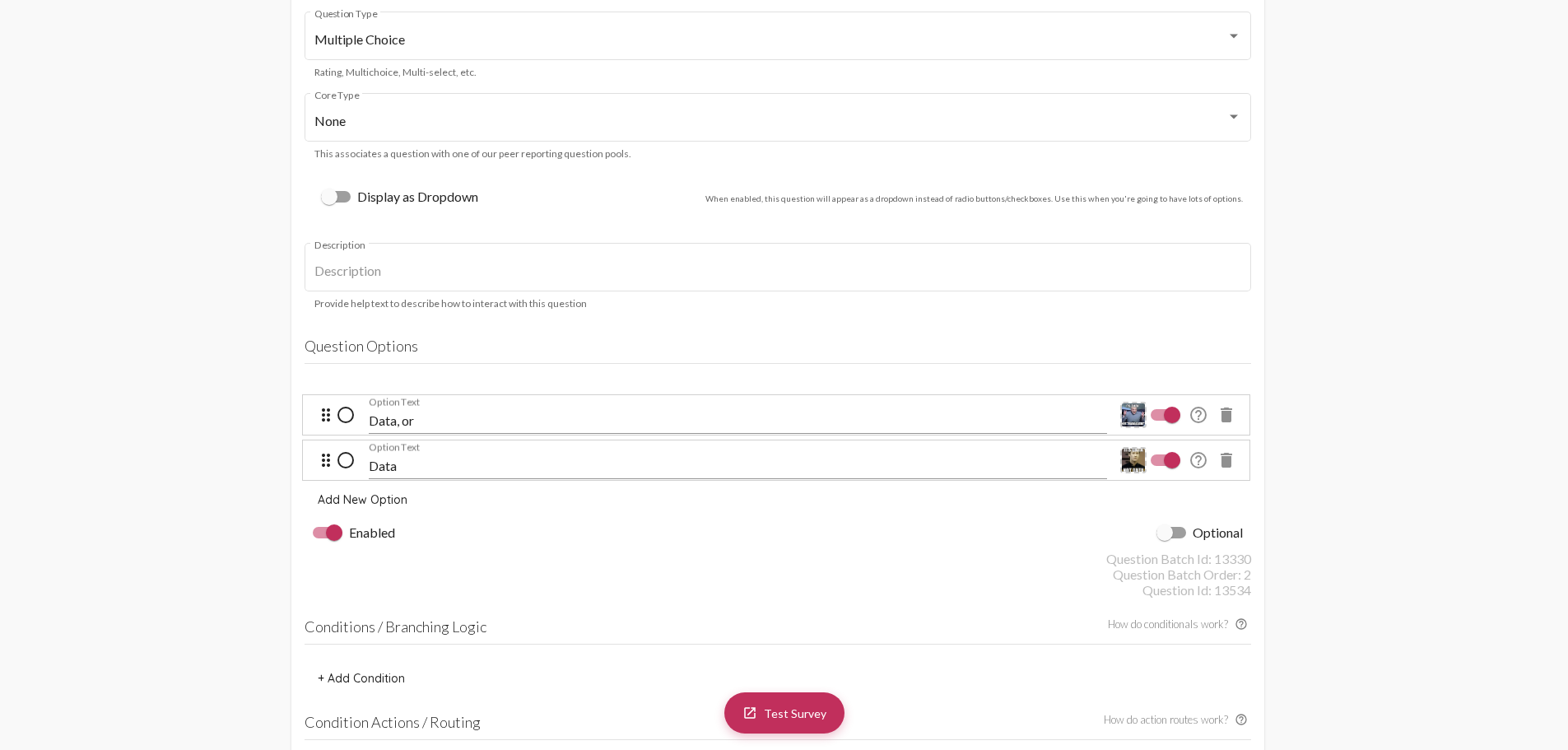
click at [446, 419] on div "Data Option Text" at bounding box center [738, 459] width 739 height 80
click at [424, 417] on input "Data, or" at bounding box center [738, 420] width 739 height 15
drag, startPoint x: 625, startPoint y: 560, endPoint x: 632, endPoint y: 568, distance: 10.6
click at [632, 568] on mat-card "Question 3 delete Which is it? Question Text This is the actual text of the que…" at bounding box center [777, 398] width 973 height 1042
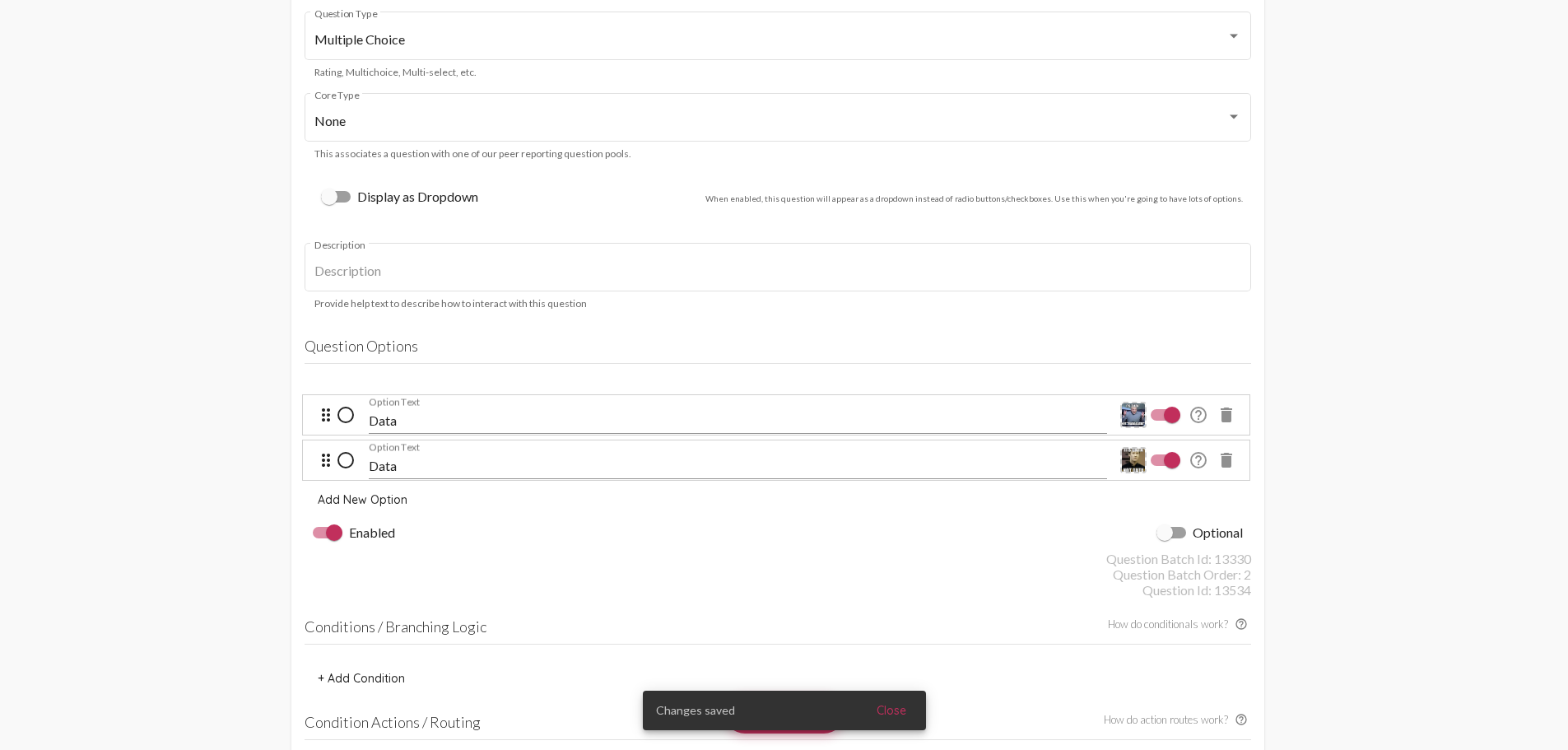
click at [731, 552] on div "Question Batch Id: 13330" at bounding box center [777, 559] width 947 height 16
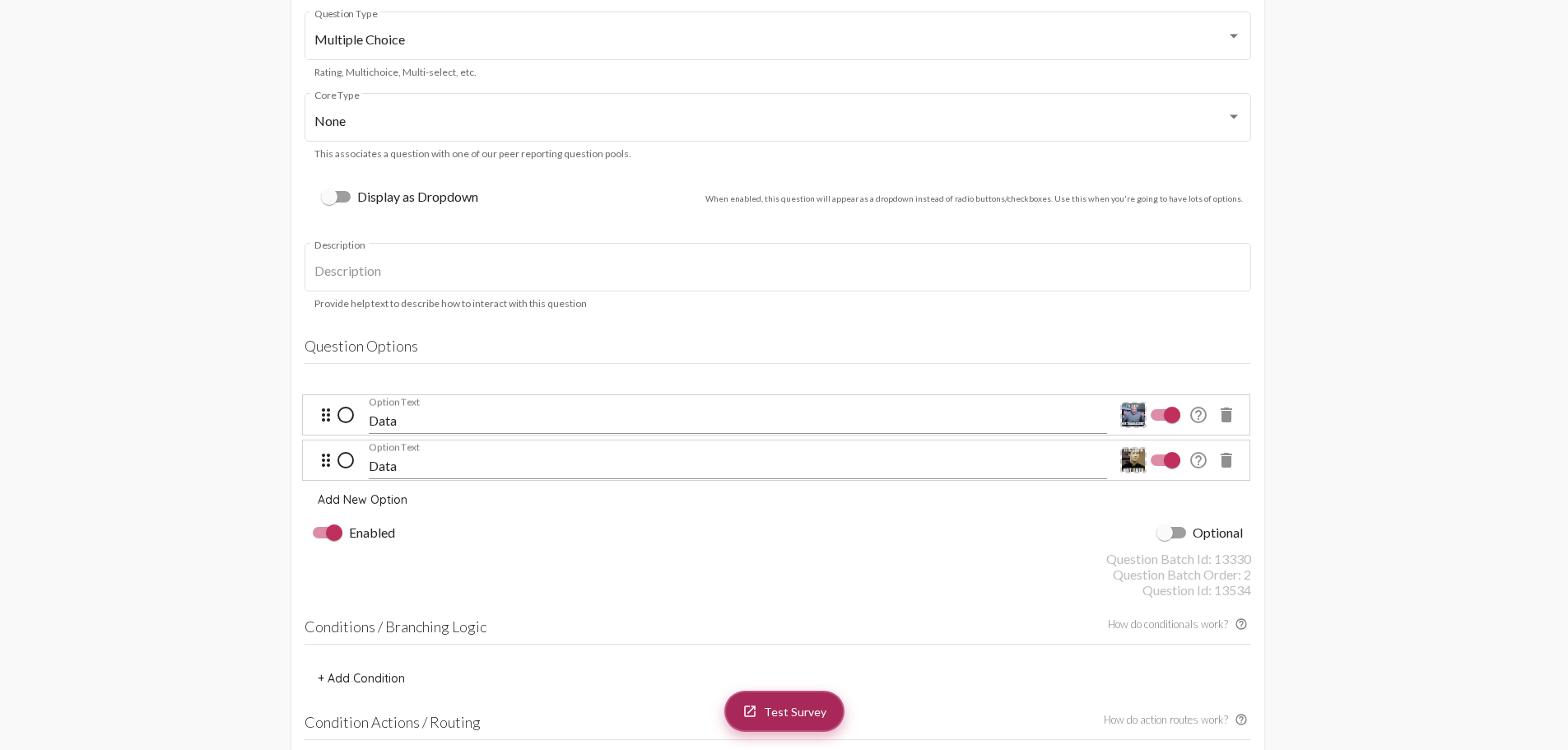
click at [771, 705] on span "Test Survey" at bounding box center [795, 711] width 62 height 14
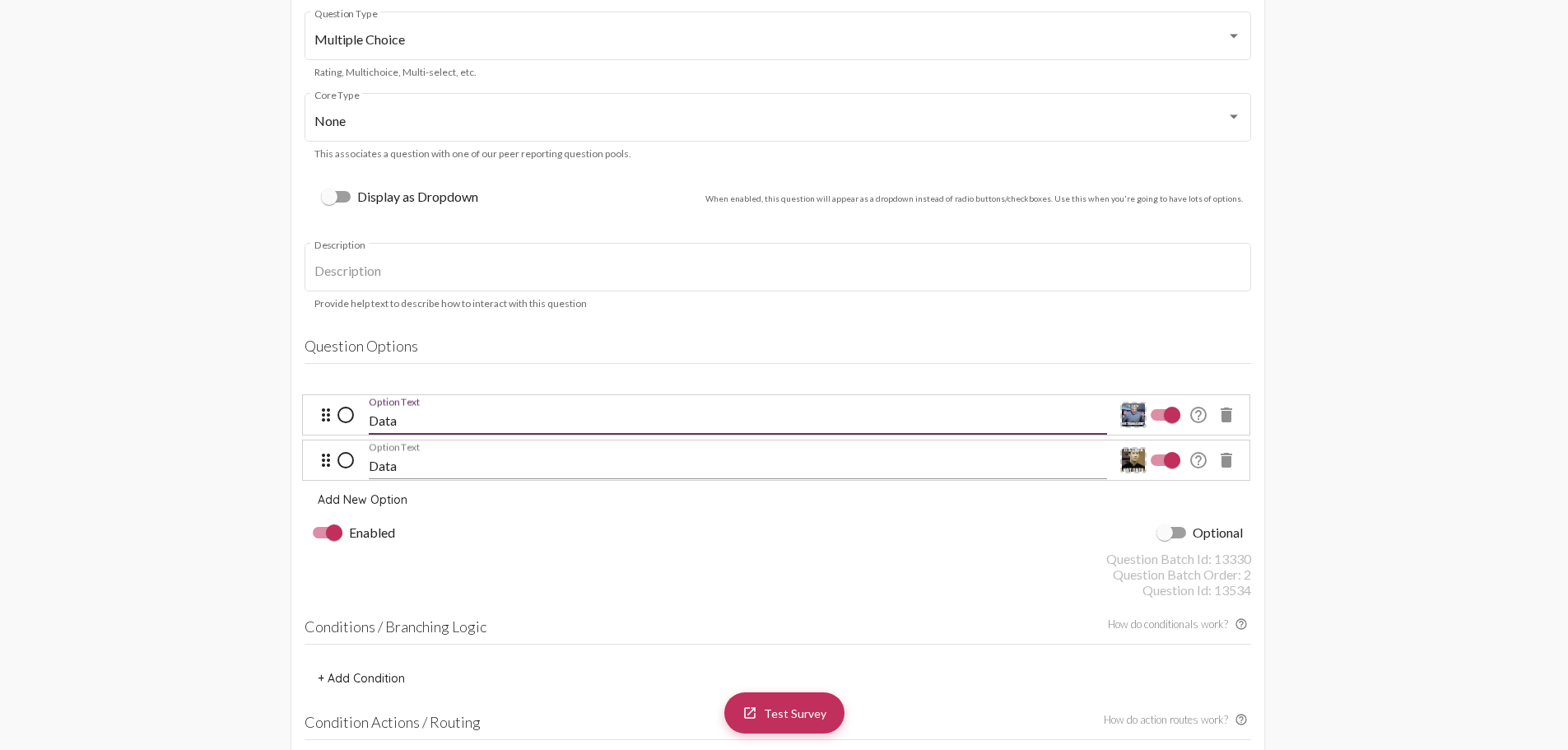
click at [449, 419] on input "Data" at bounding box center [738, 420] width 739 height 15
click at [809, 547] on div "Enabled Optional" at bounding box center [777, 532] width 947 height 36
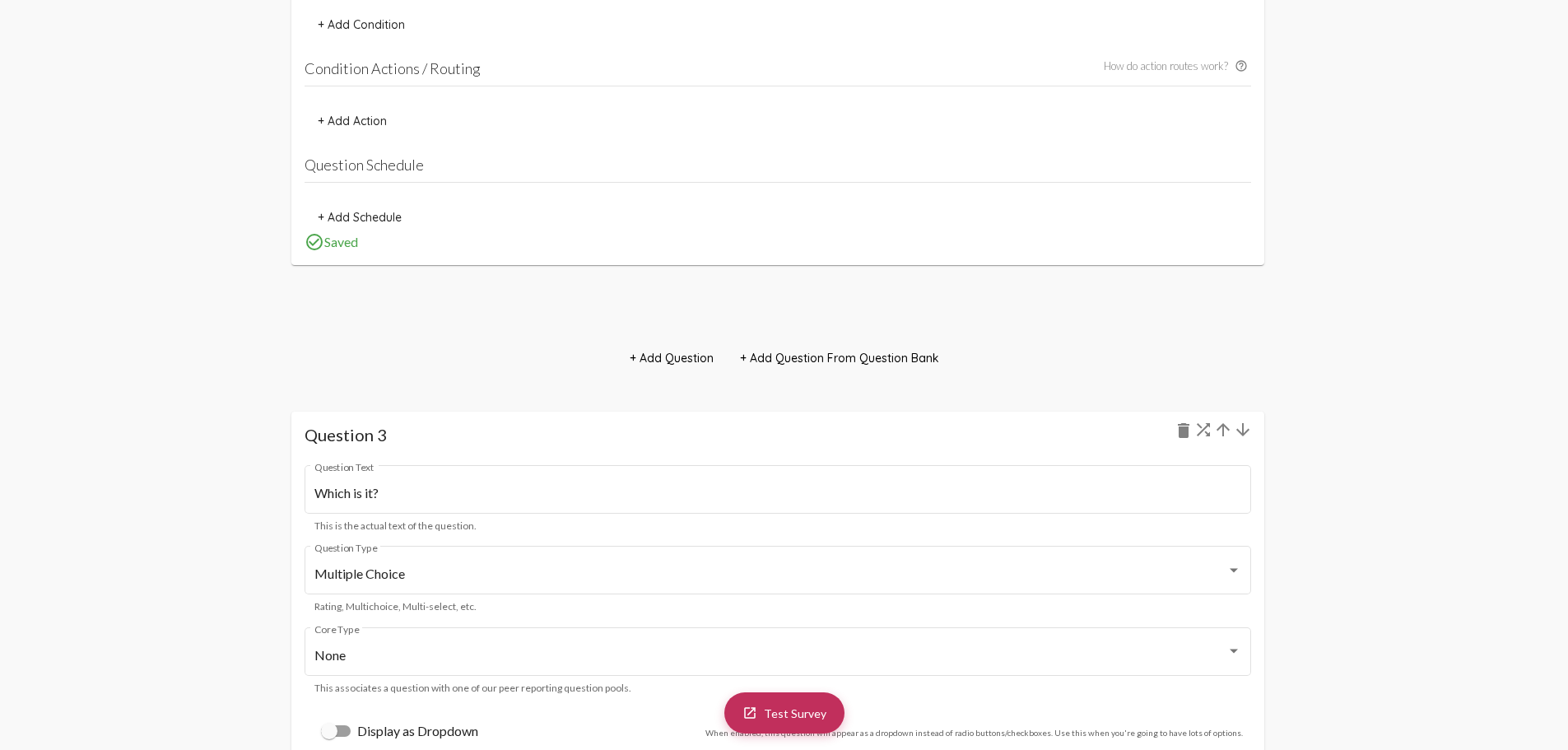
scroll to position [2716, 0]
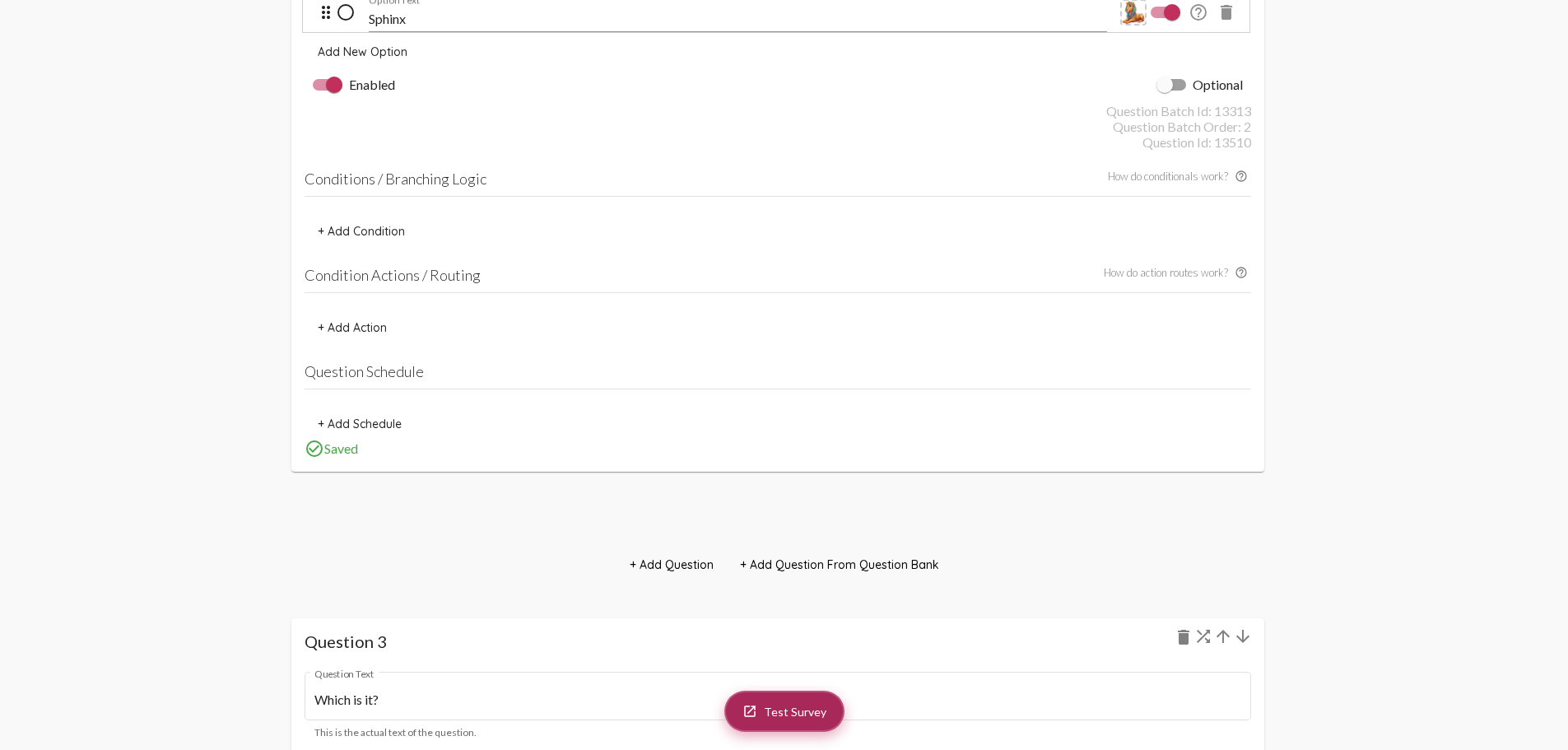
click at [796, 715] on span "Test Survey" at bounding box center [795, 711] width 62 height 14
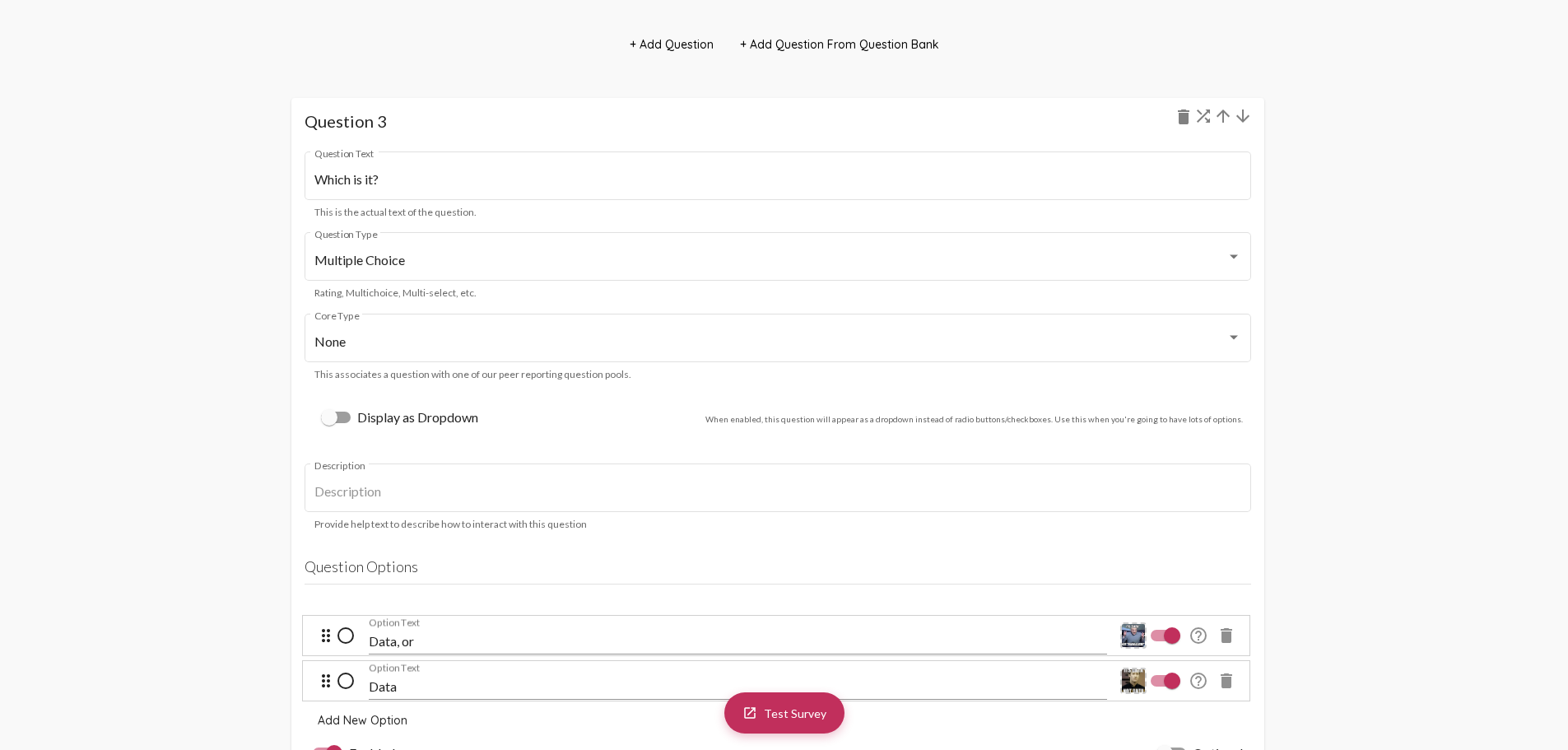
scroll to position [3621, 0]
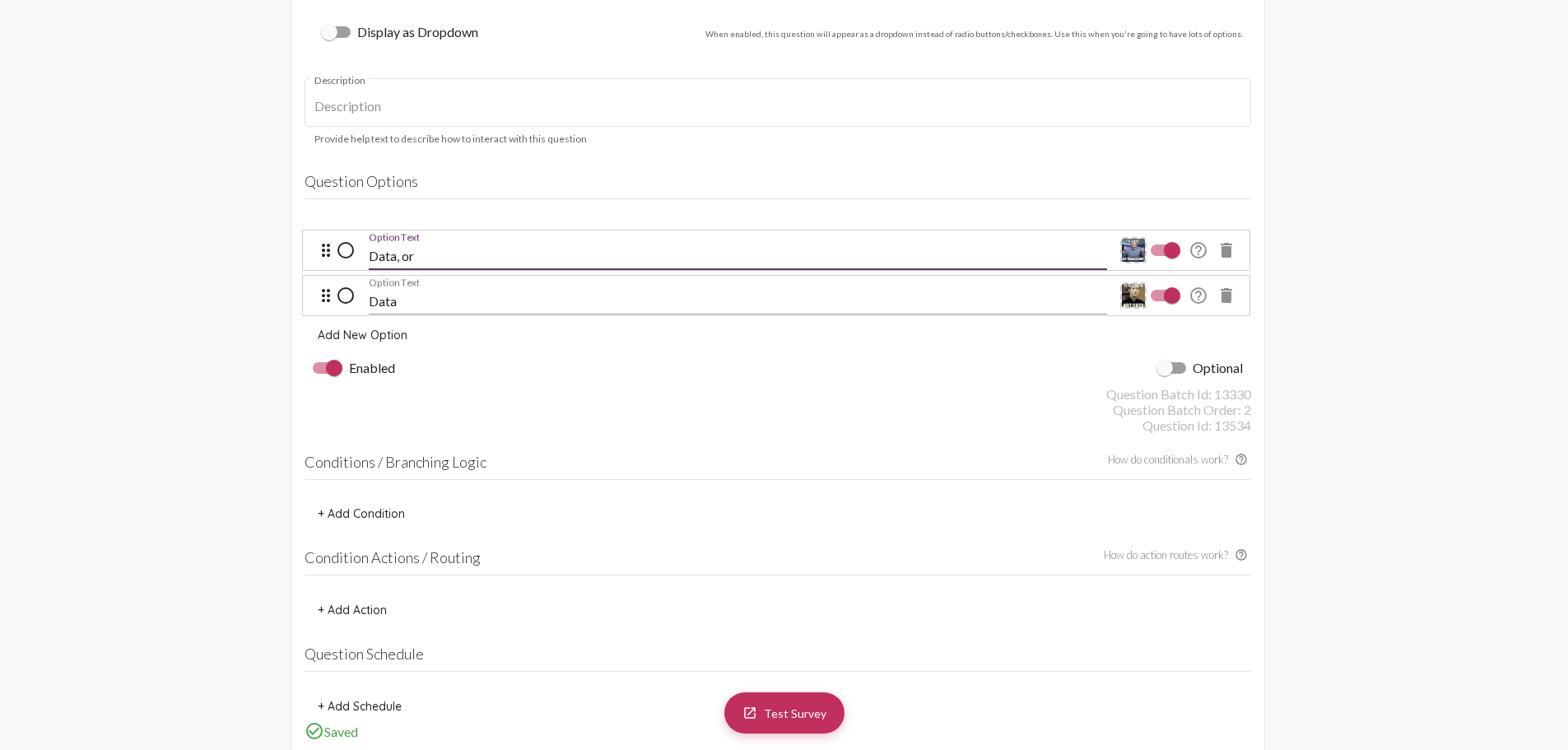
click at [483, 251] on input "Data, or" at bounding box center [738, 255] width 739 height 15
type input "Data"
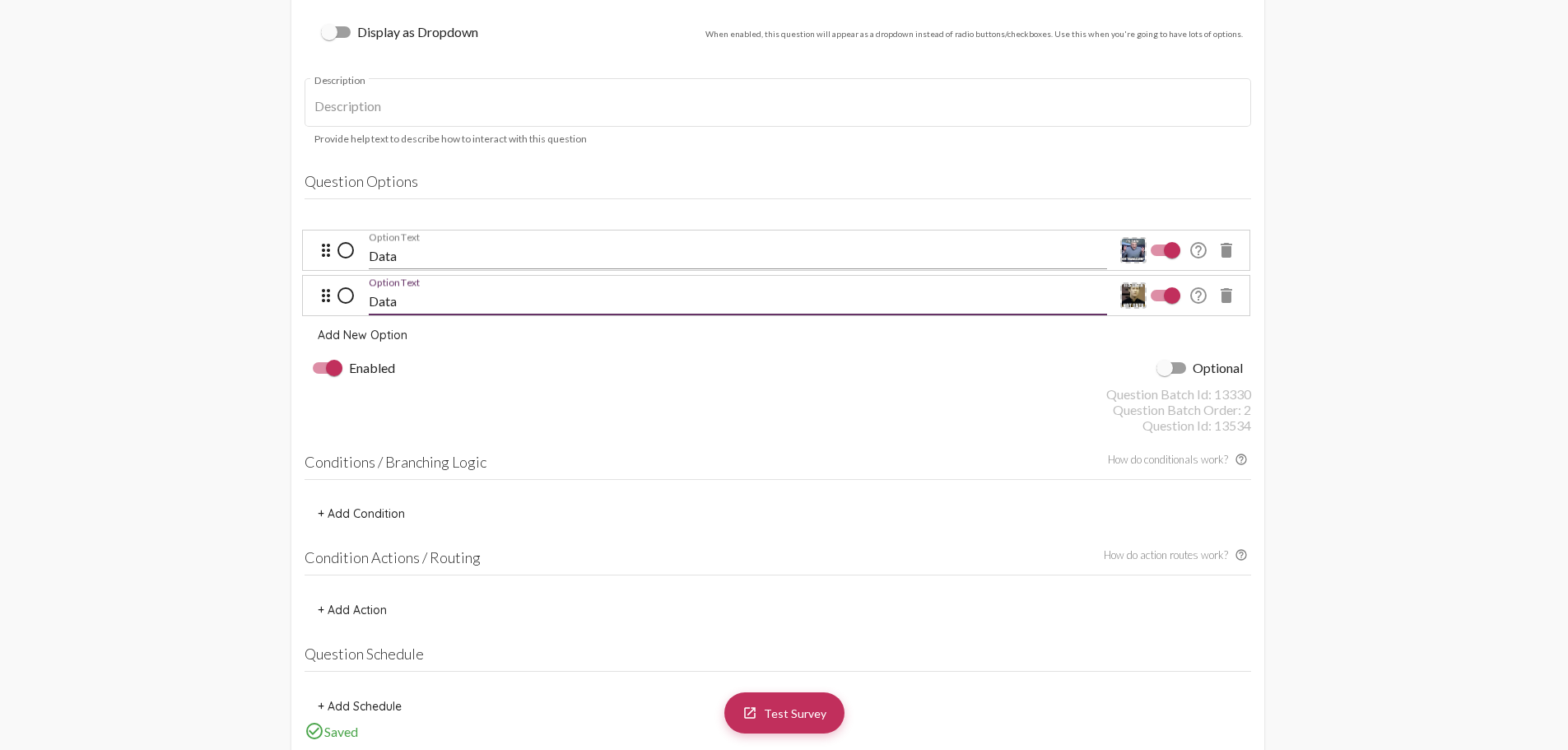
click at [385, 299] on input "Data" at bounding box center [738, 301] width 739 height 15
type input "Daaaata"
click at [733, 391] on div "Question Batch Id: 13330" at bounding box center [777, 394] width 947 height 16
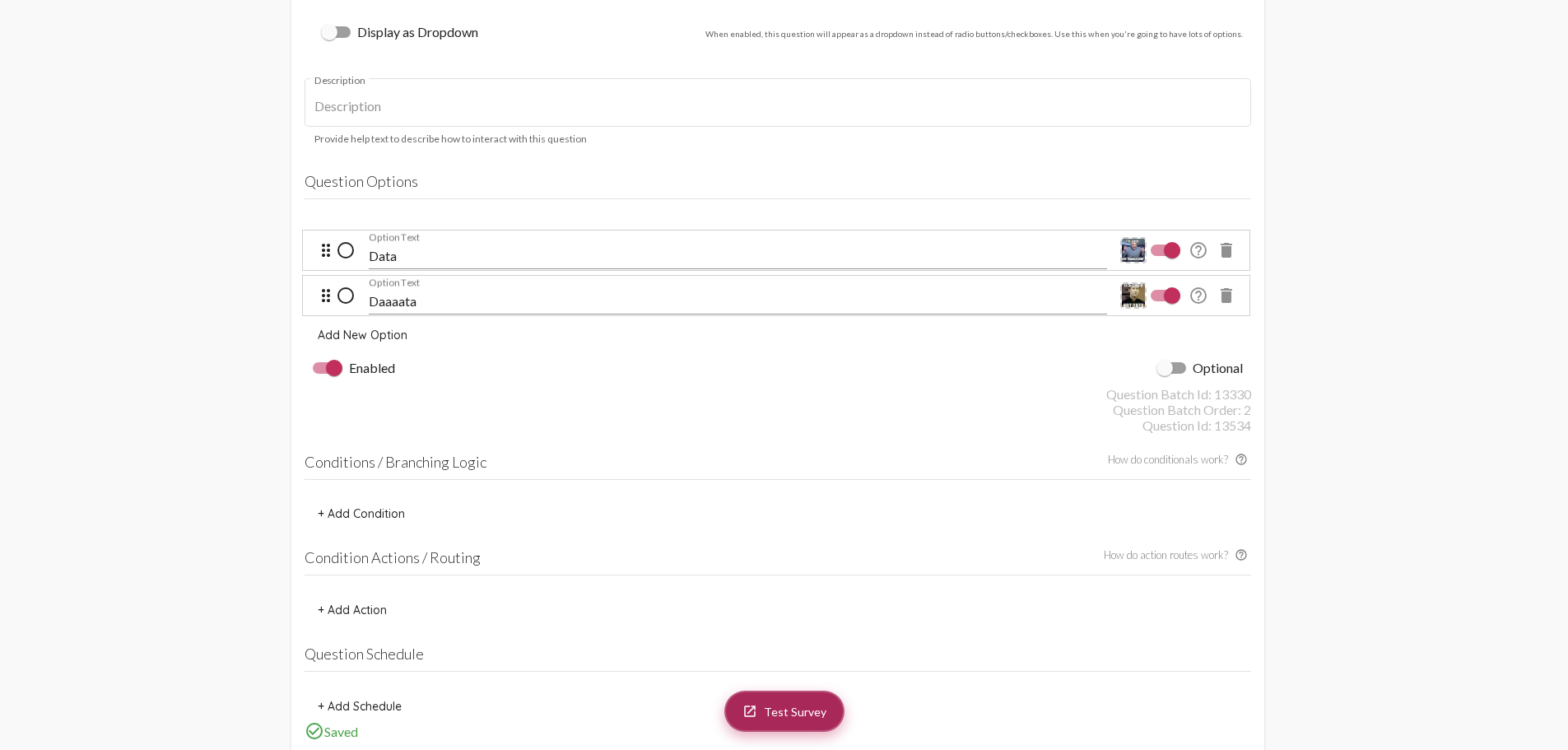
click at [795, 702] on link "launch Test Survey" at bounding box center [784, 711] width 120 height 41
